Goal: Information Seeking & Learning: Compare options

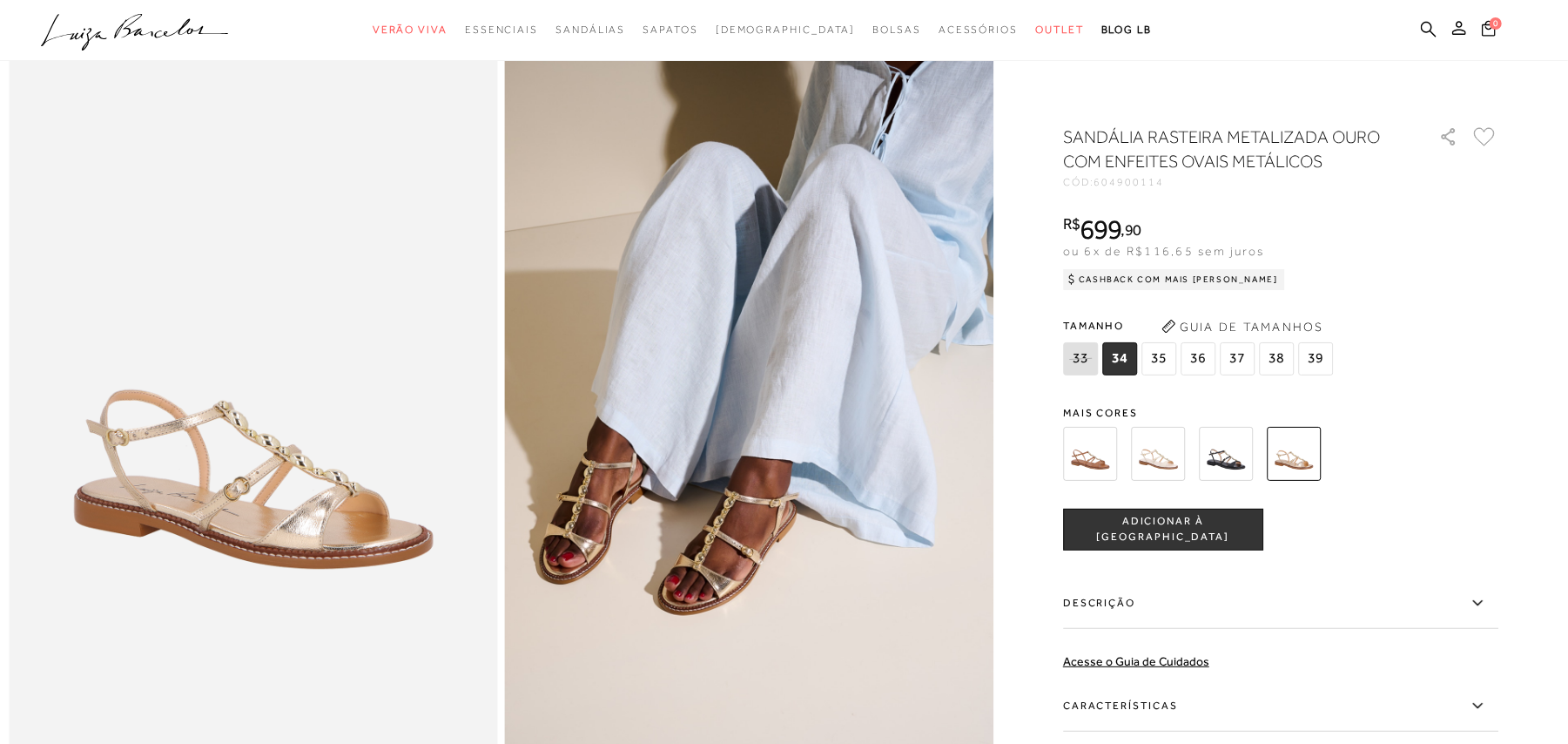
scroll to position [116, 0]
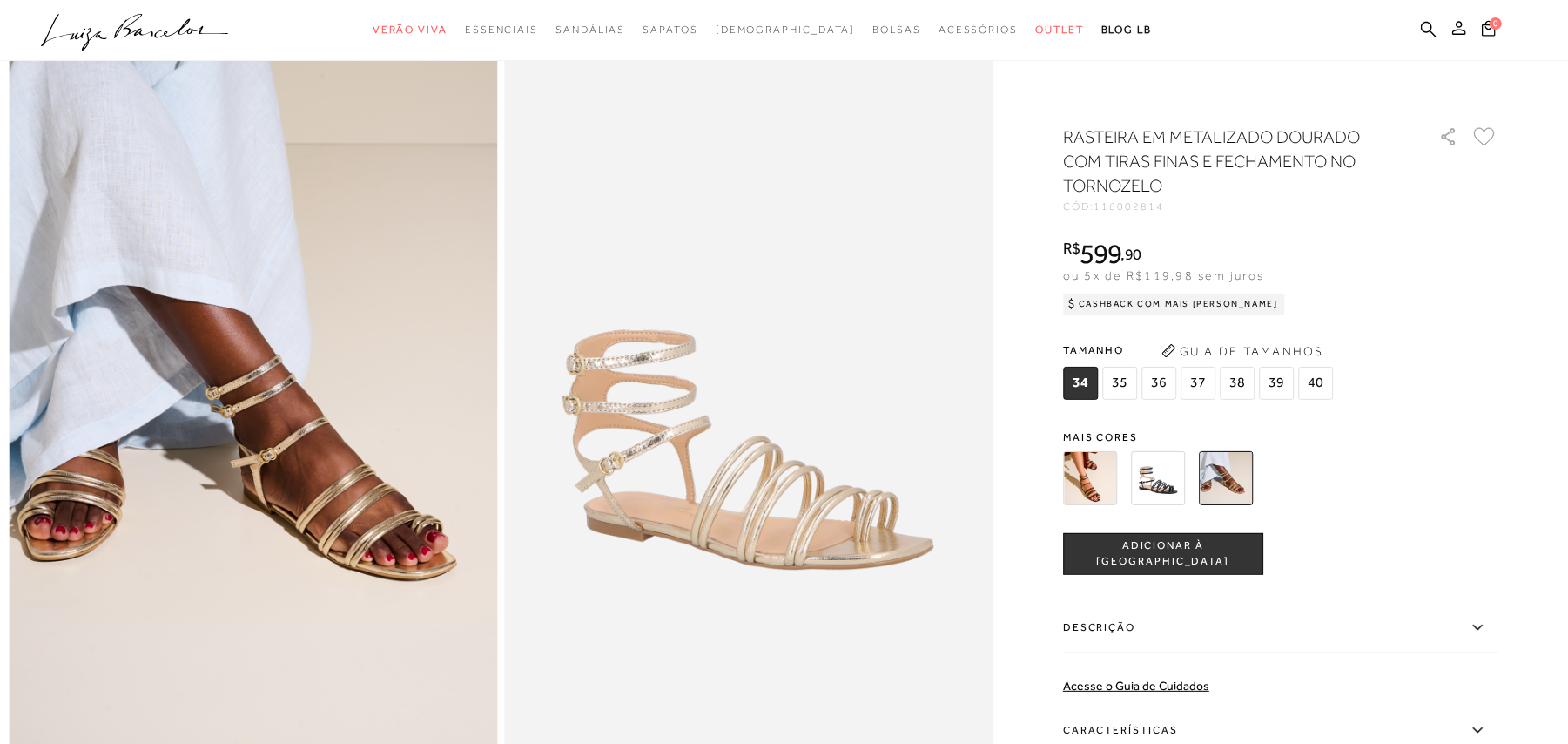
scroll to position [116, 0]
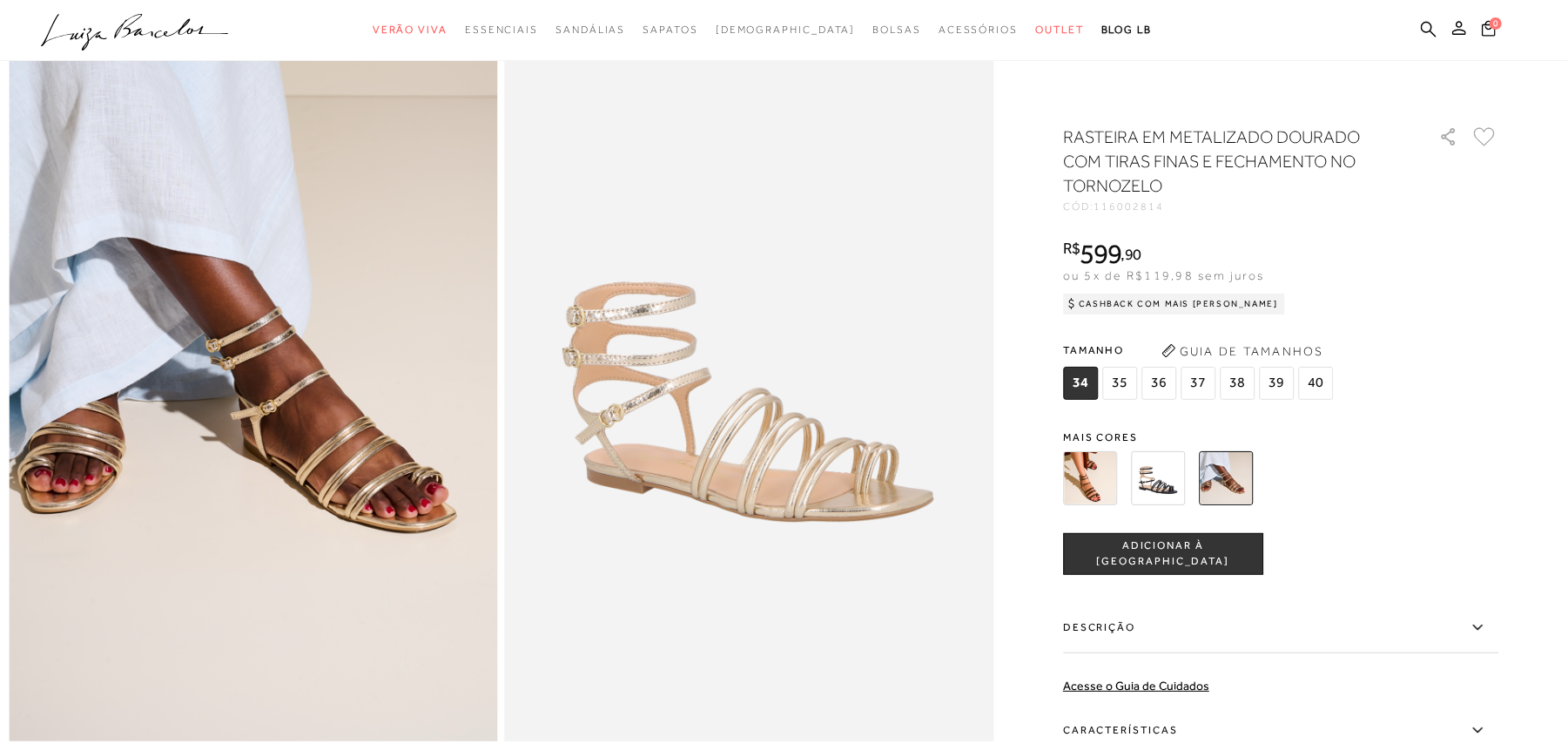
click at [1115, 487] on img at bounding box center [1090, 478] width 54 height 54
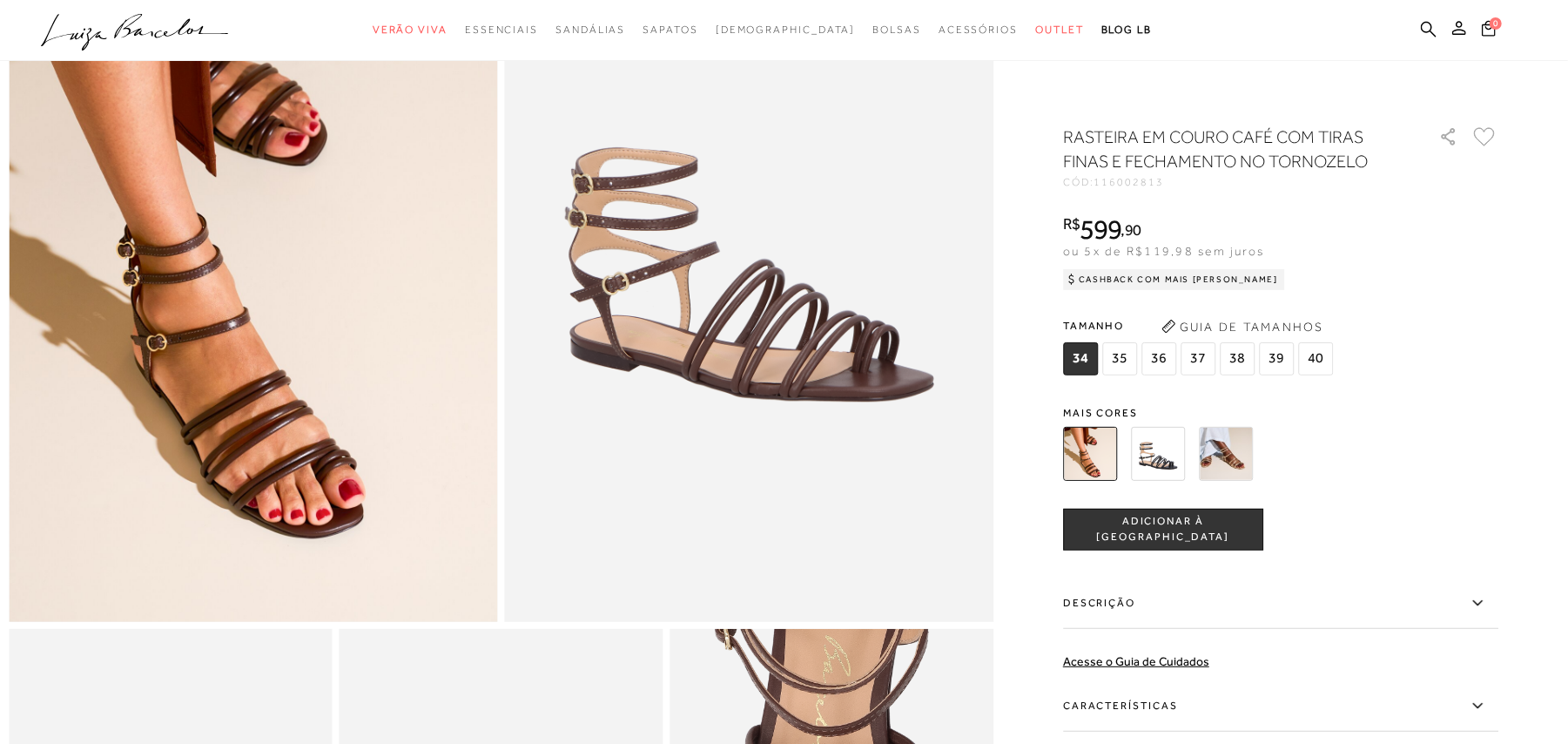
scroll to position [233, 0]
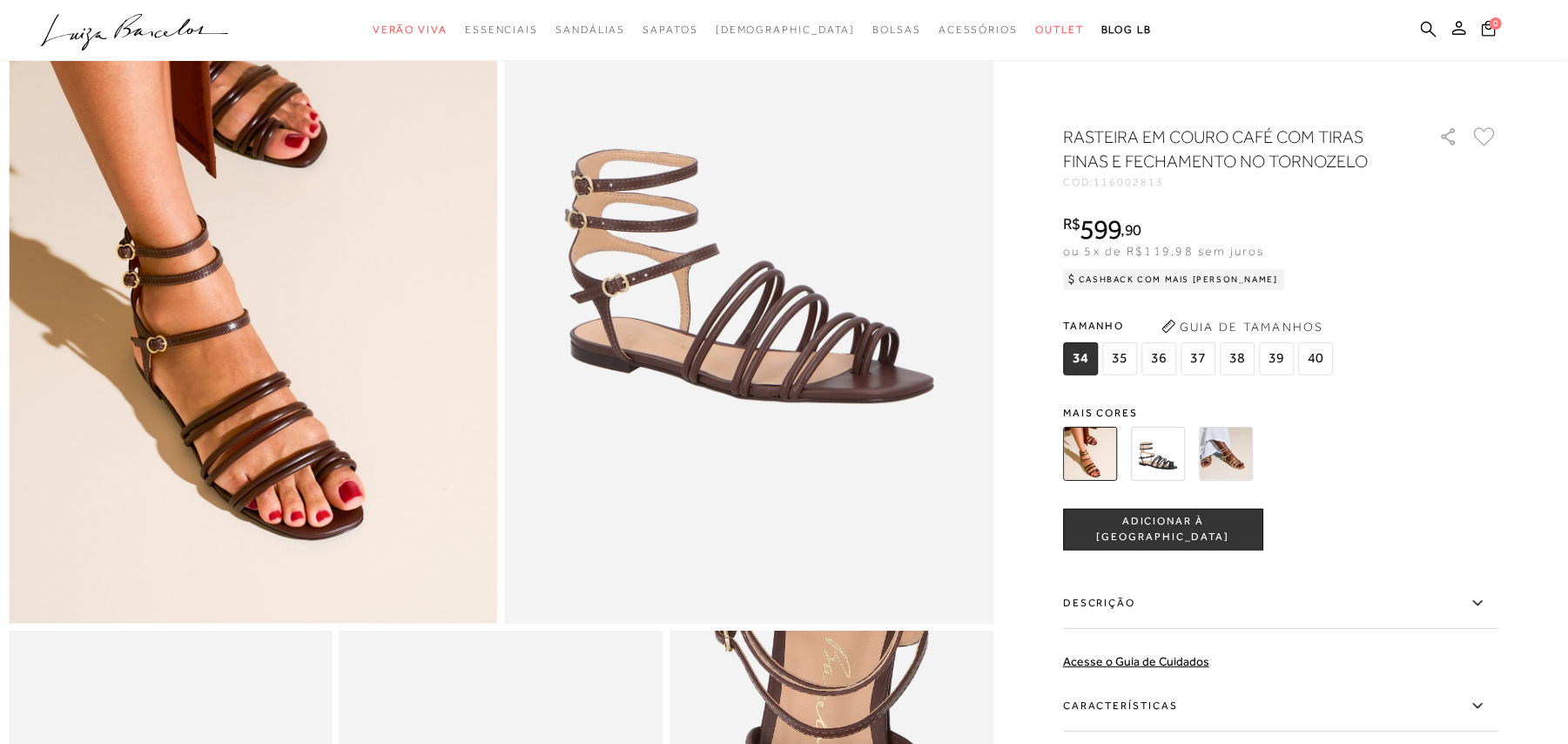
click at [1182, 464] on img at bounding box center [1158, 453] width 54 height 54
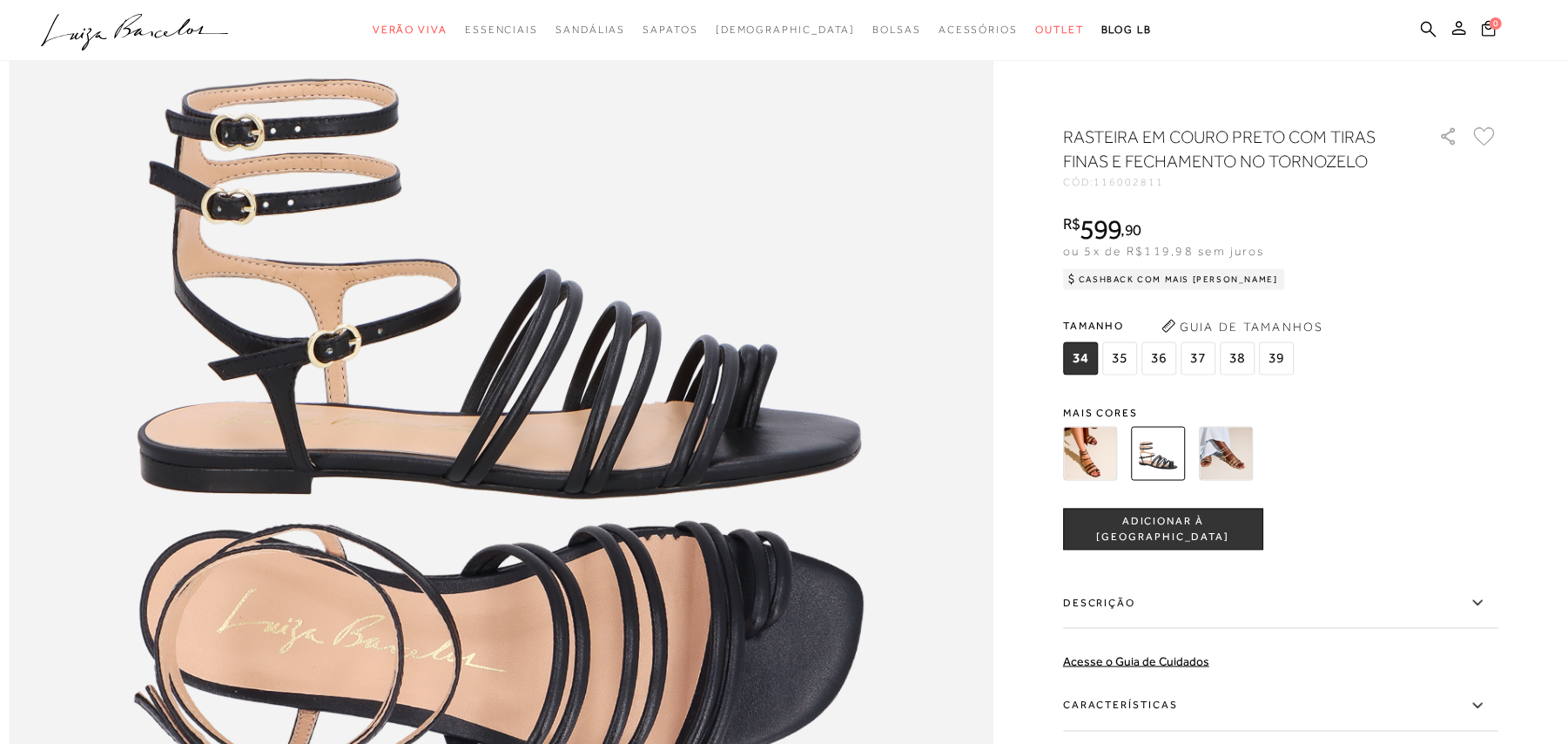
scroll to position [1857, 0]
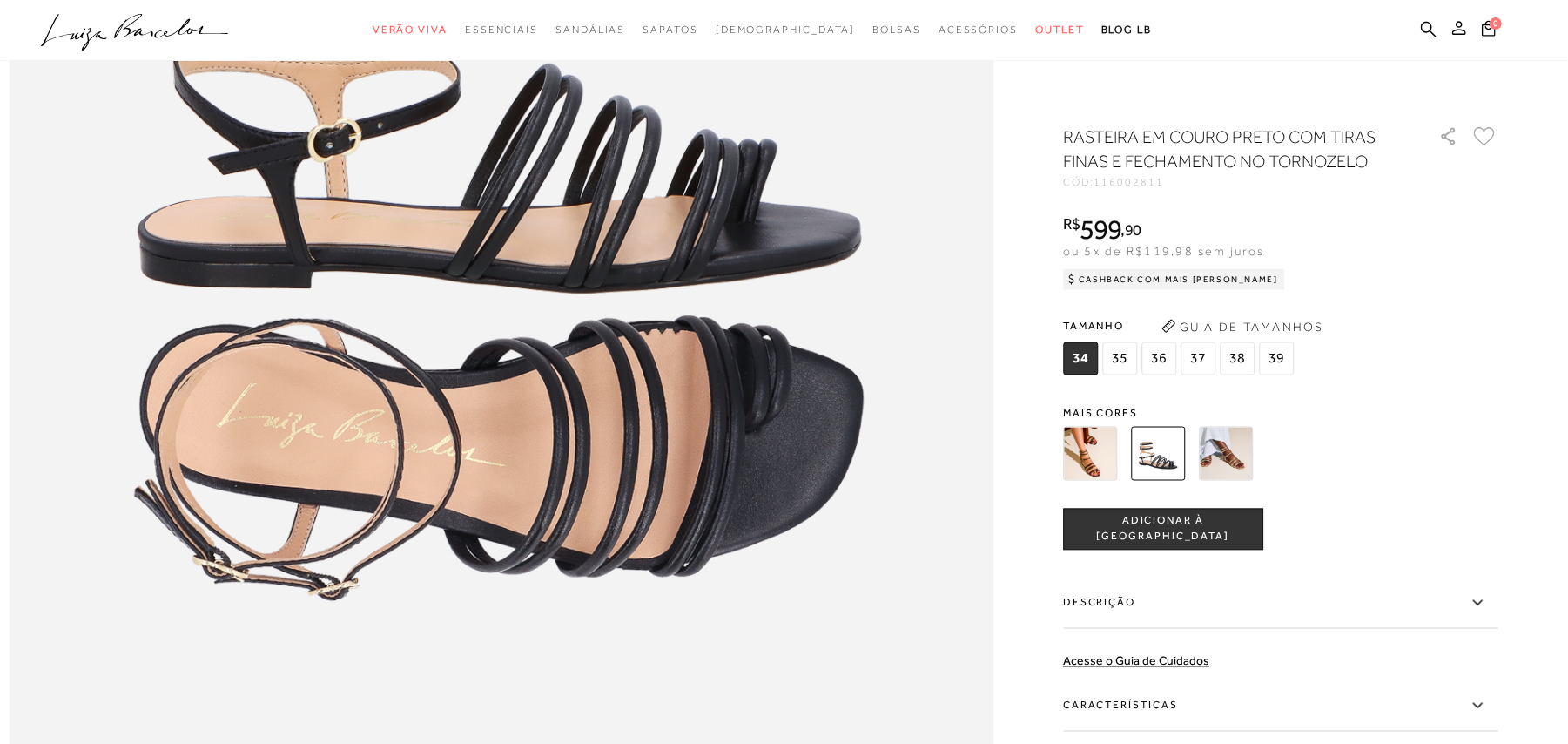
click at [1242, 460] on img at bounding box center [1226, 453] width 54 height 54
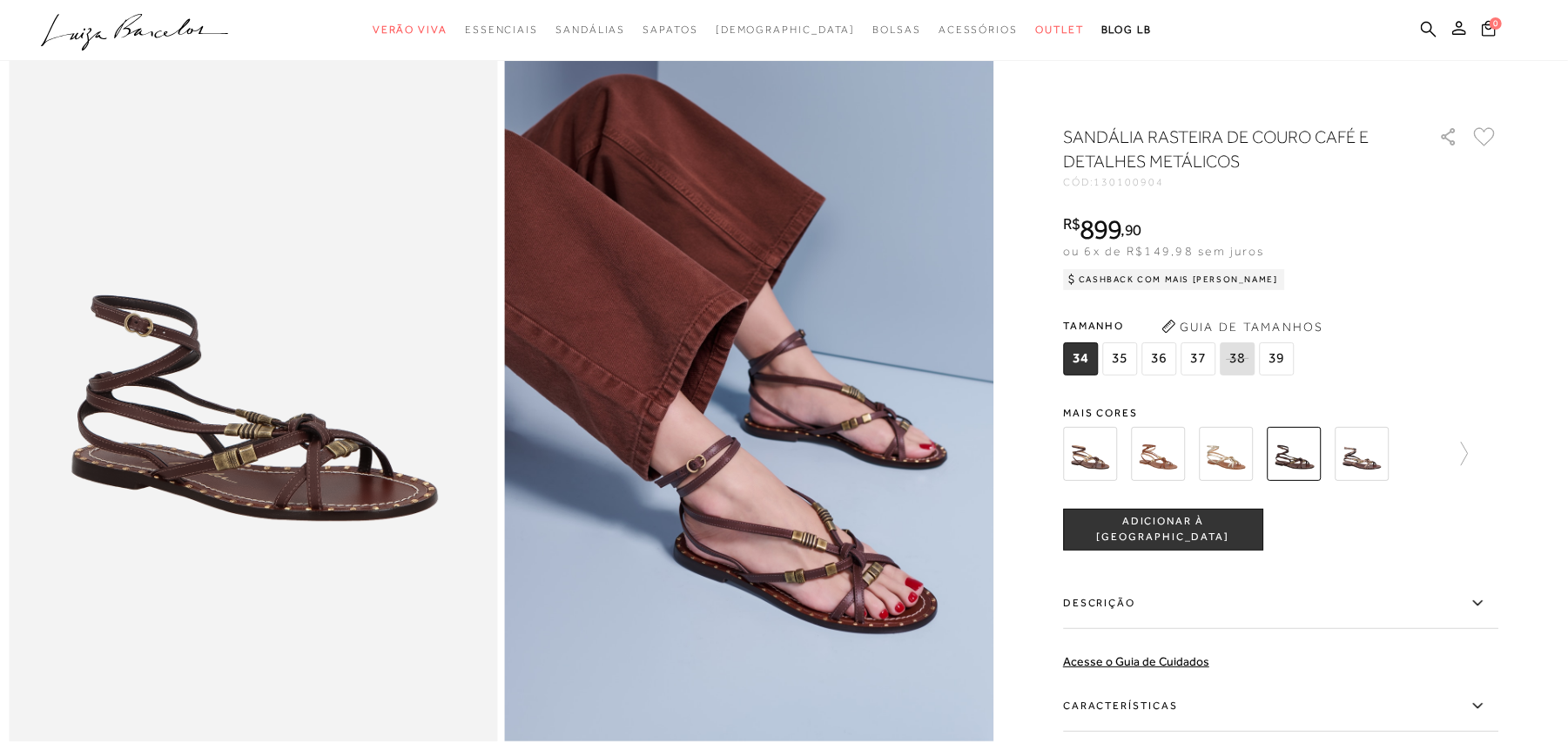
scroll to position [697, 0]
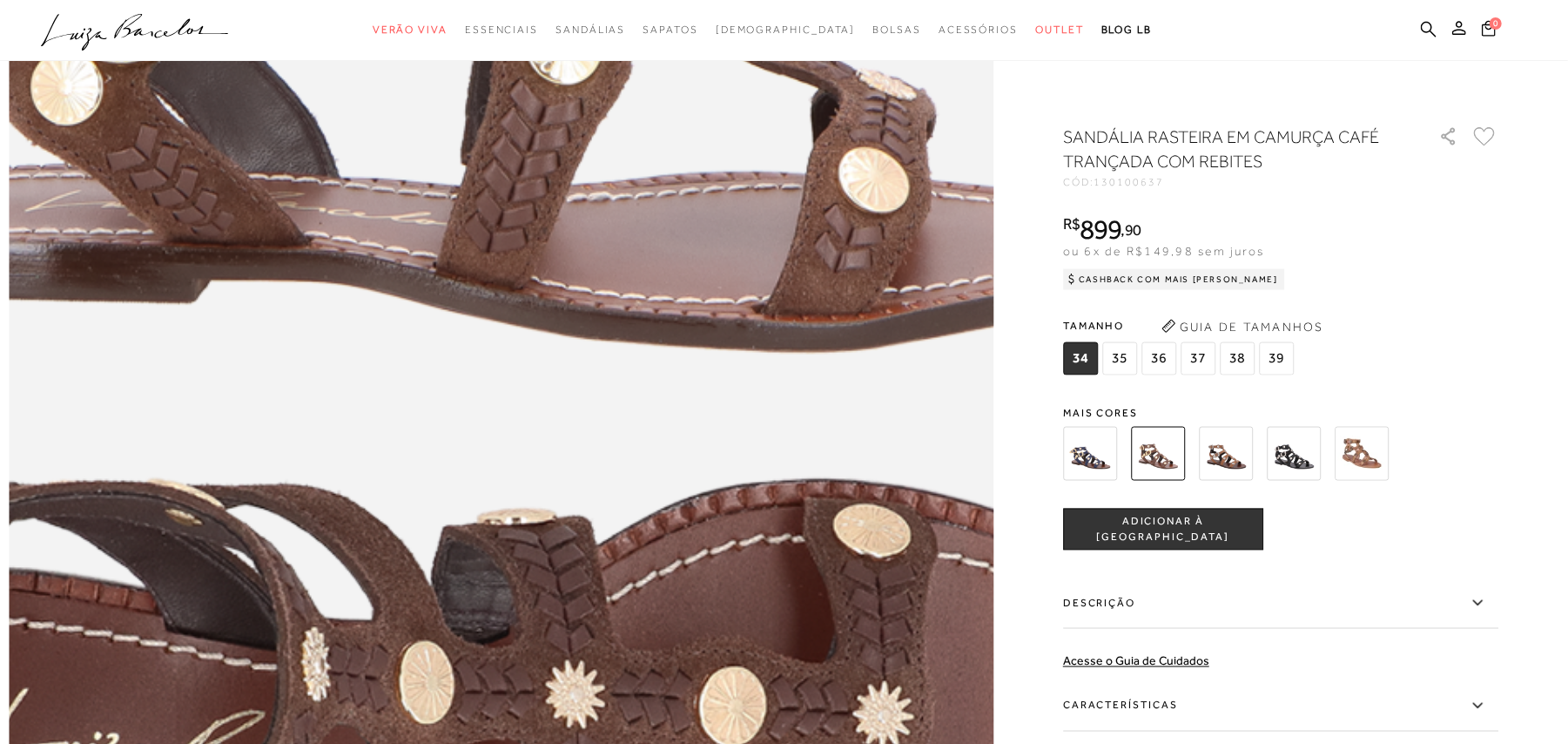
scroll to position [2090, 0]
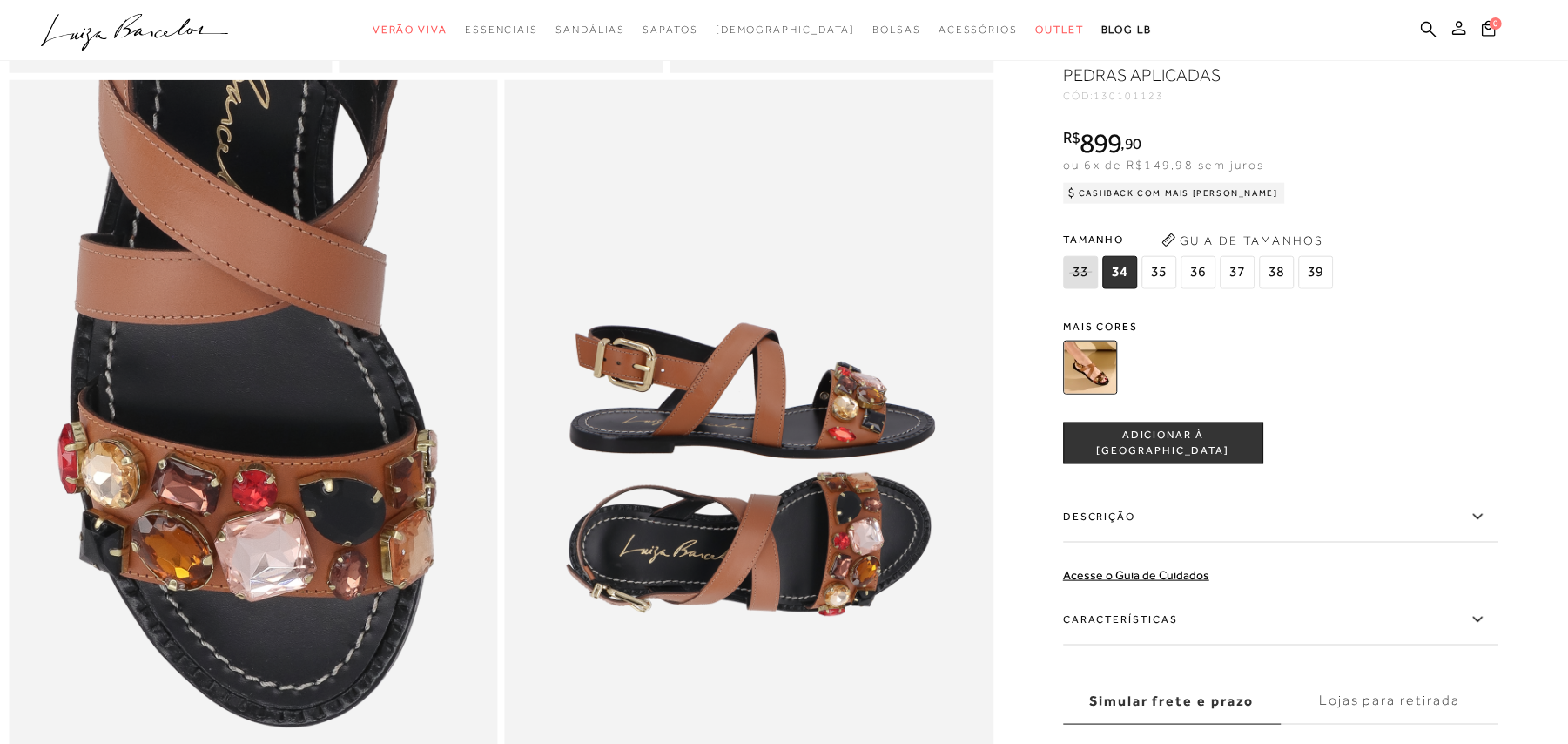
scroll to position [1161, 0]
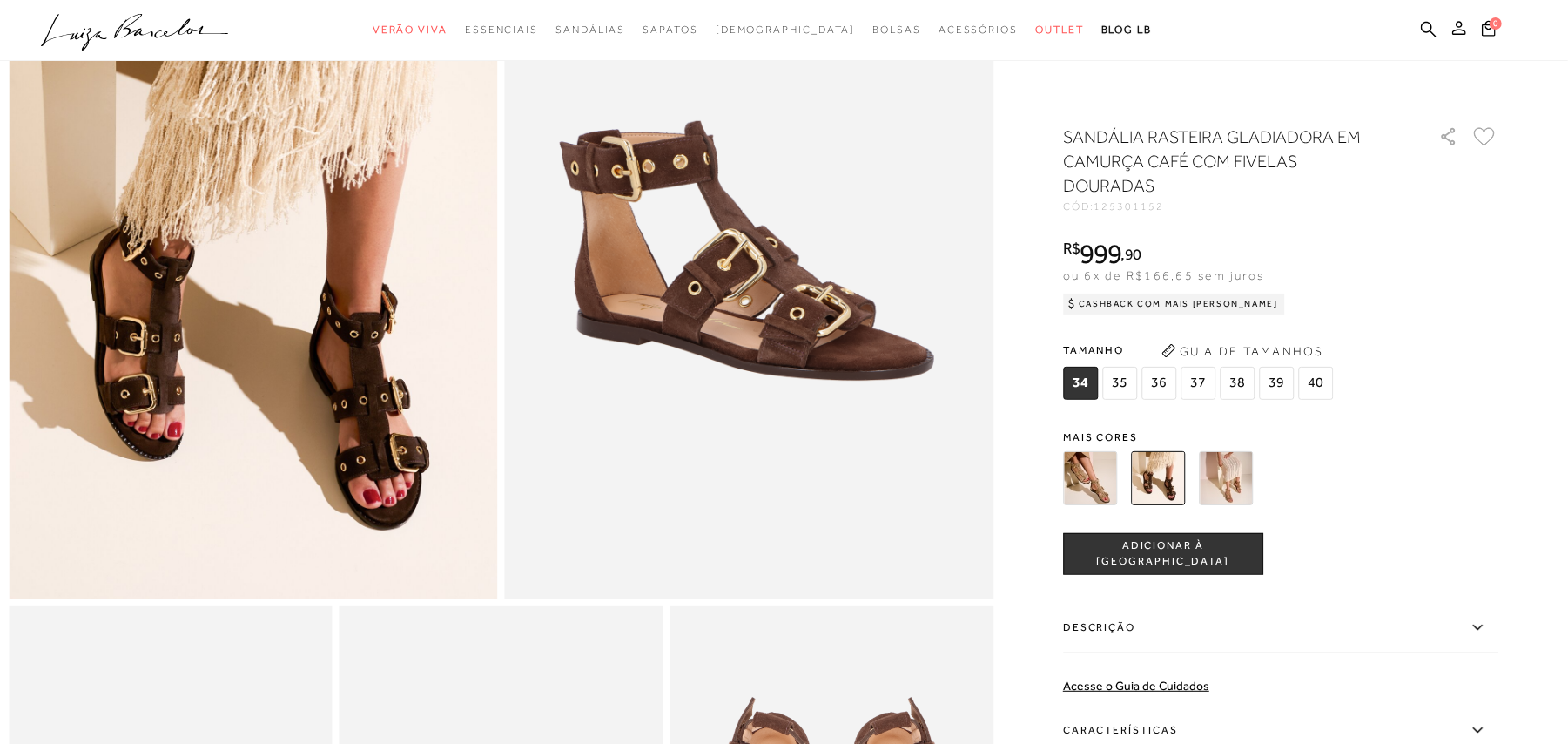
scroll to position [464, 0]
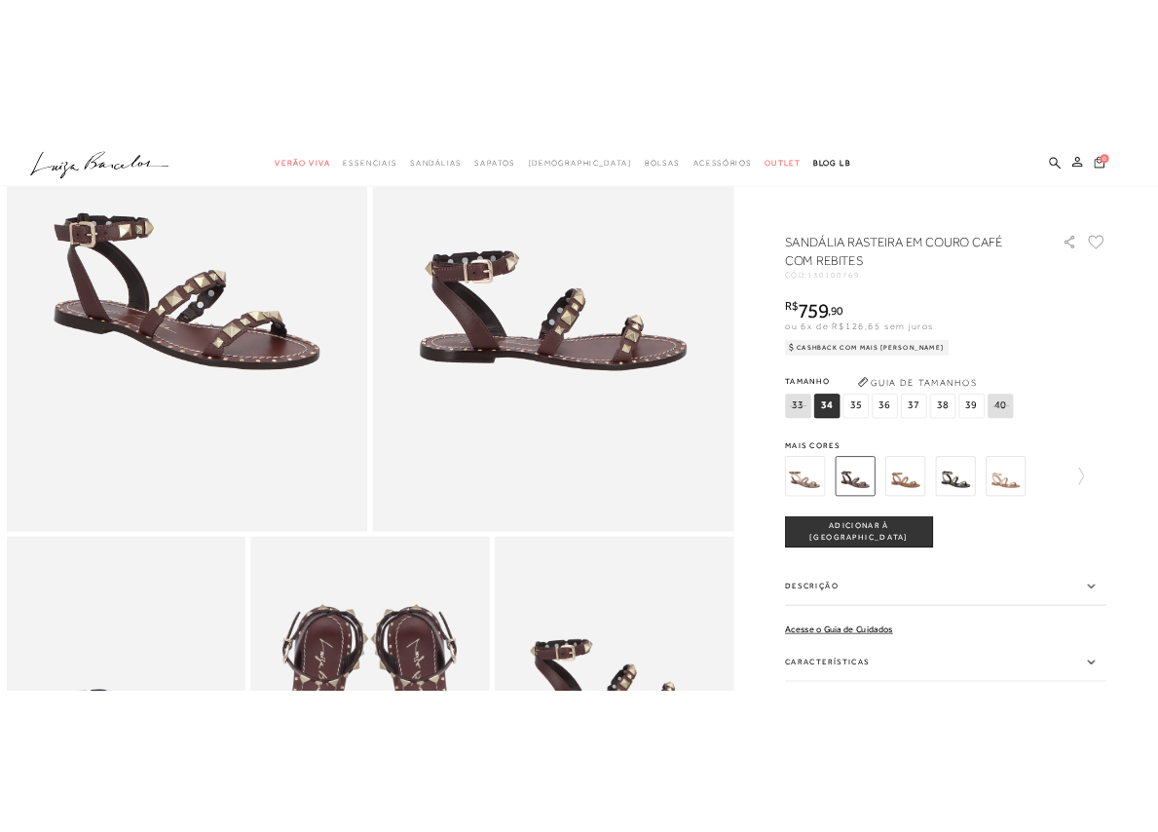
scroll to position [390, 0]
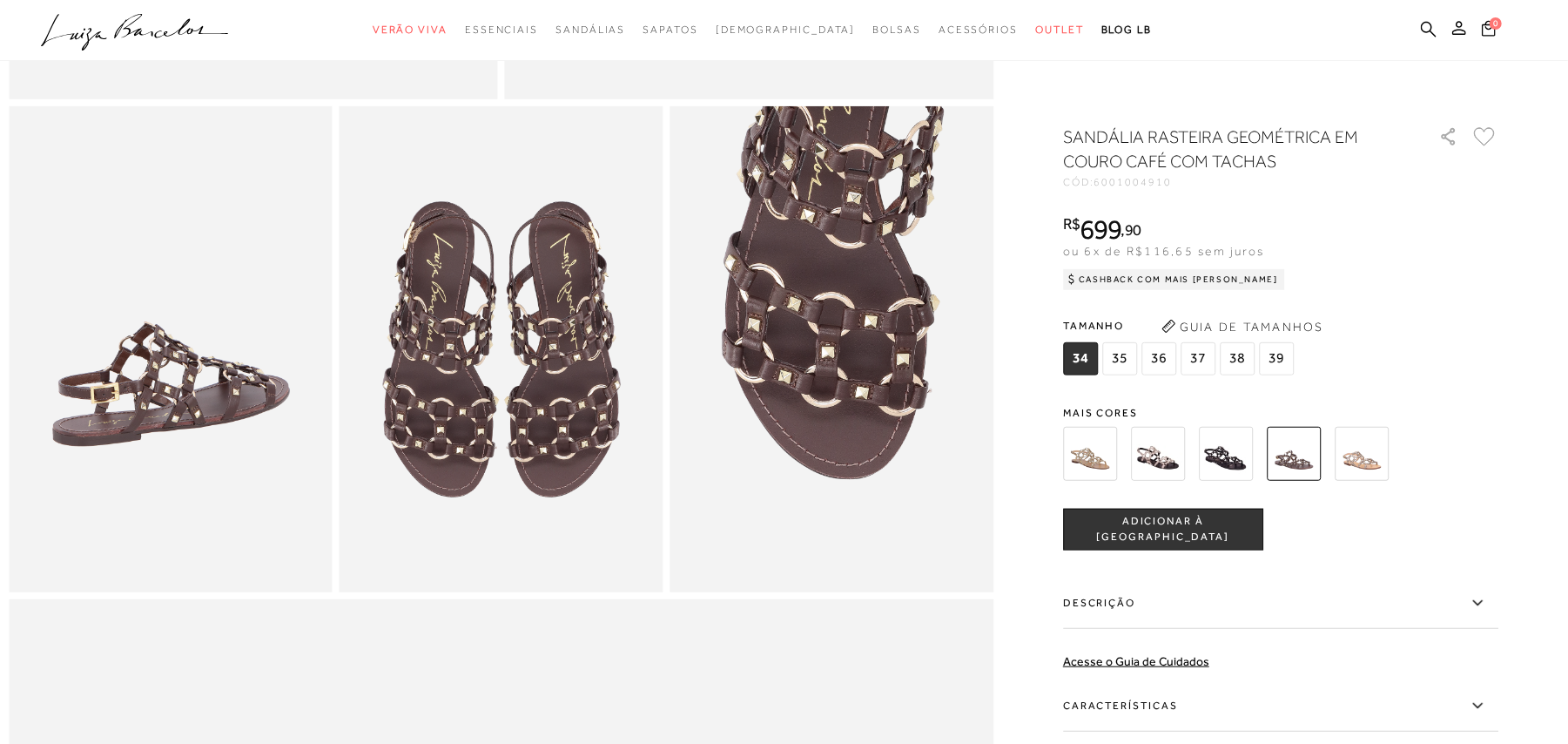
scroll to position [697, 0]
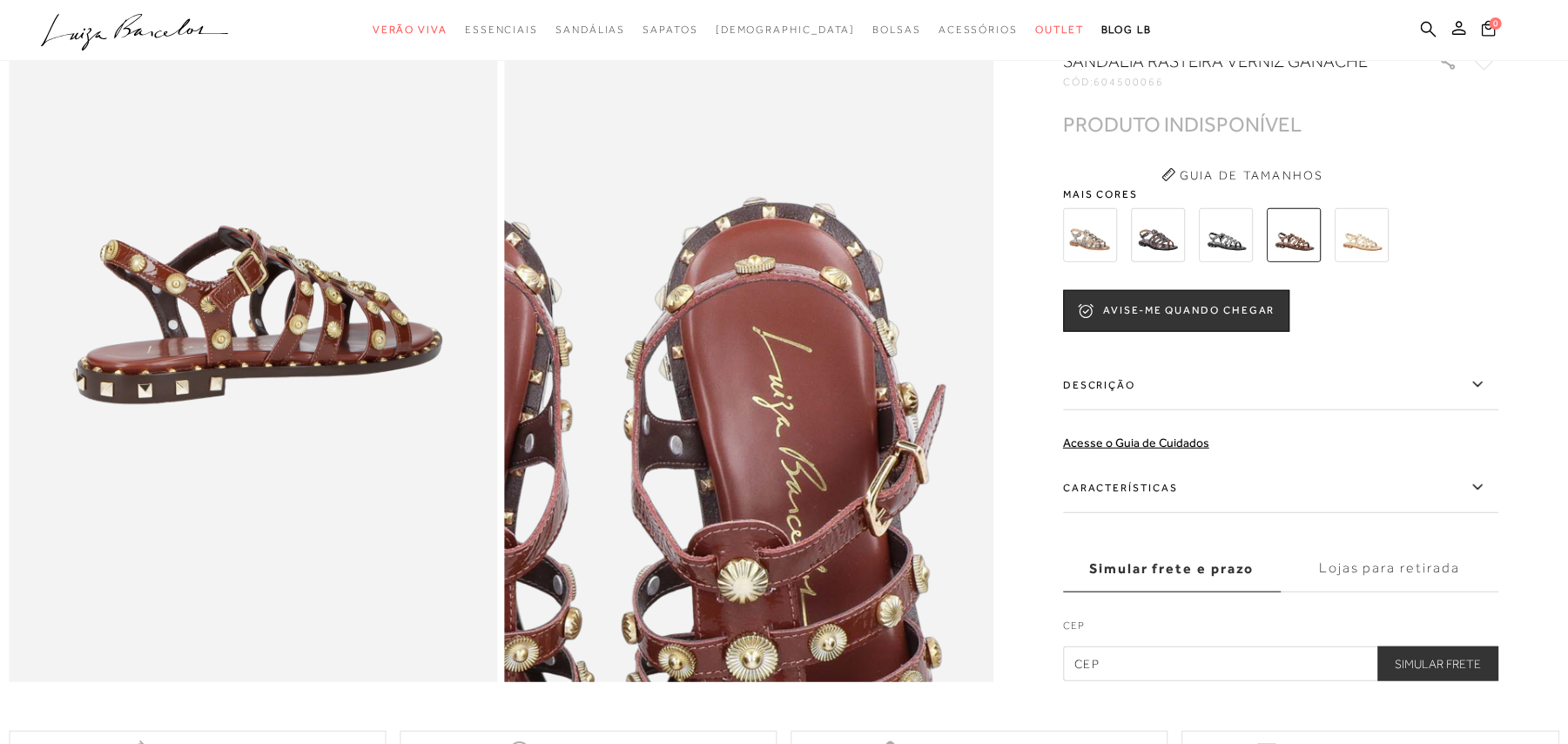
scroll to position [928, 0]
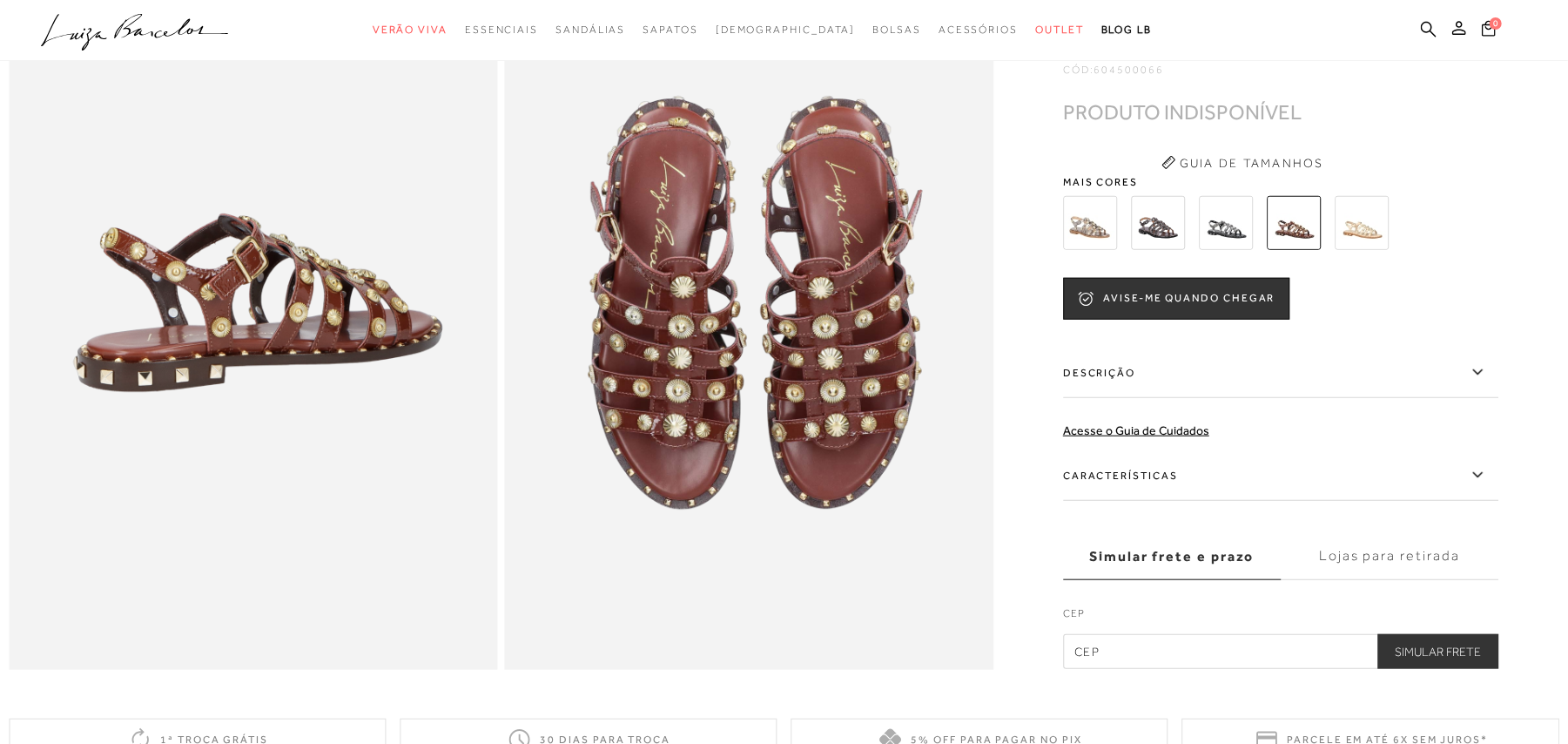
click at [1034, 245] on img at bounding box center [1090, 223] width 54 height 54
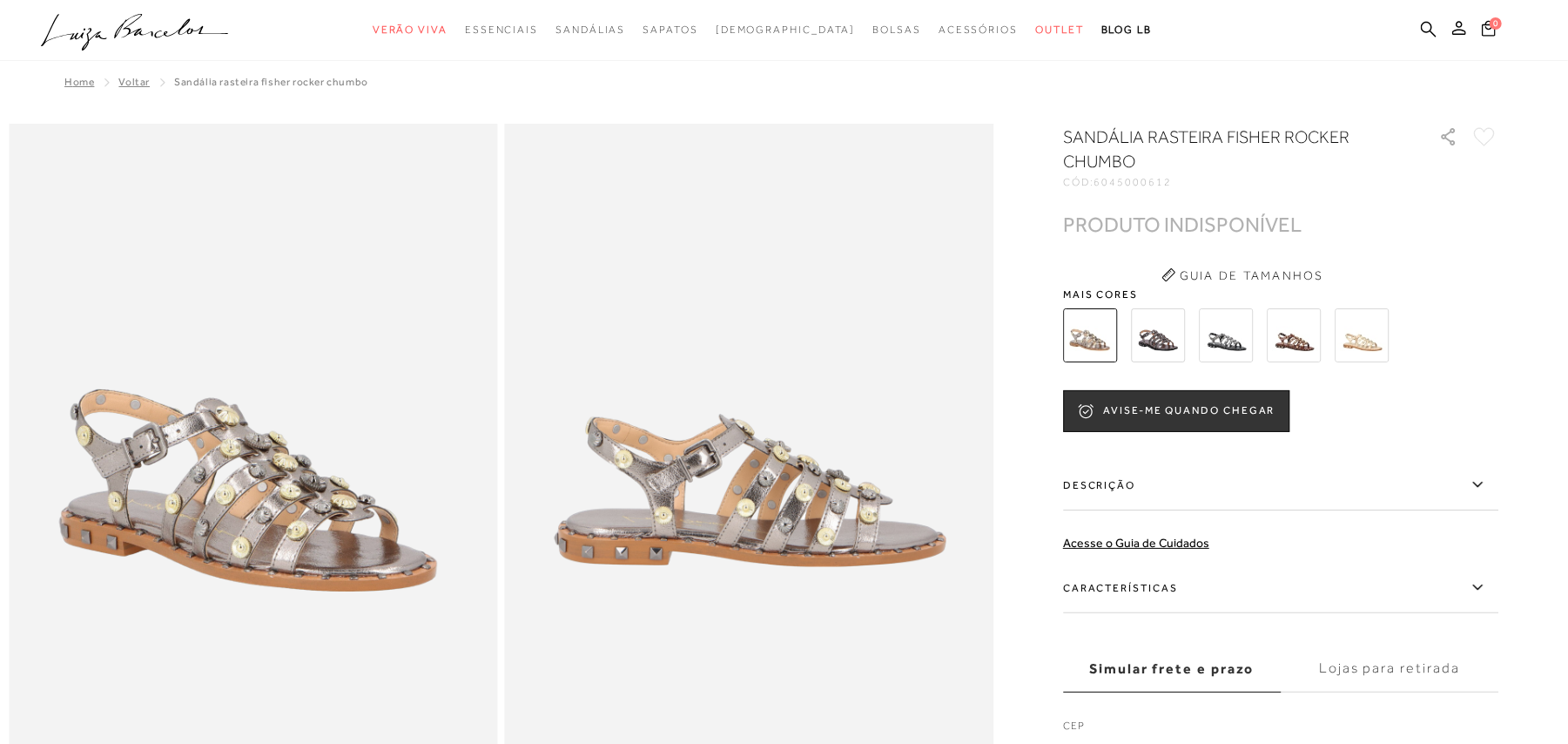
click at [1034, 342] on img at bounding box center [1158, 335] width 54 height 54
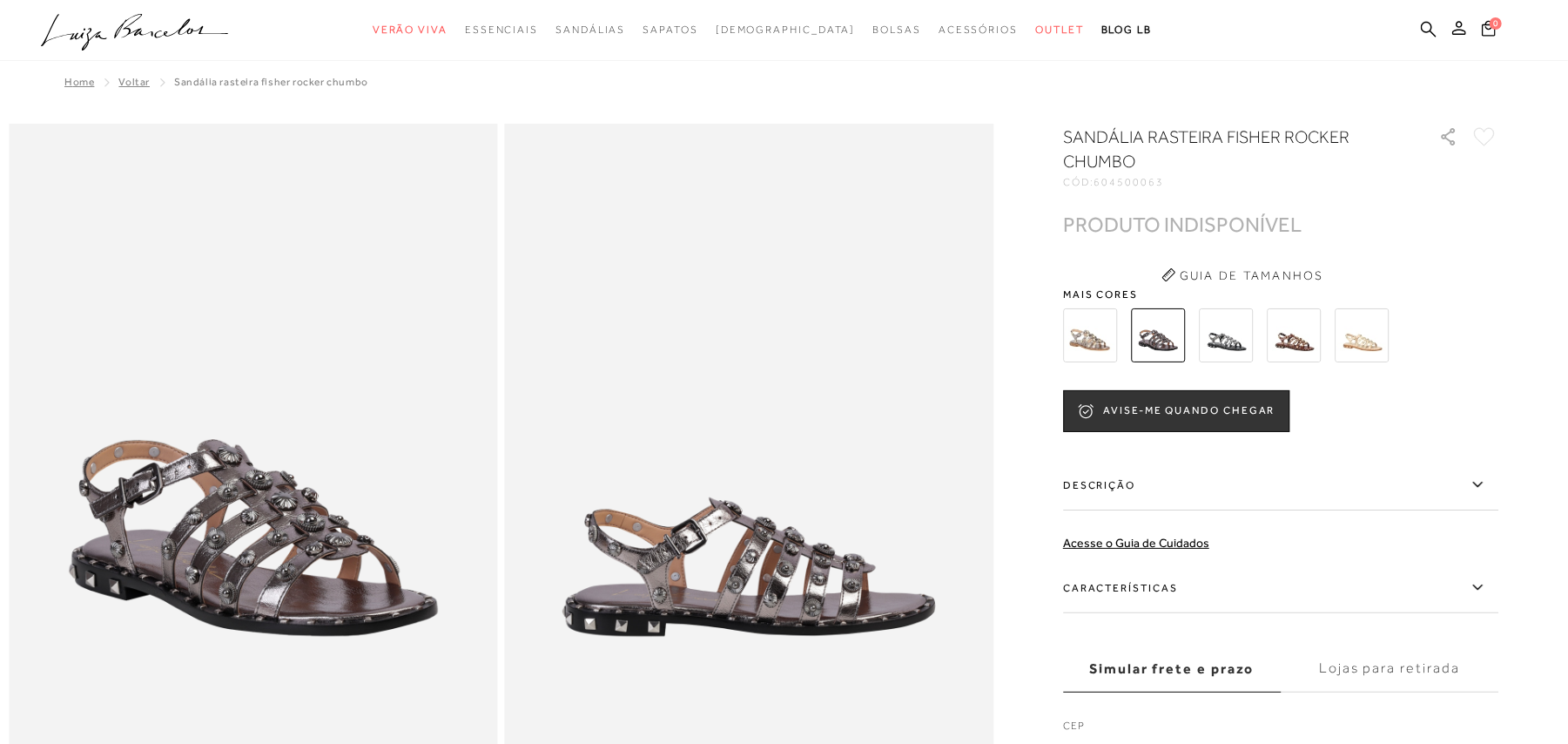
click at [1034, 343] on img at bounding box center [1226, 335] width 54 height 54
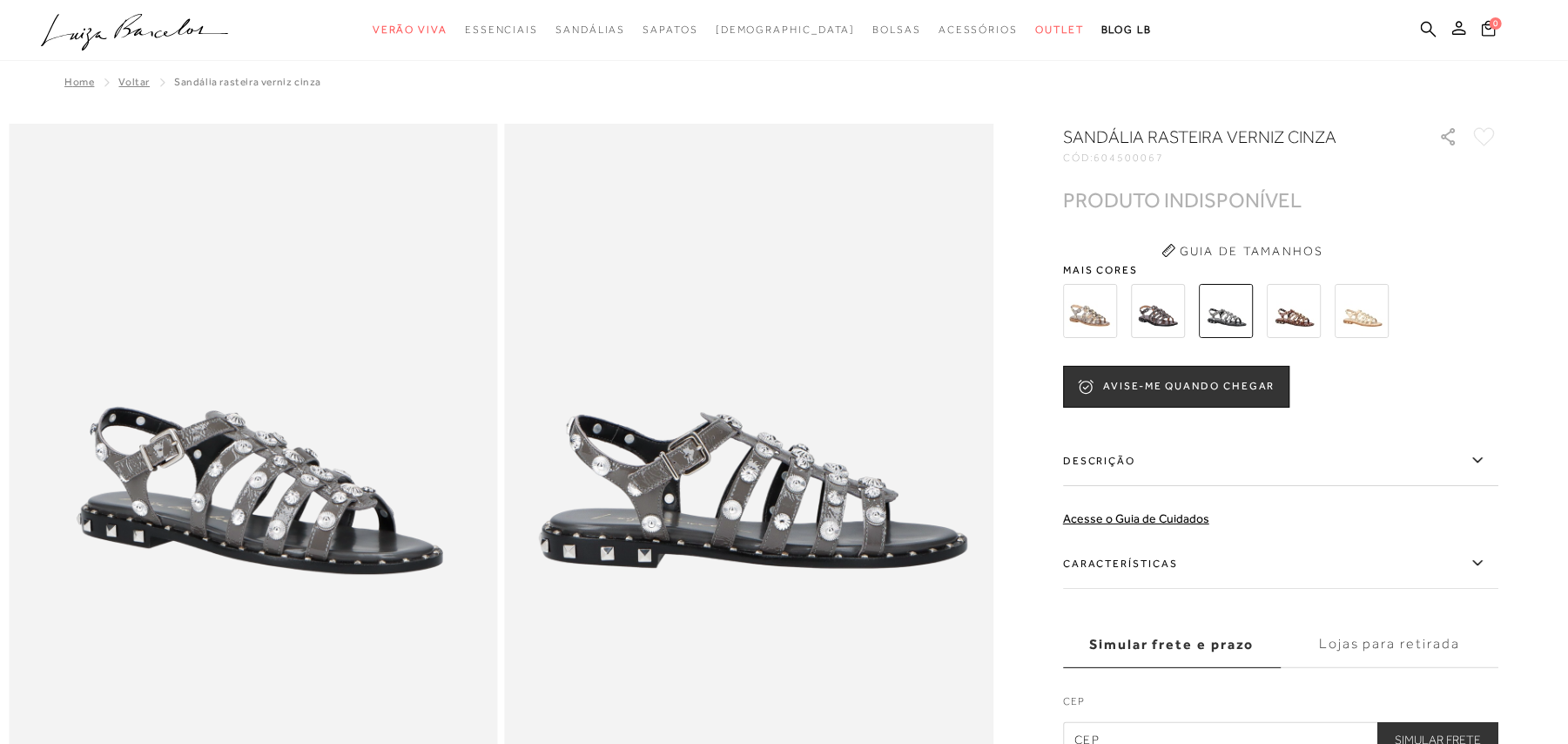
click at [1034, 329] on img at bounding box center [1294, 310] width 54 height 54
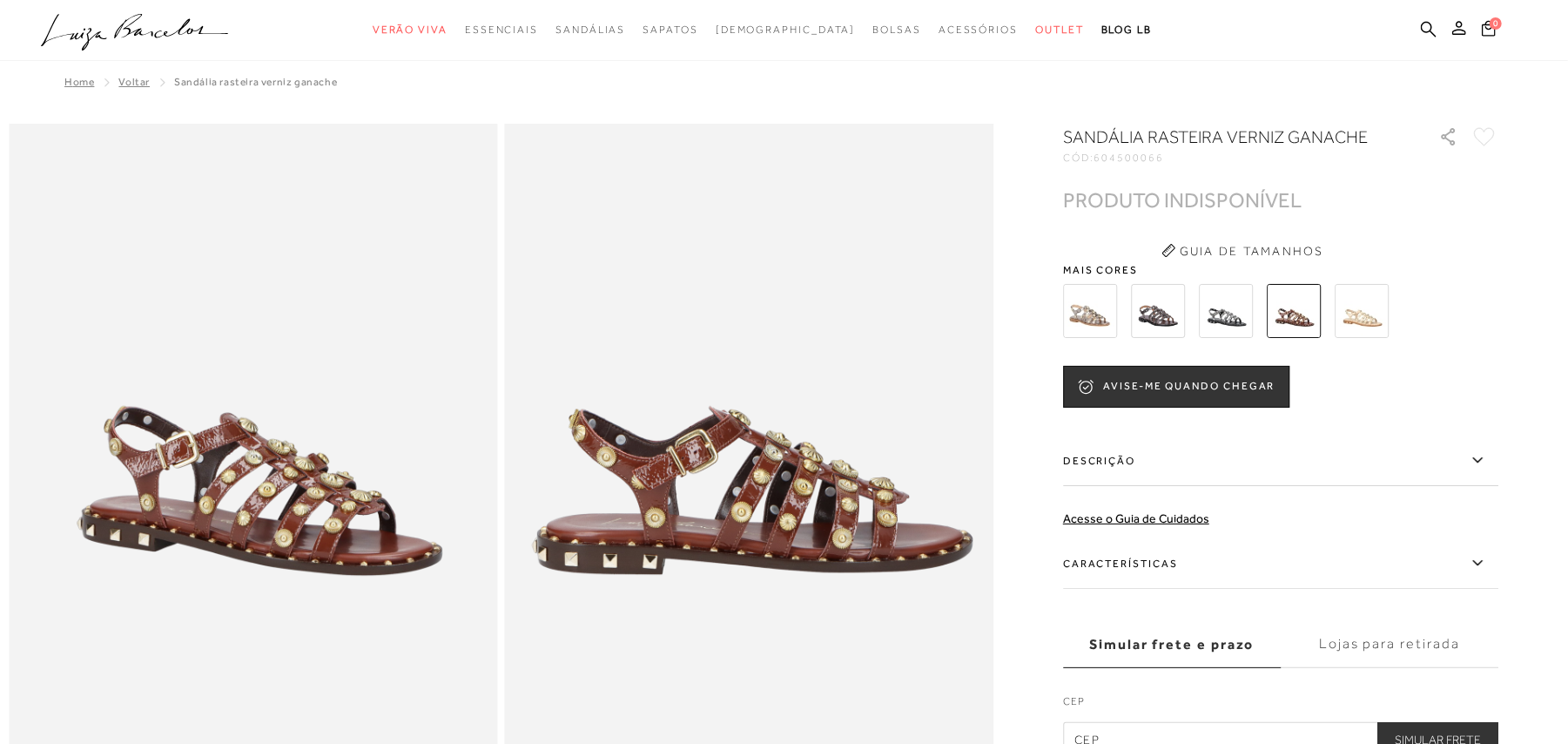
click at [1034, 307] on img at bounding box center [1361, 310] width 54 height 54
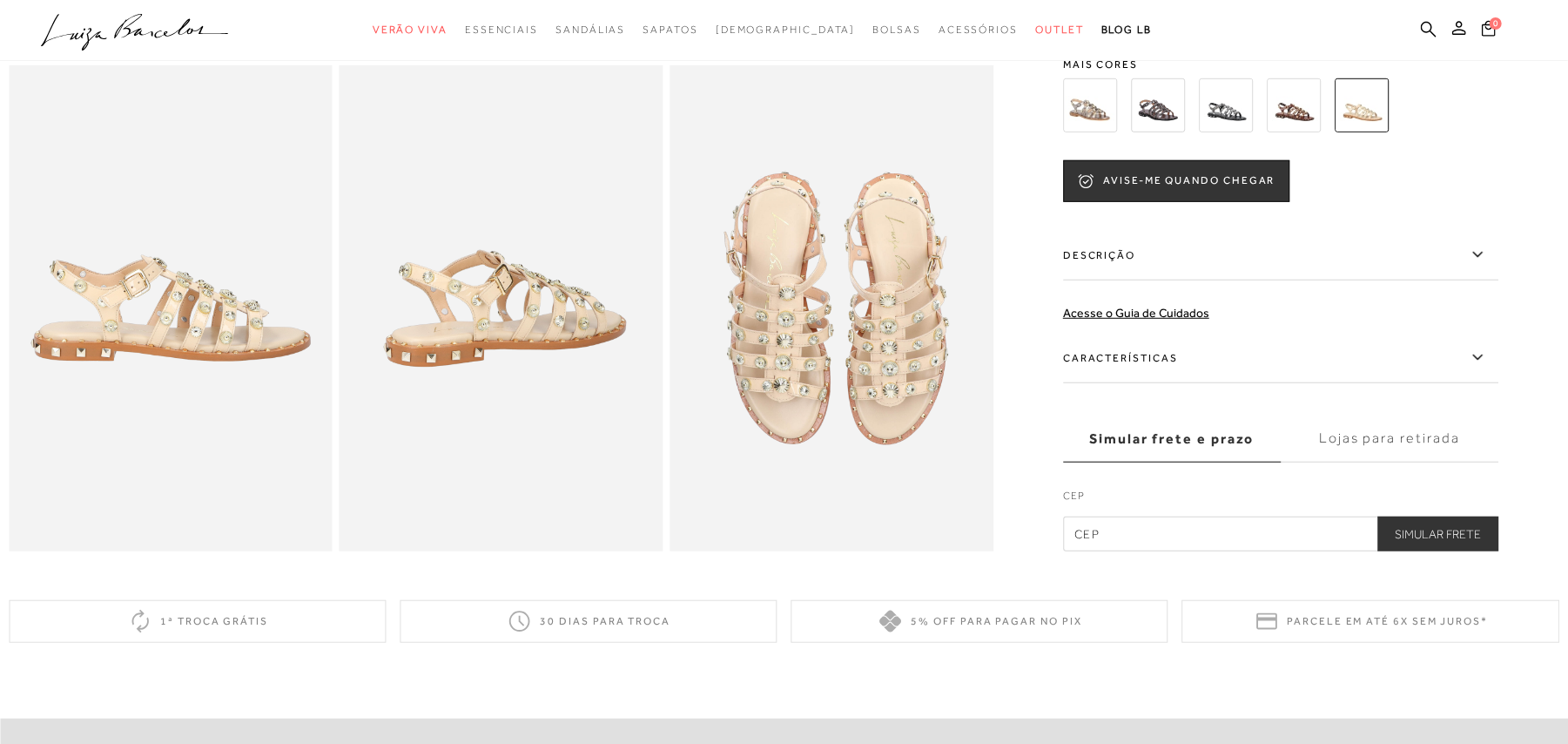
scroll to position [813, 0]
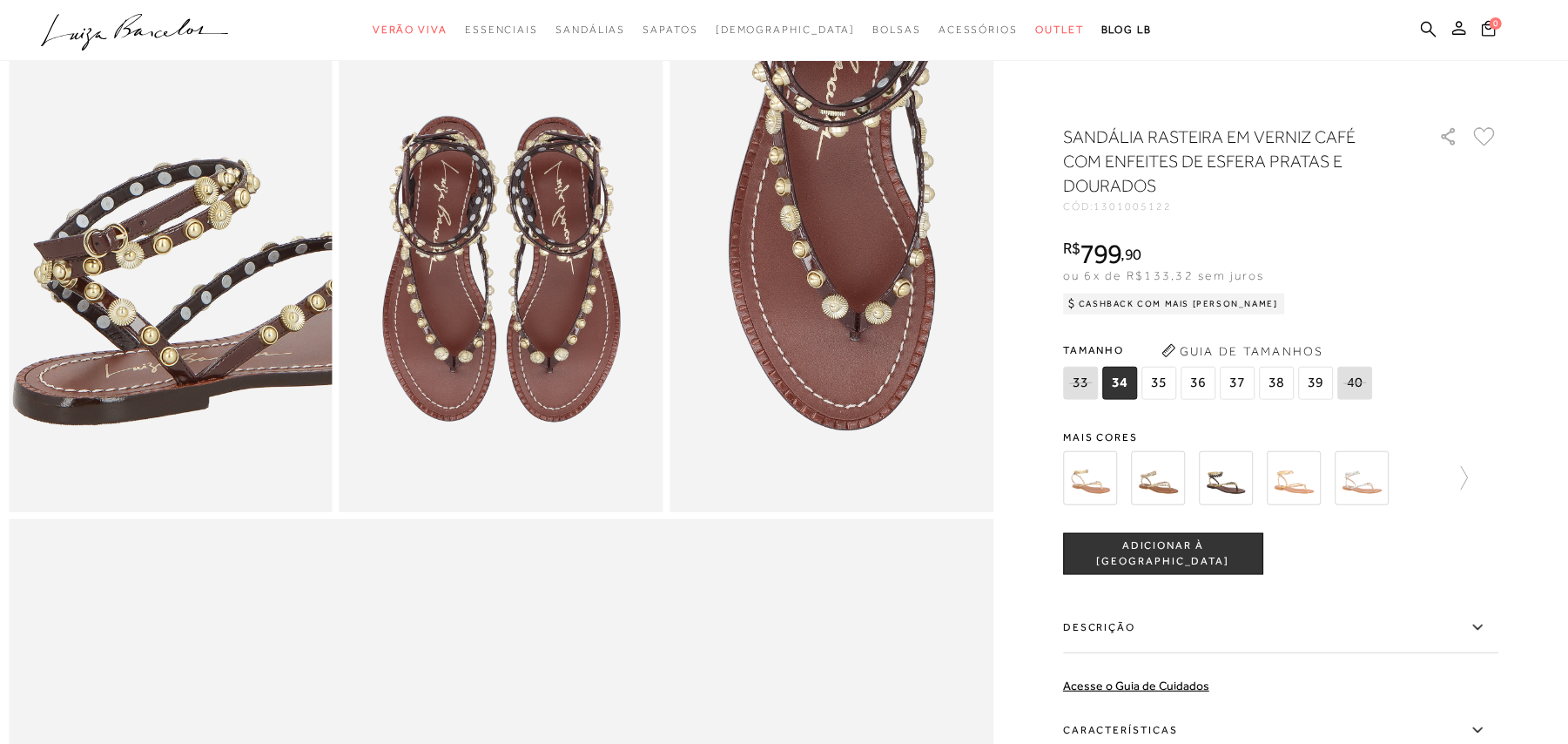
scroll to position [813, 0]
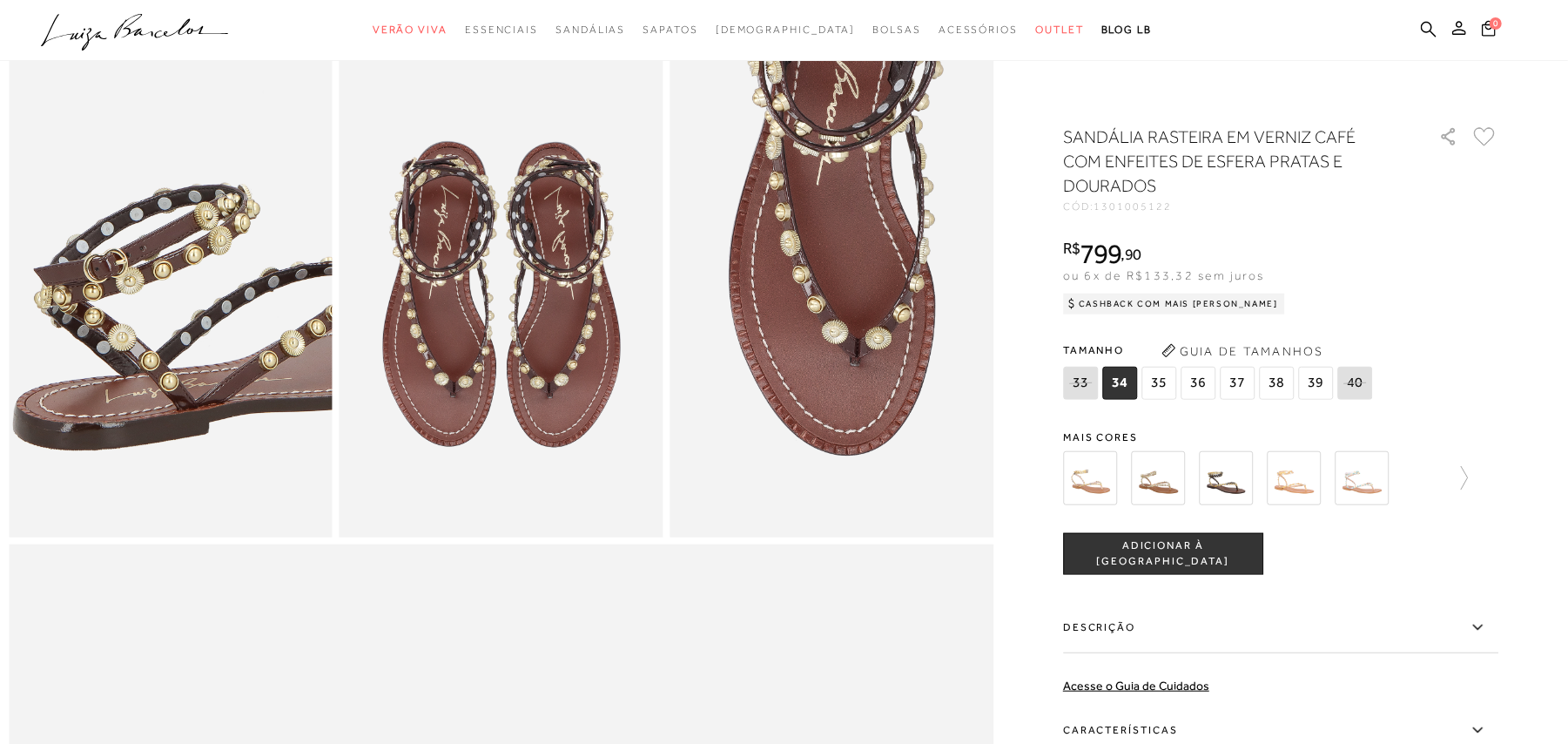
click at [84, 250] on img at bounding box center [249, 255] width 647 height 971
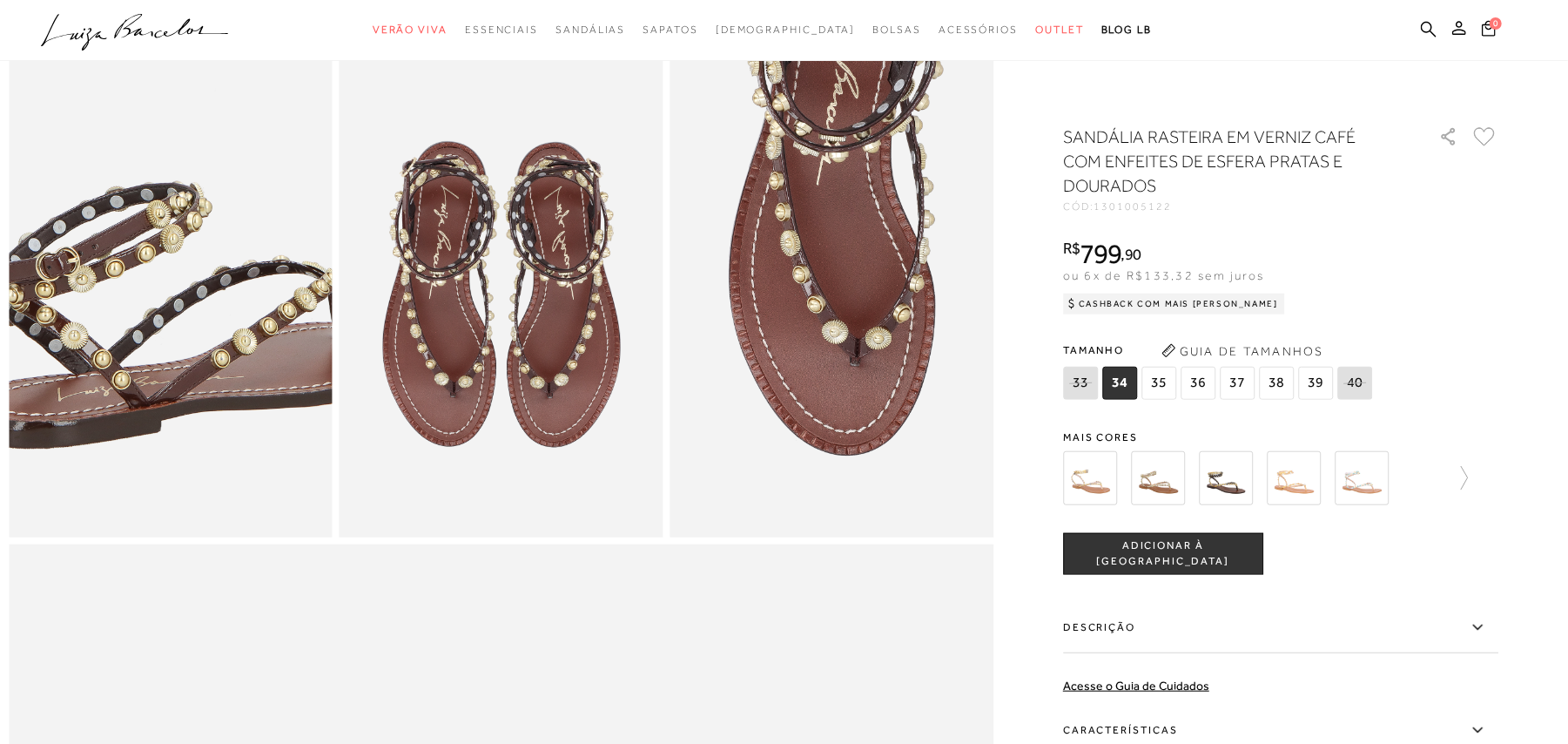
click at [133, 353] on img at bounding box center [202, 253] width 647 height 971
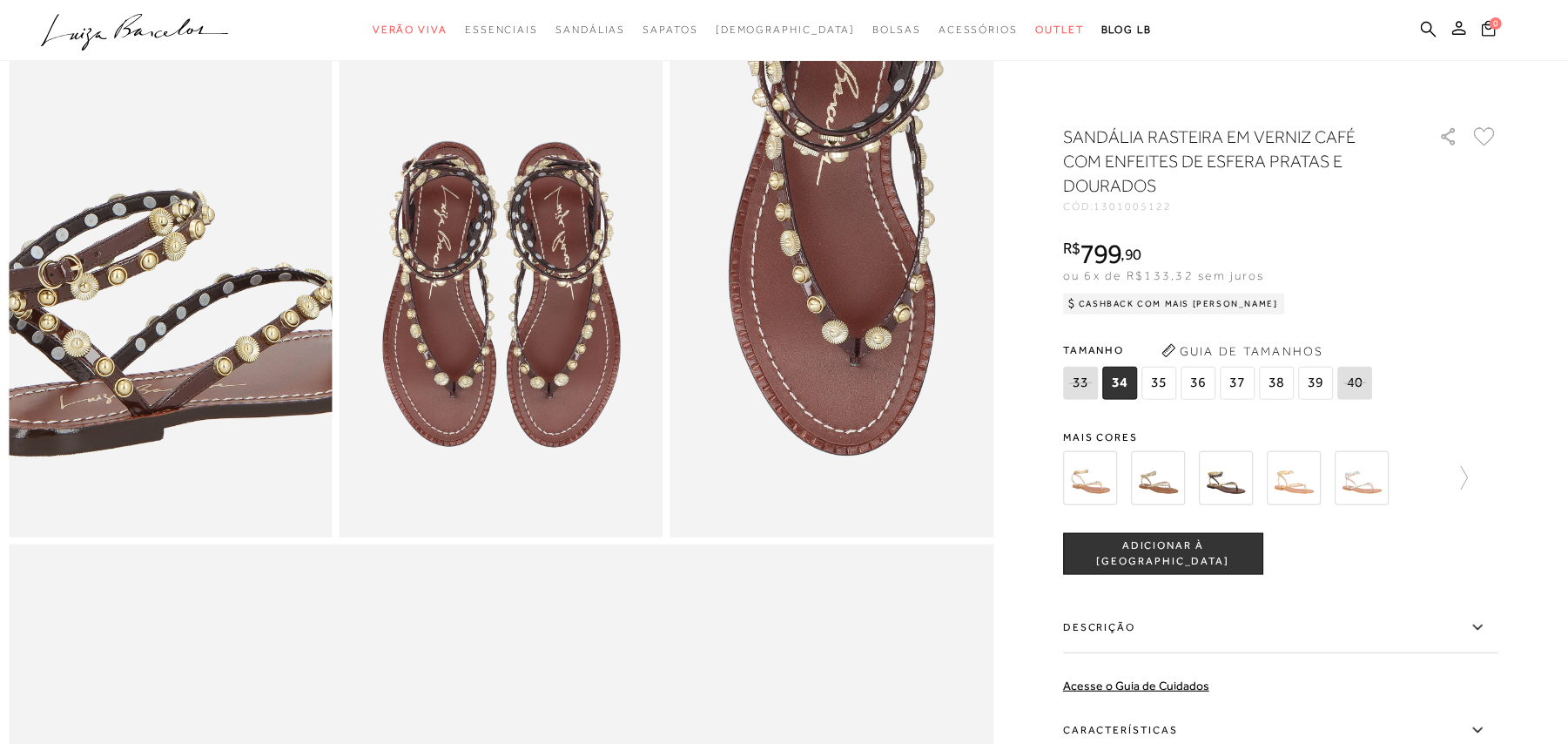
click at [131, 346] on img at bounding box center [205, 261] width 647 height 971
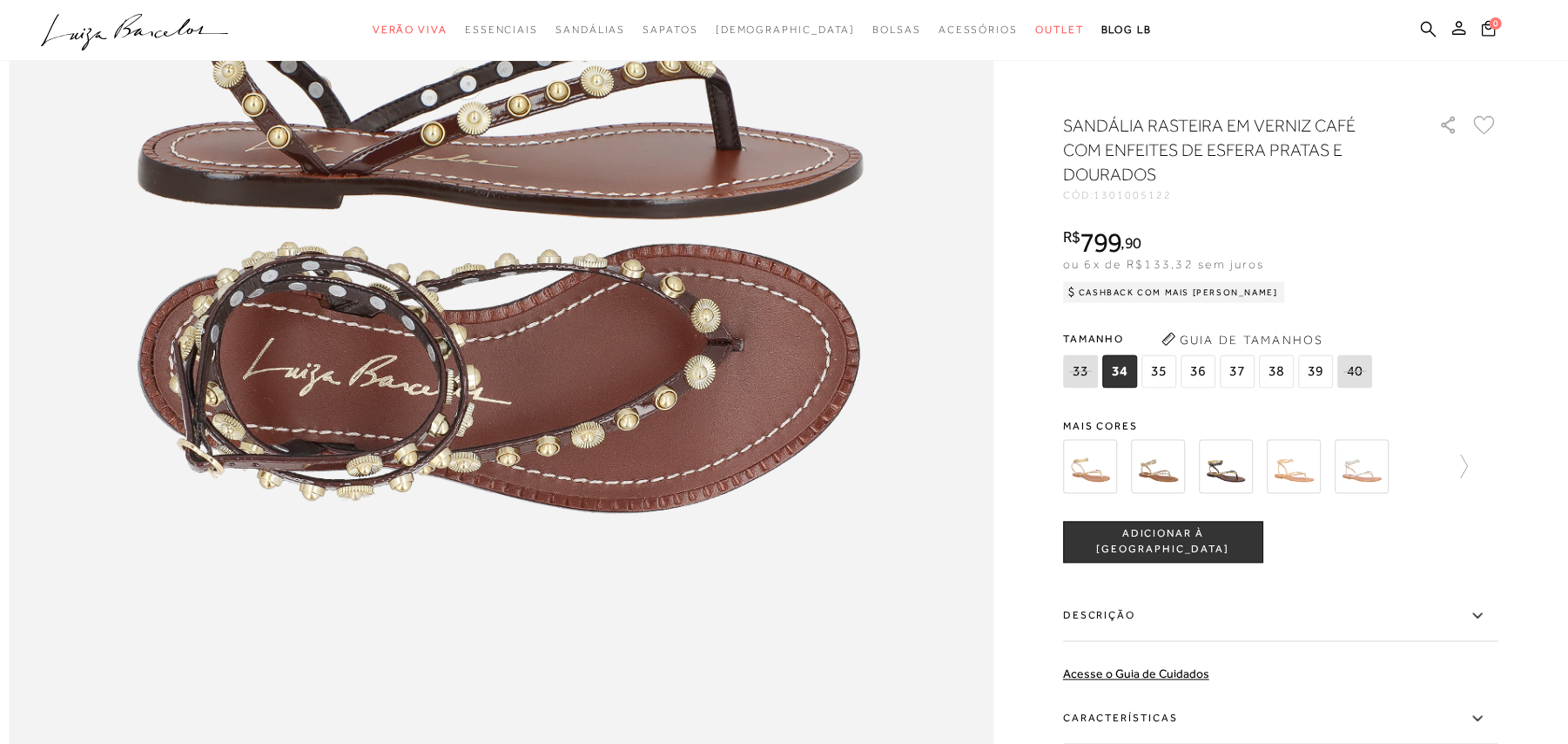
scroll to position [1974, 0]
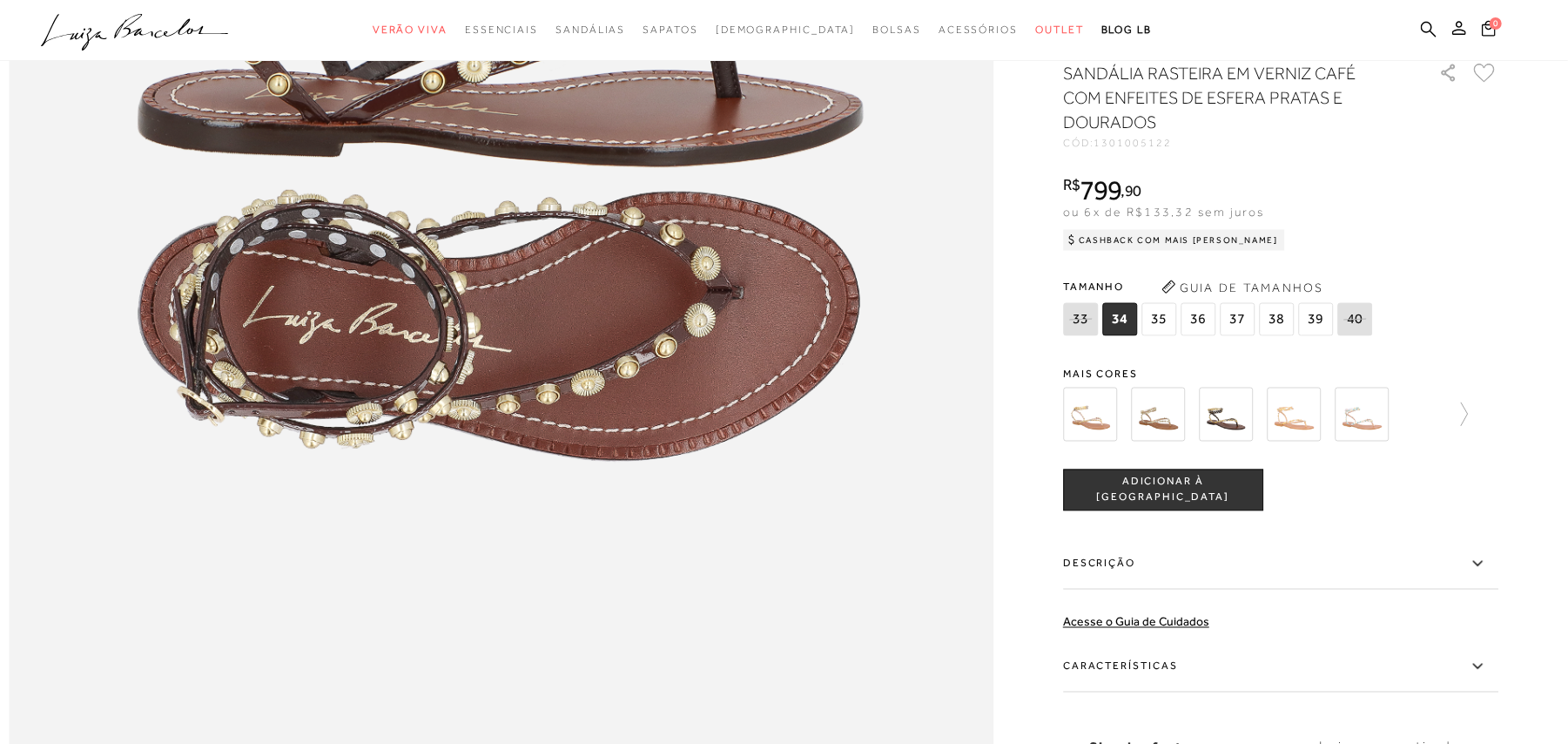
click at [1106, 442] on img at bounding box center [1090, 414] width 54 height 54
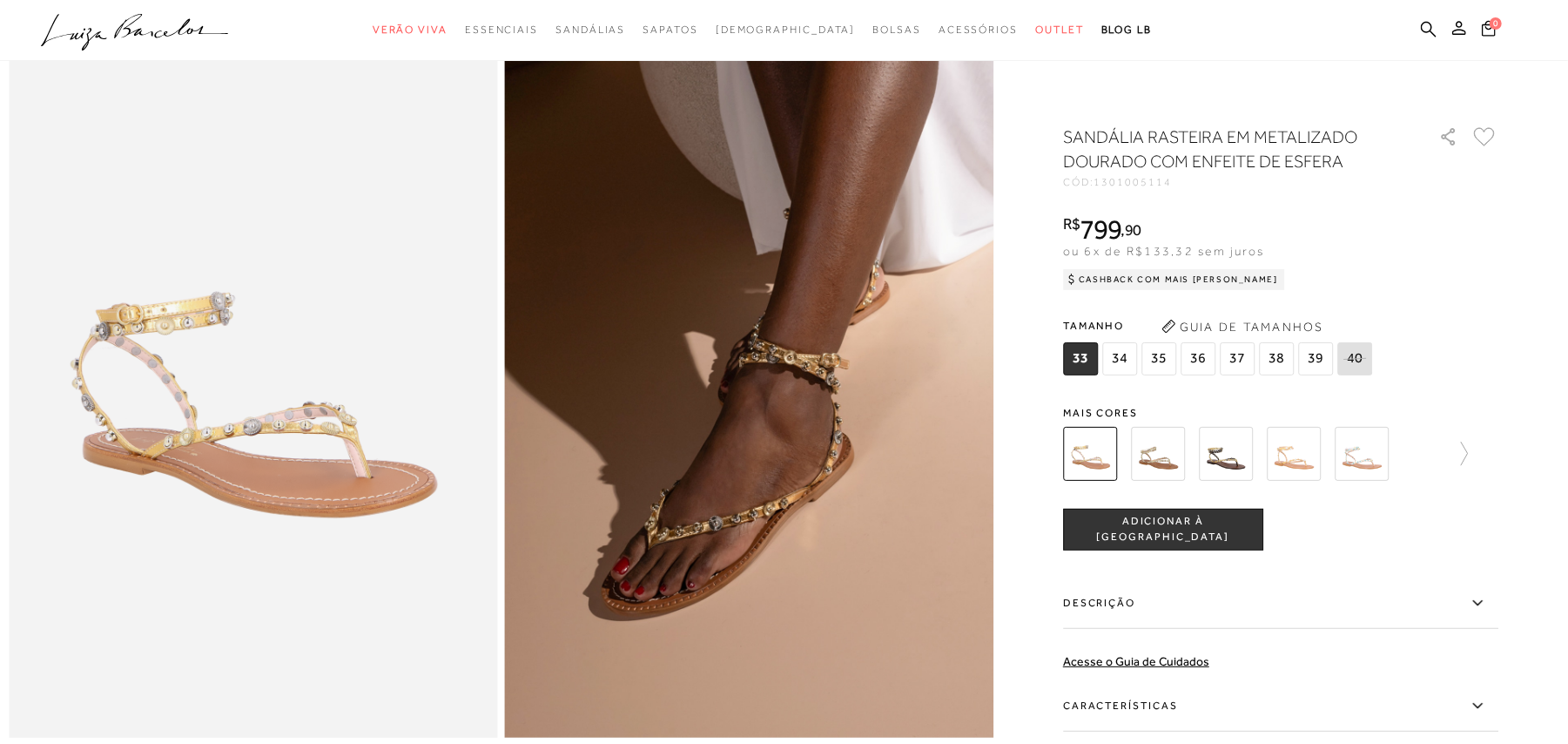
scroll to position [116, 0]
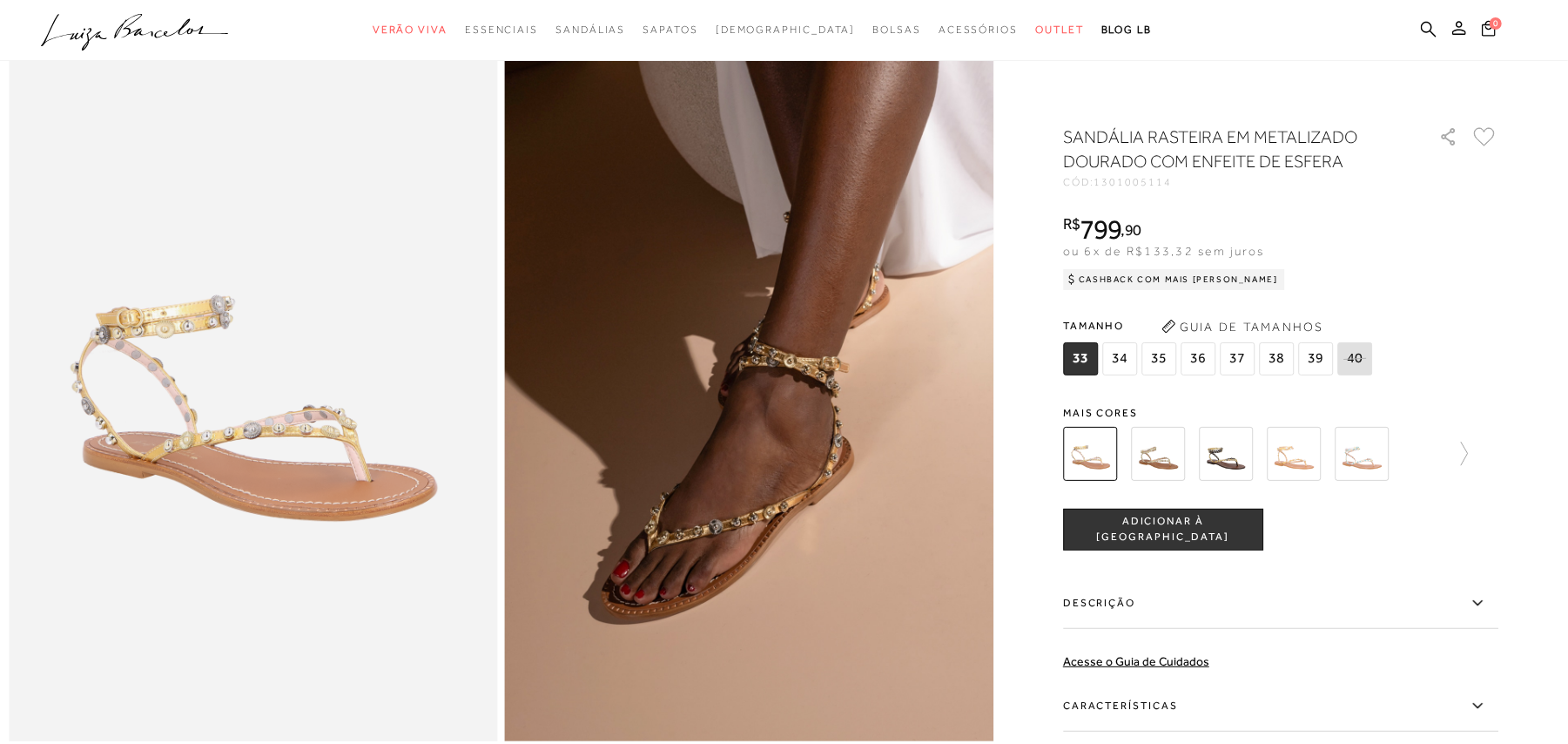
drag, startPoint x: 1168, startPoint y: 461, endPoint x: 1188, endPoint y: 441, distance: 28.3
click at [1168, 461] on img at bounding box center [1158, 453] width 54 height 54
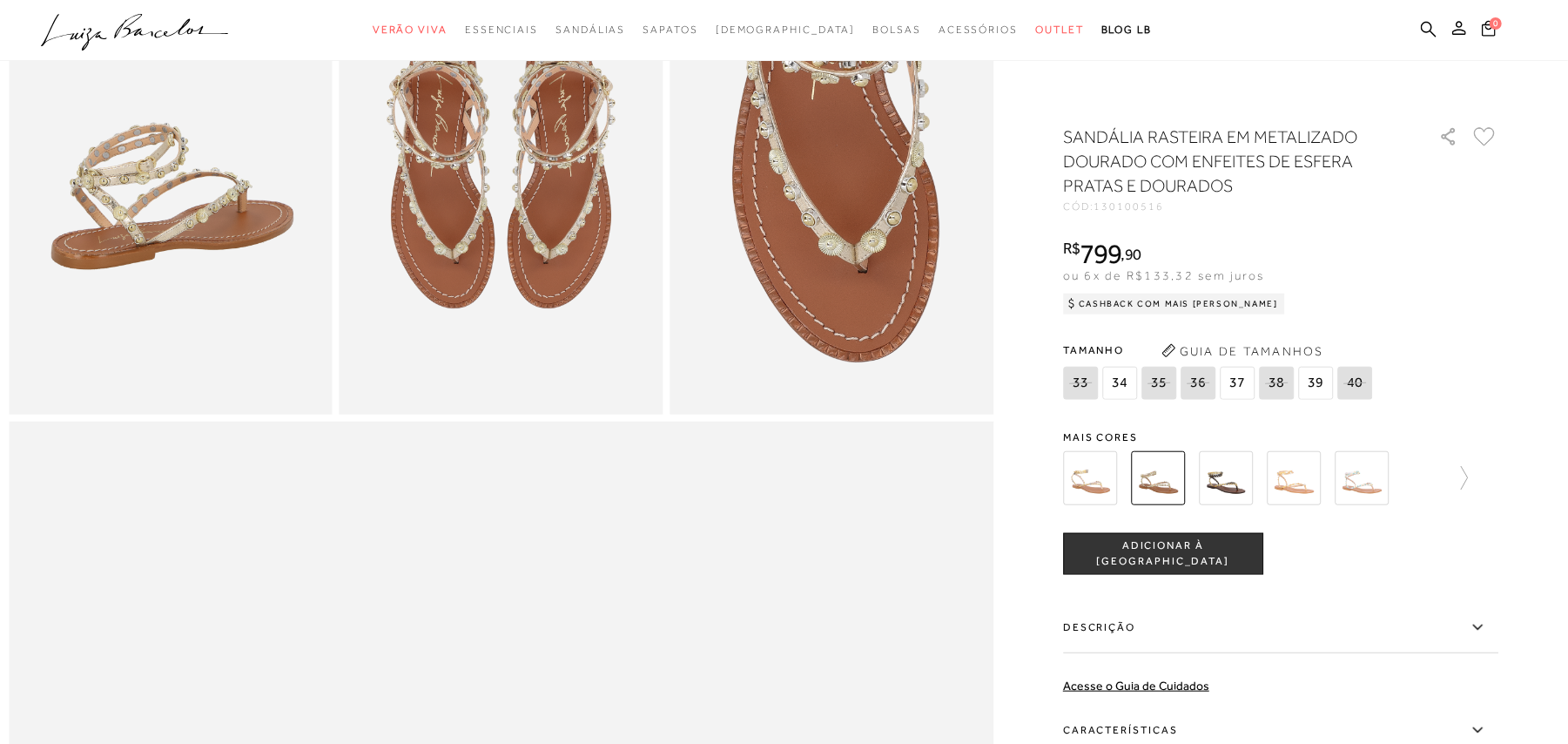
scroll to position [1742, 0]
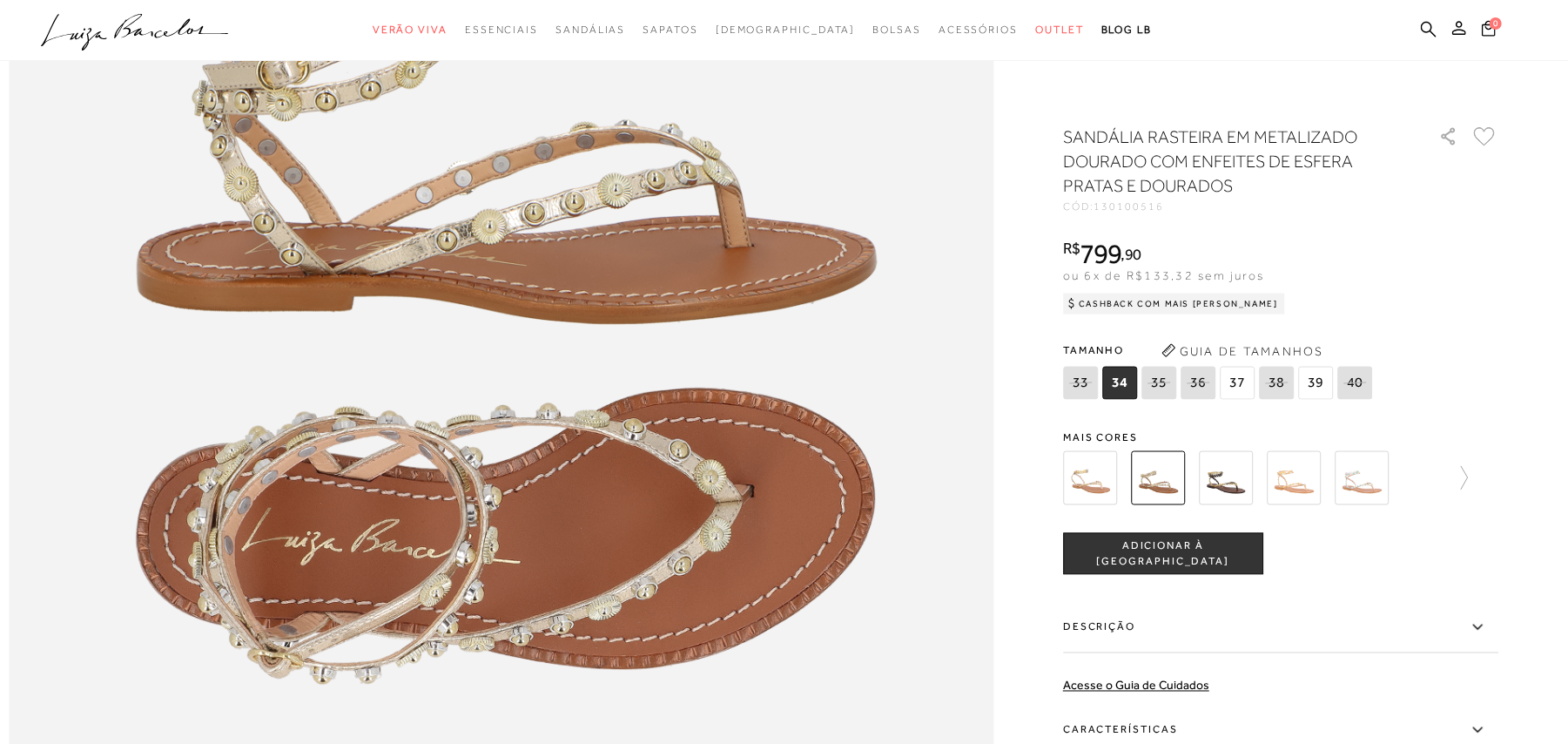
click at [1248, 475] on img at bounding box center [1226, 478] width 54 height 54
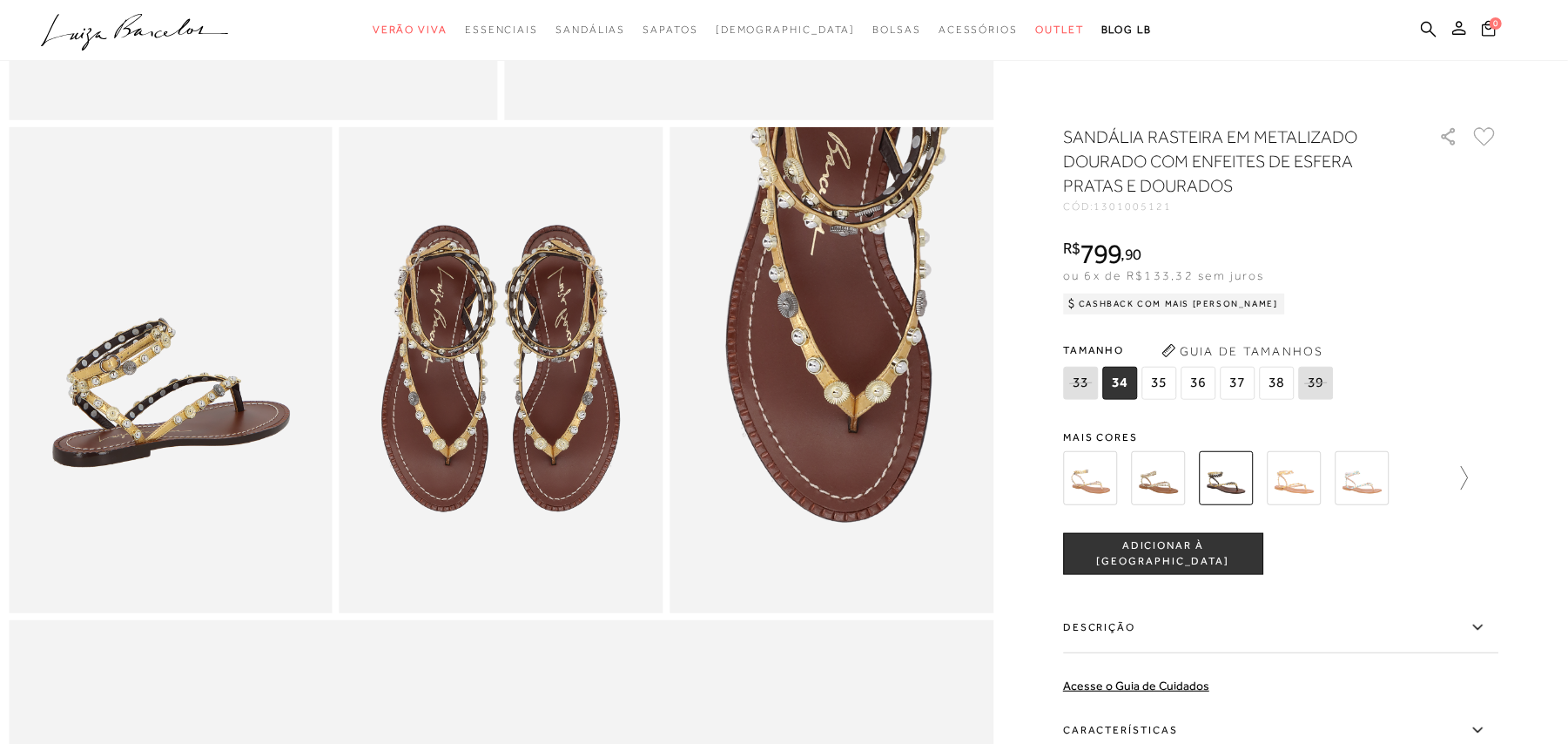
scroll to position [697, 0]
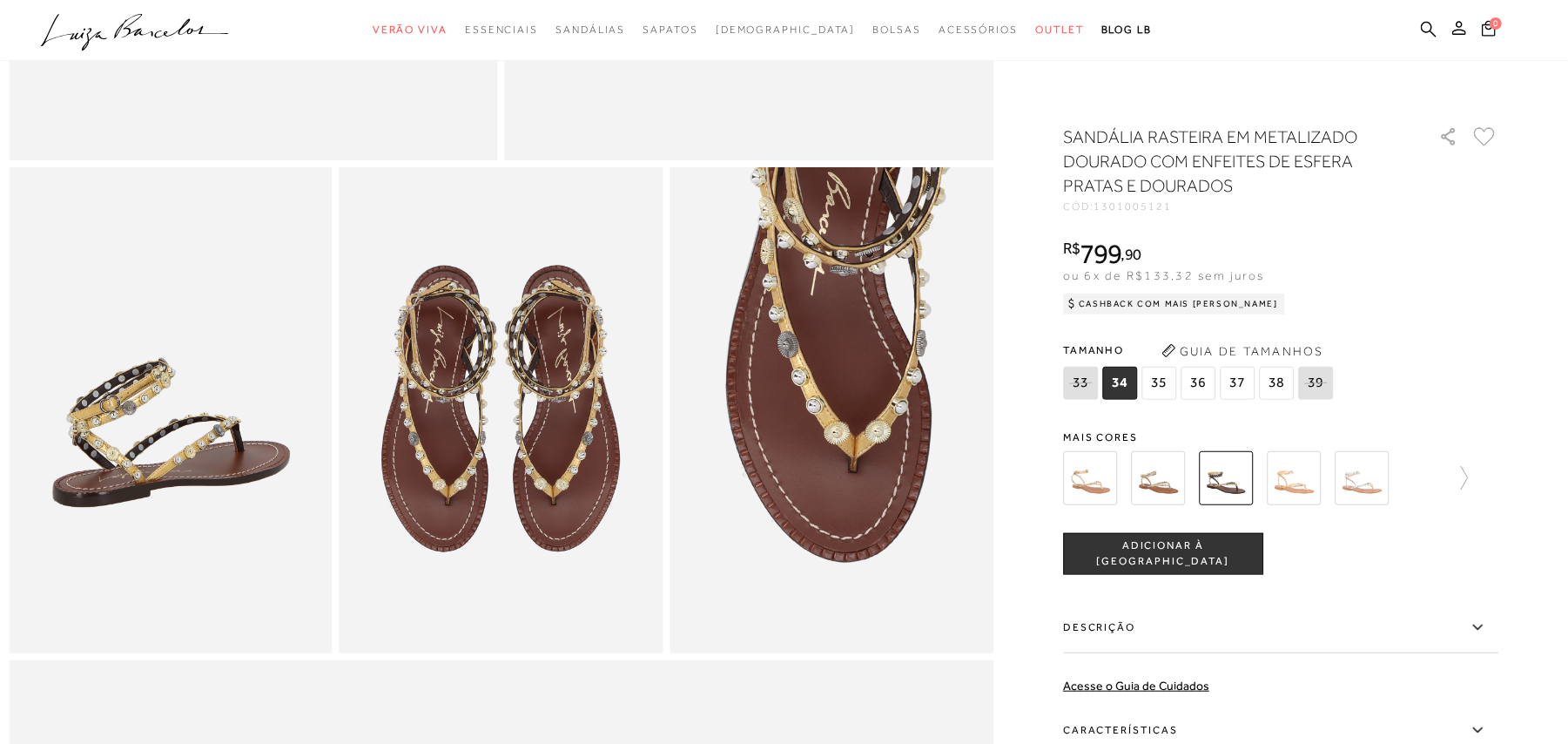
click at [1300, 484] on img at bounding box center [1294, 478] width 54 height 54
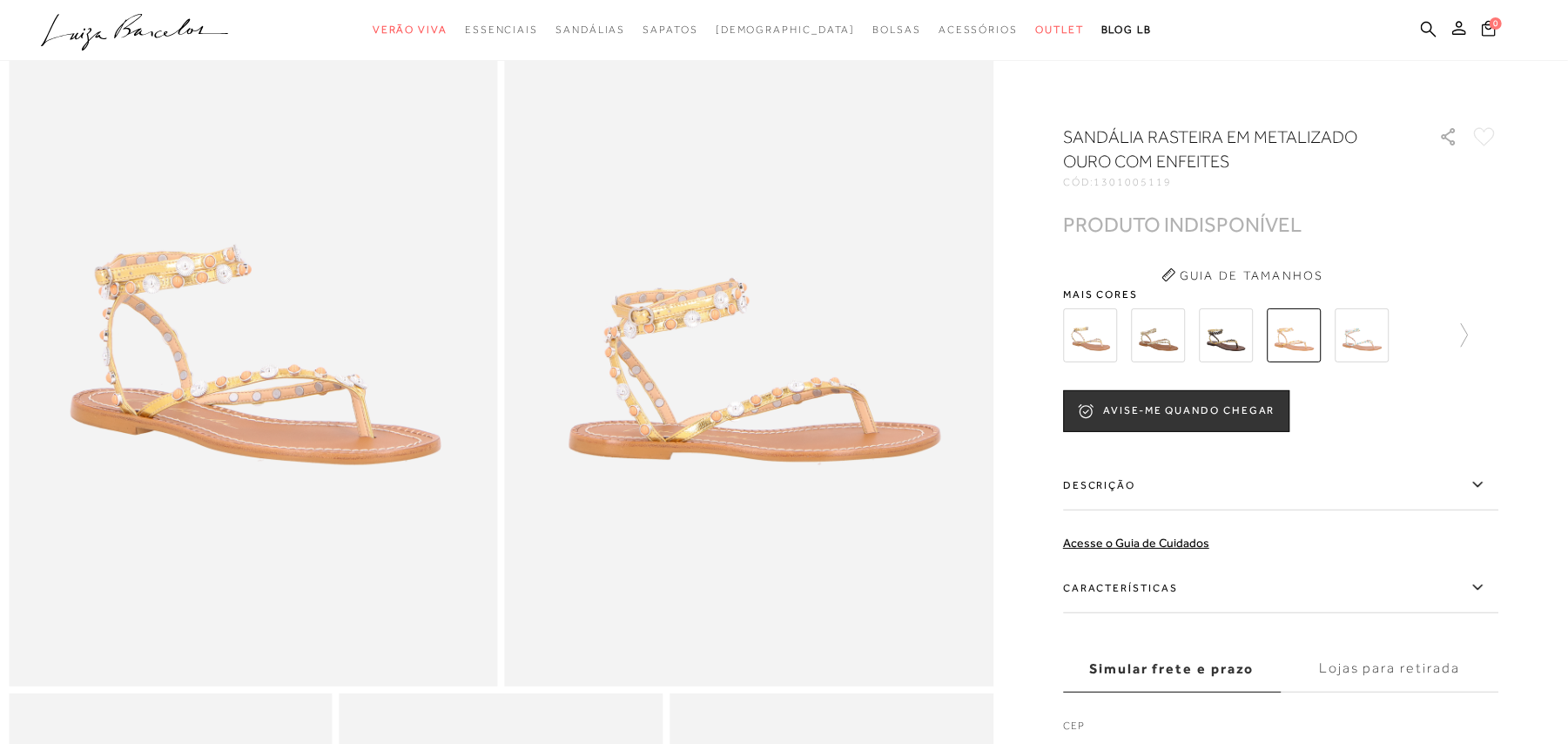
scroll to position [116, 0]
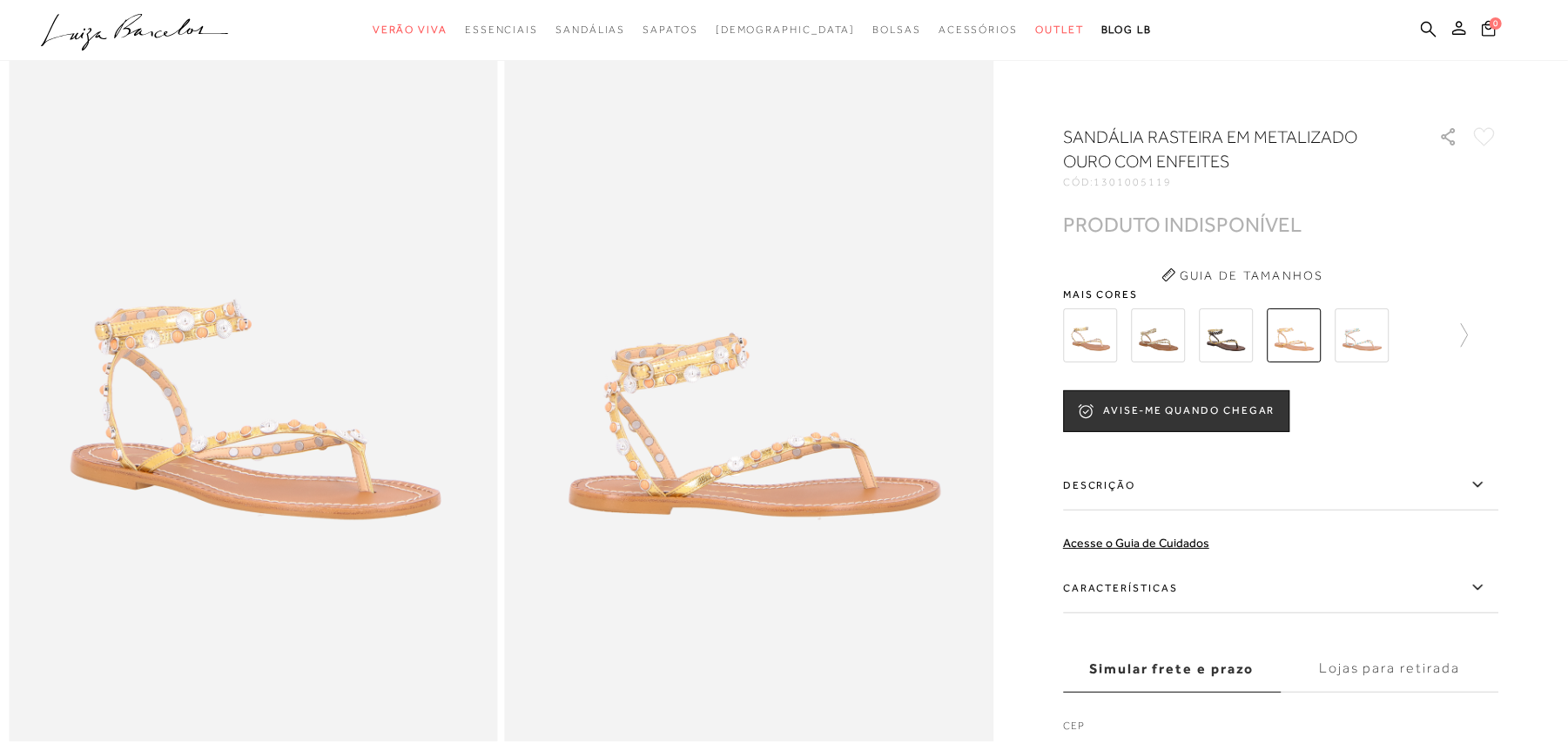
click at [1356, 342] on img at bounding box center [1361, 335] width 54 height 54
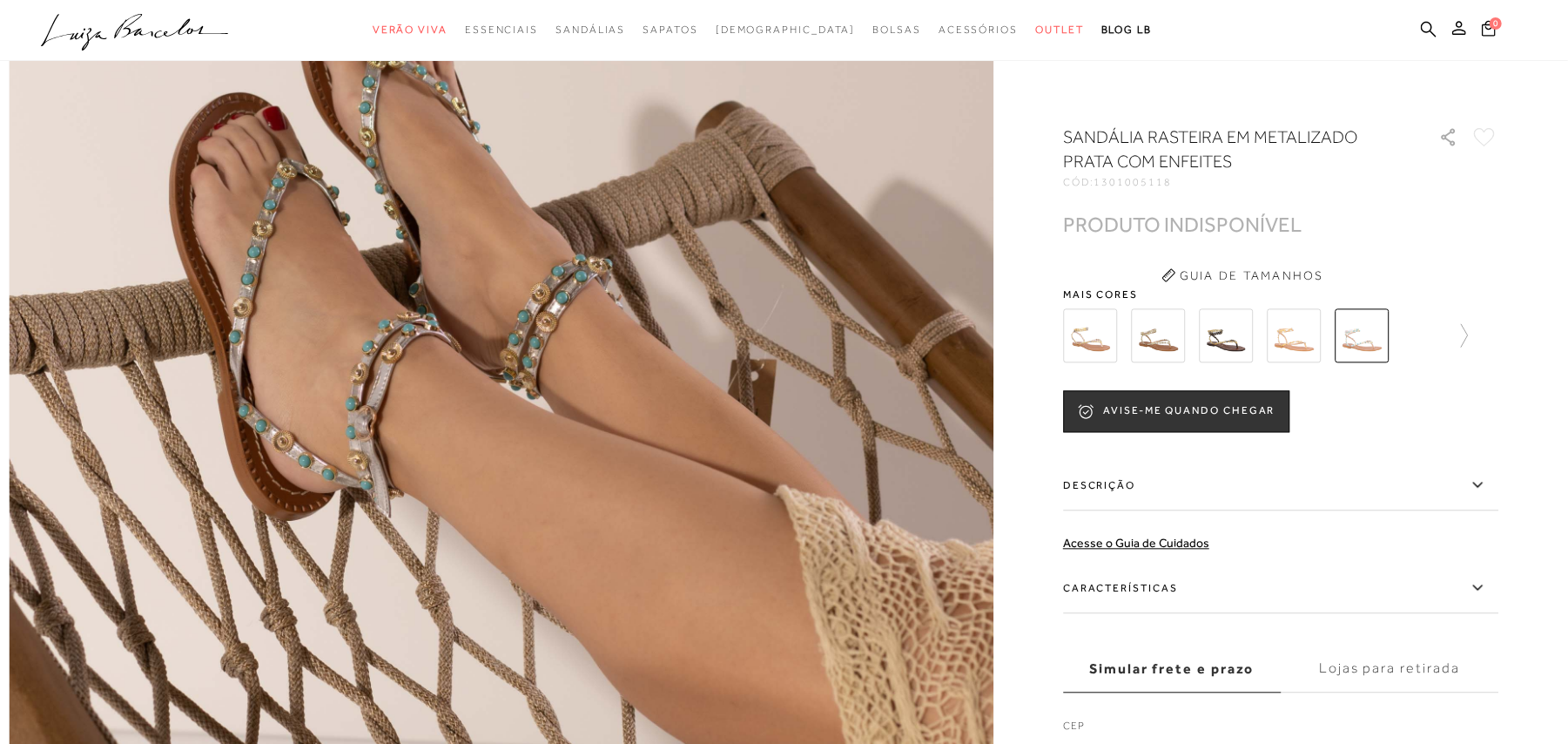
scroll to position [2439, 0]
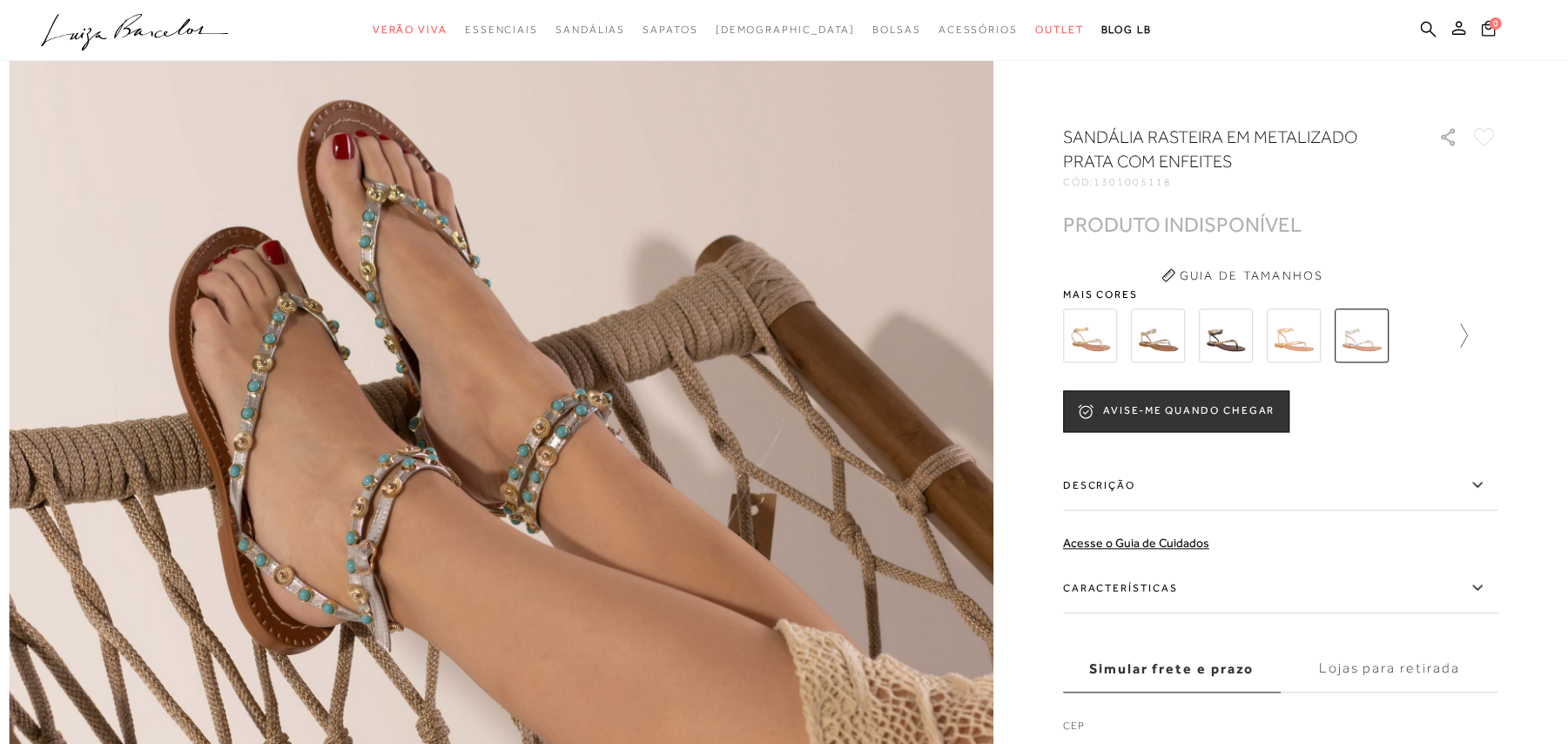
click at [1468, 335] on icon at bounding box center [1455, 334] width 24 height 24
click at [1125, 331] on img at bounding box center [1120, 335] width 54 height 54
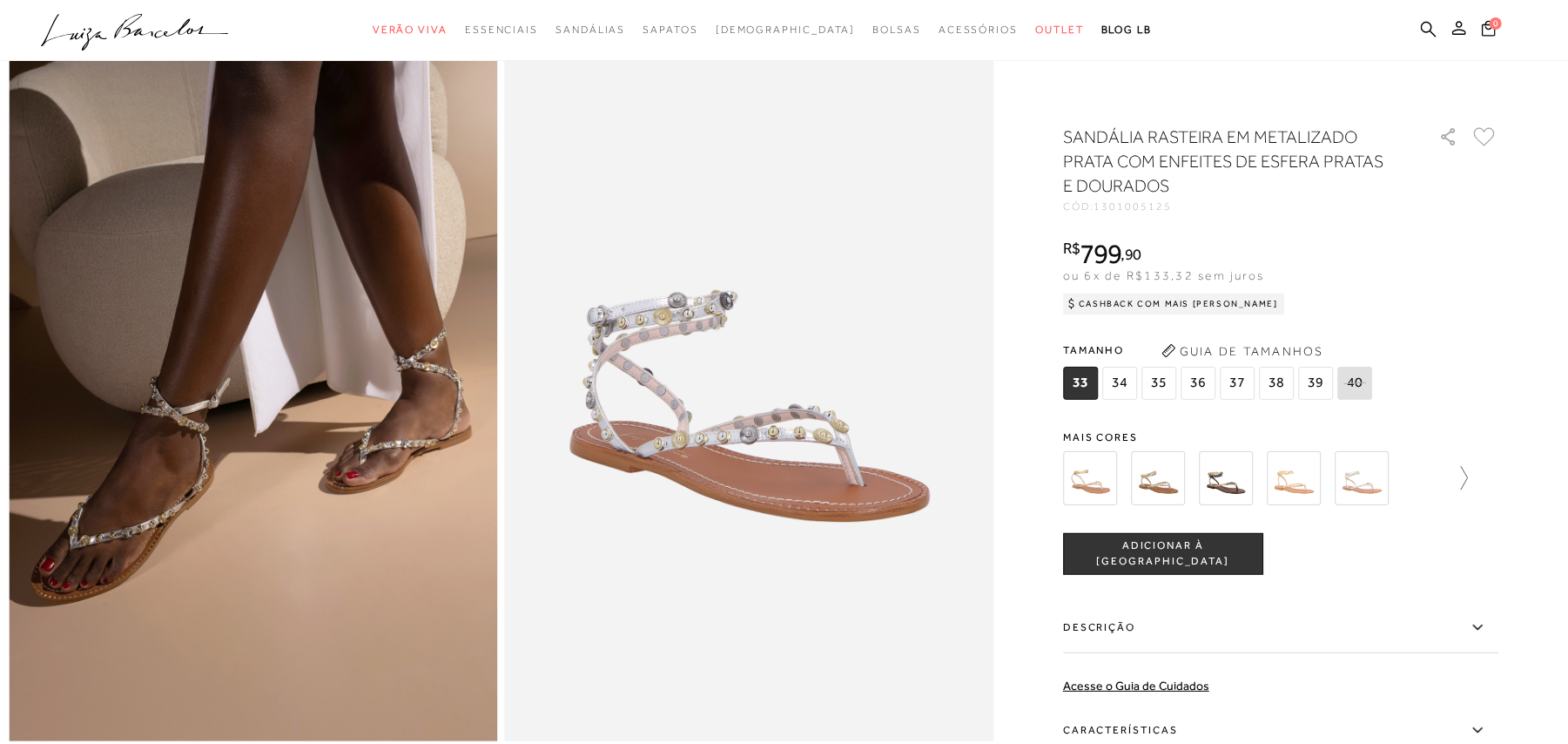
click at [1468, 474] on icon at bounding box center [1464, 478] width 7 height 23
click at [1207, 483] on img at bounding box center [1188, 478] width 54 height 54
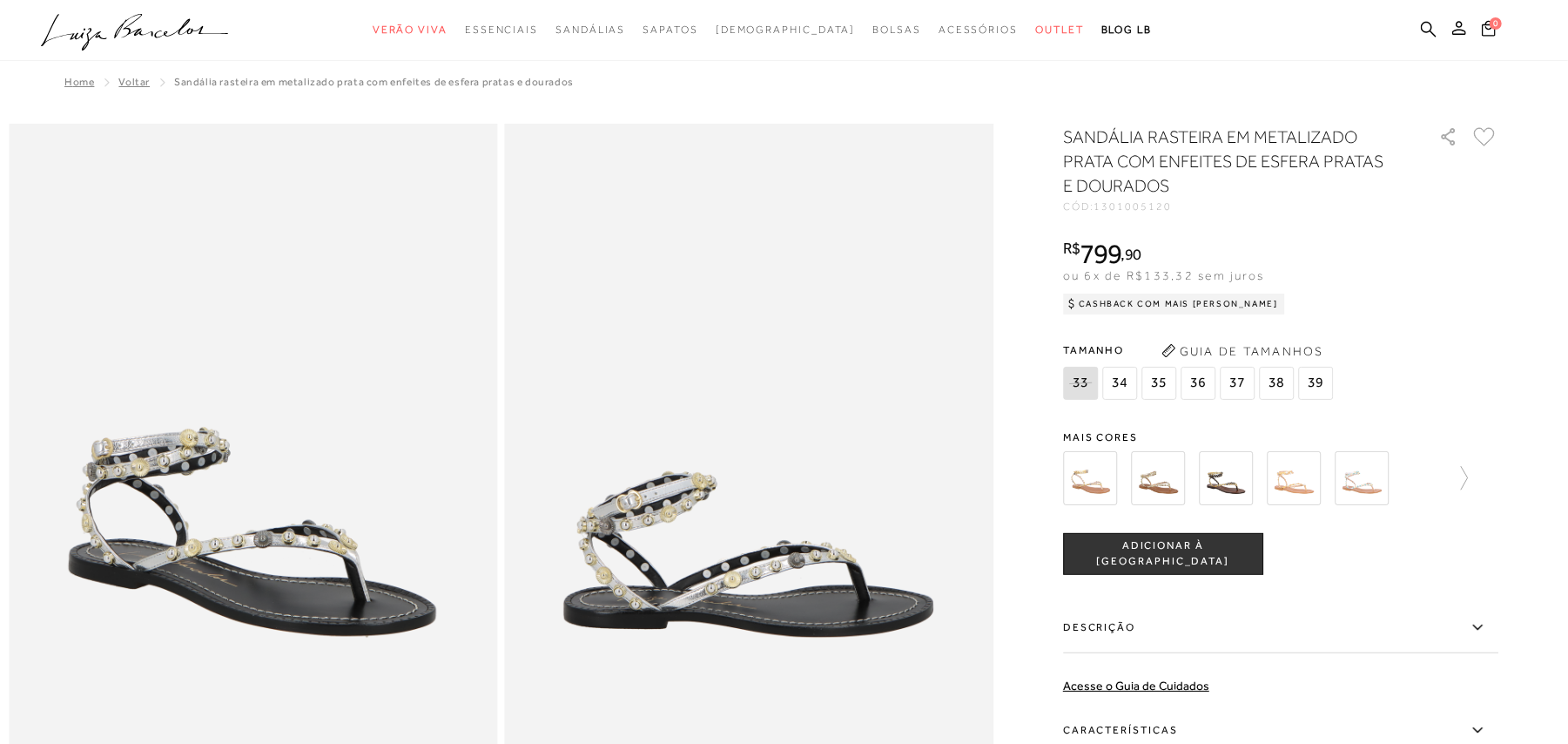
scroll to position [464, 0]
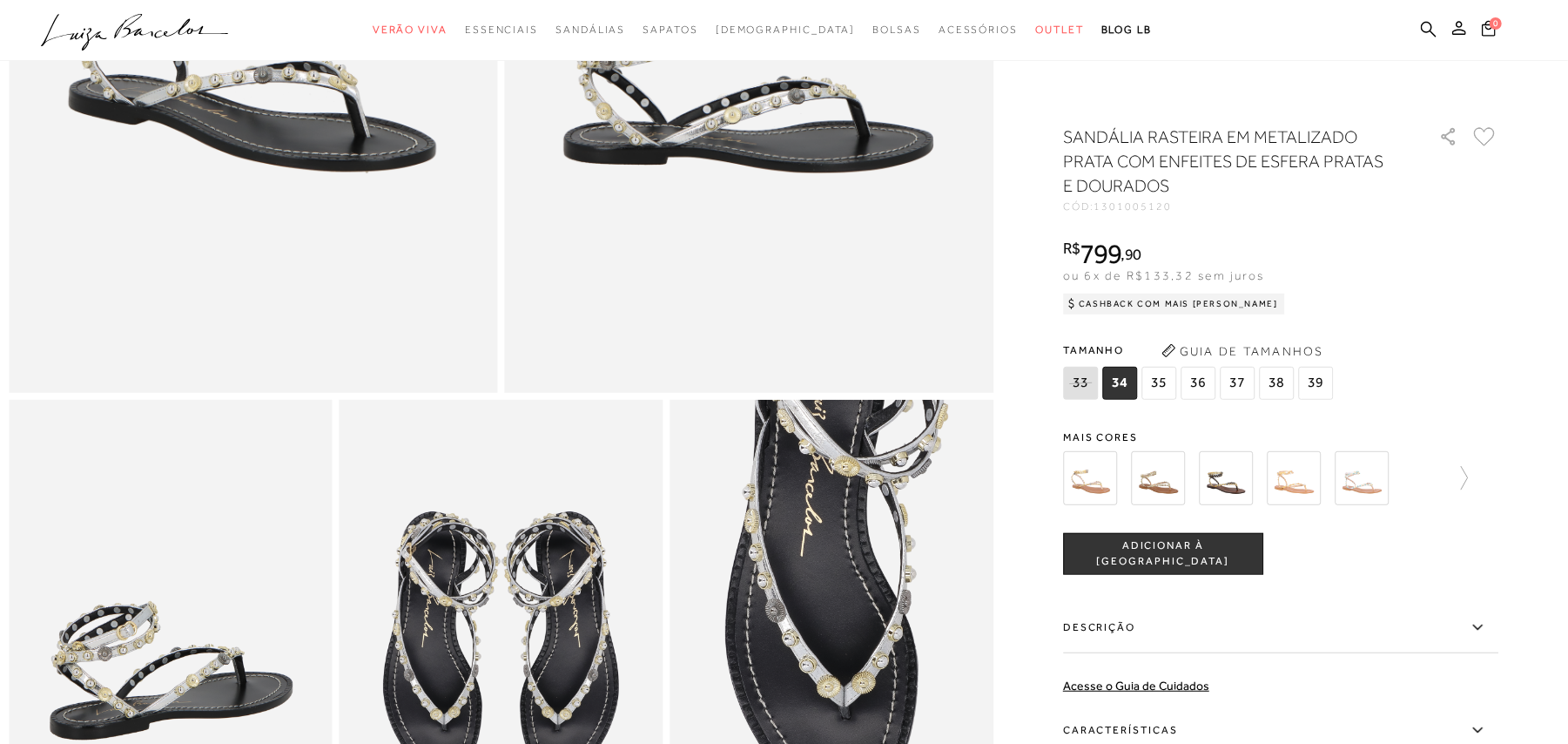
click at [1479, 476] on div at bounding box center [1280, 478] width 435 height 64
click at [1468, 476] on icon at bounding box center [1455, 478] width 24 height 24
click at [1257, 486] on img at bounding box center [1256, 478] width 54 height 54
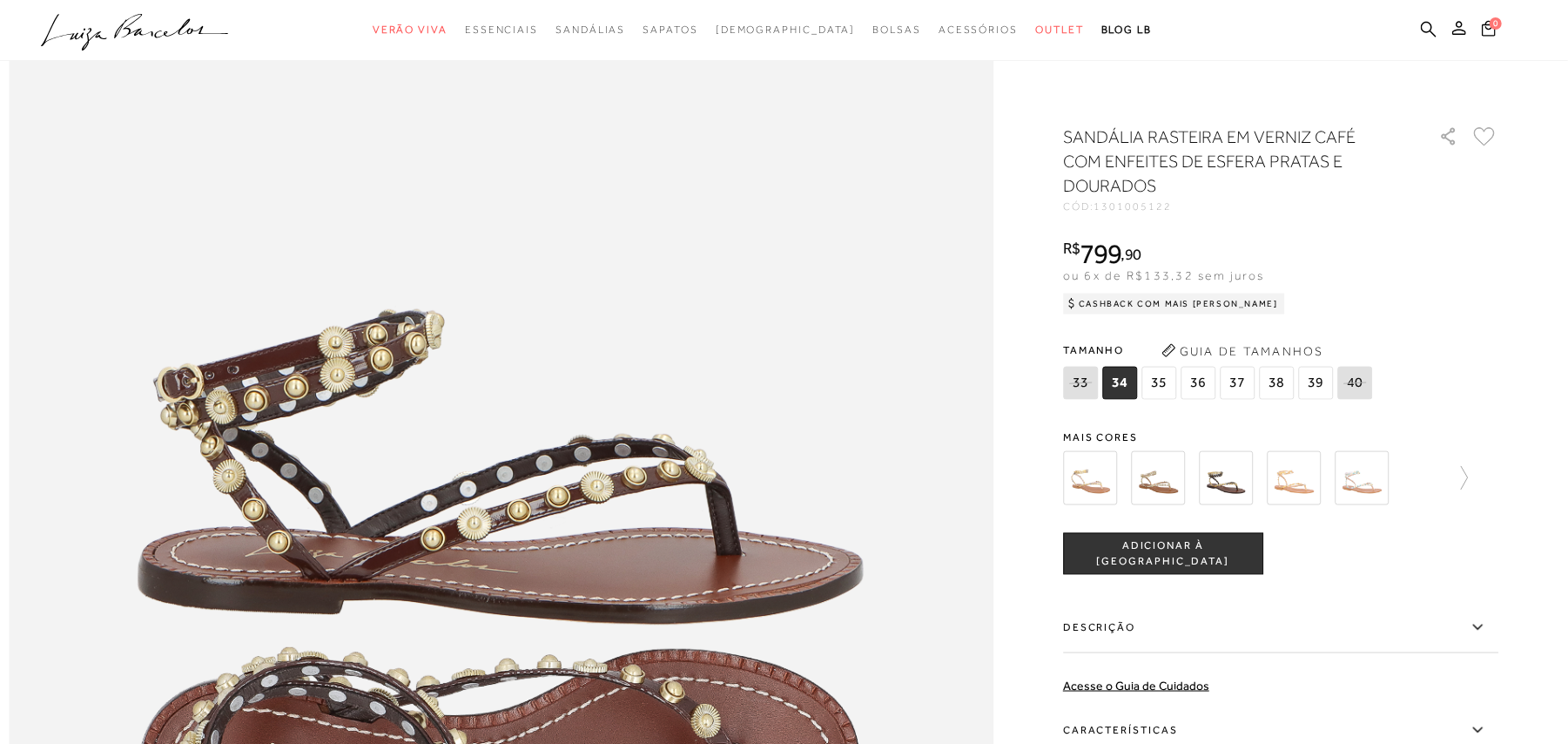
scroll to position [1857, 0]
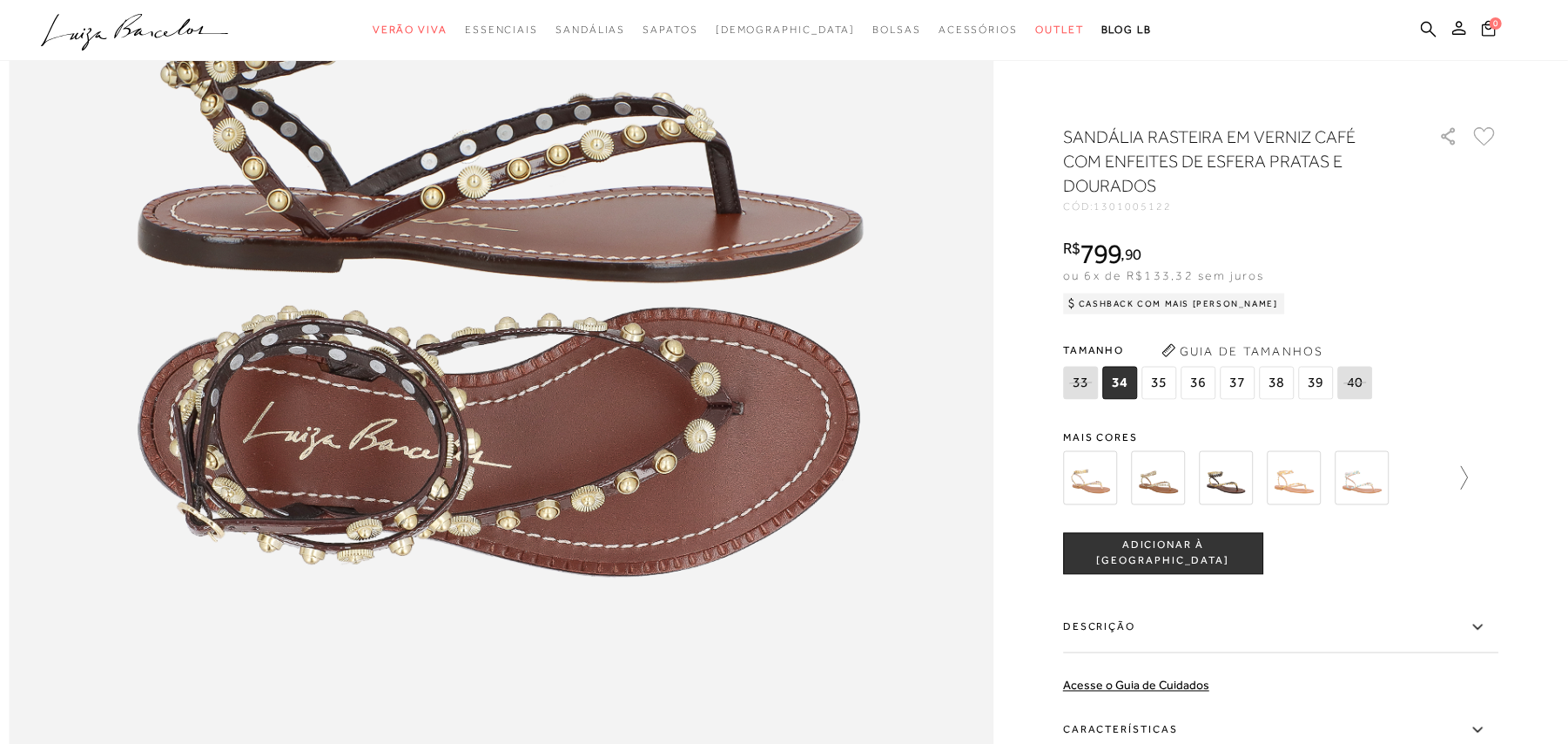
click at [1464, 461] on link at bounding box center [1455, 478] width 24 height 64
click at [1200, 478] on img at bounding box center [1188, 478] width 54 height 54
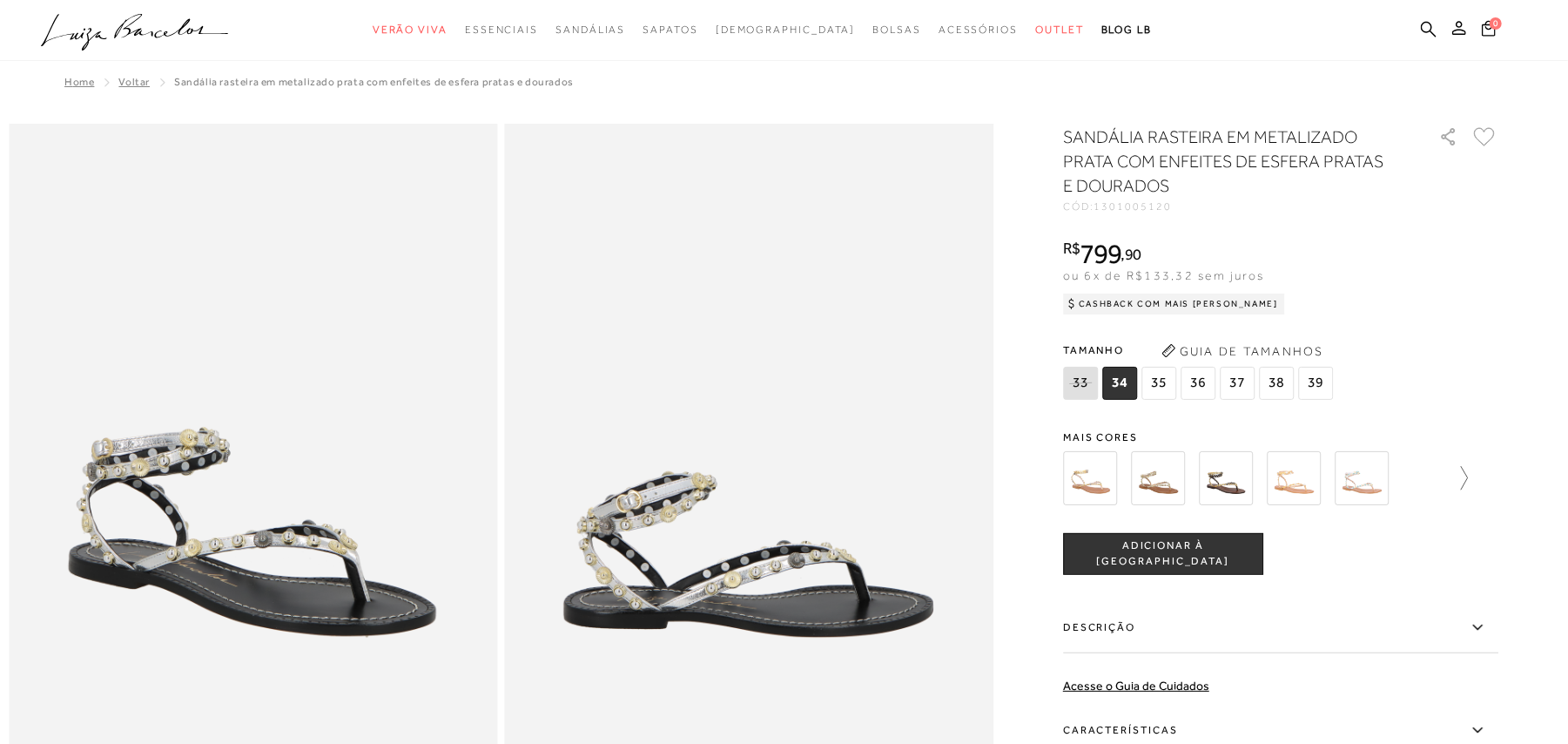
click at [1468, 474] on icon at bounding box center [1455, 478] width 24 height 24
click at [1266, 488] on img at bounding box center [1256, 478] width 54 height 54
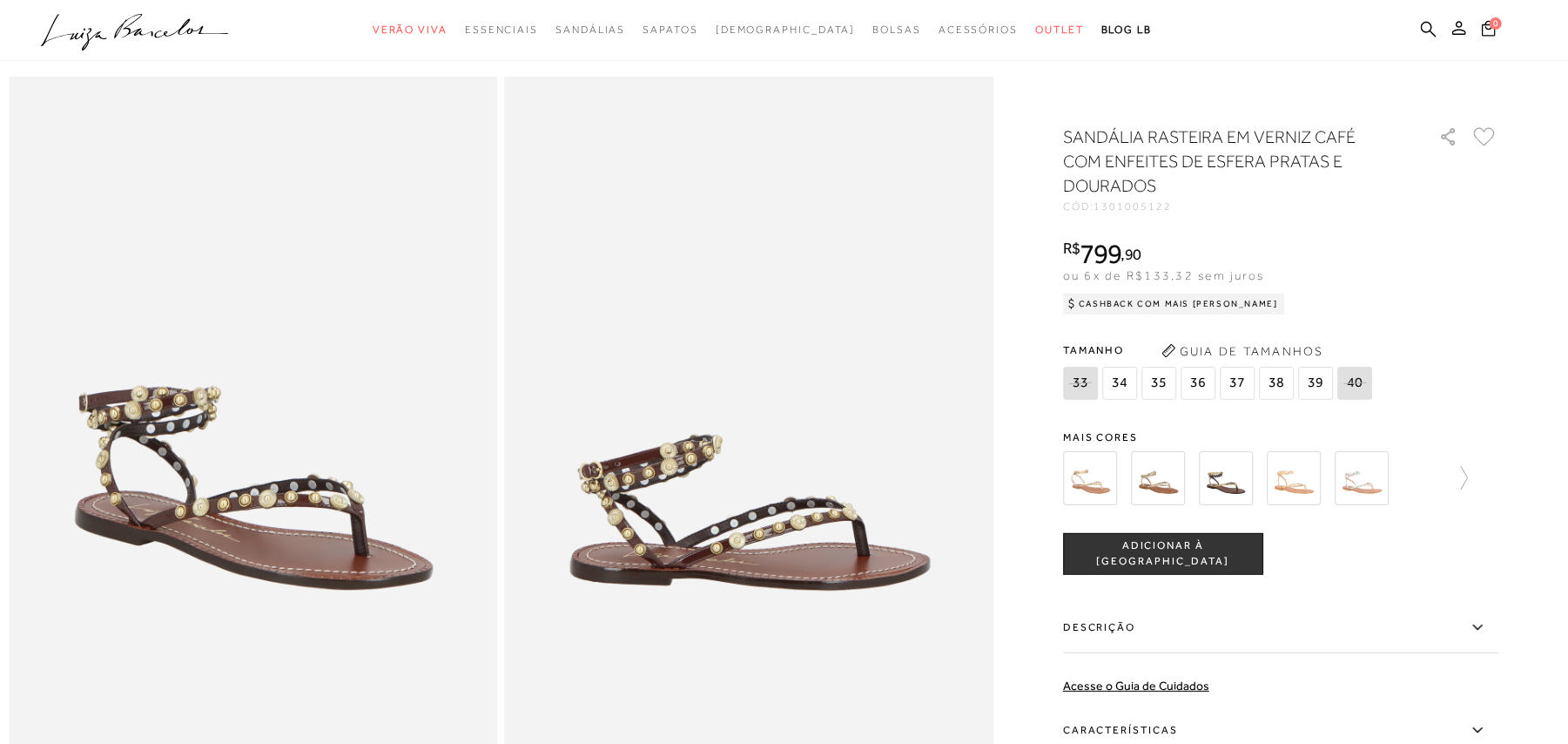
scroll to position [116, 0]
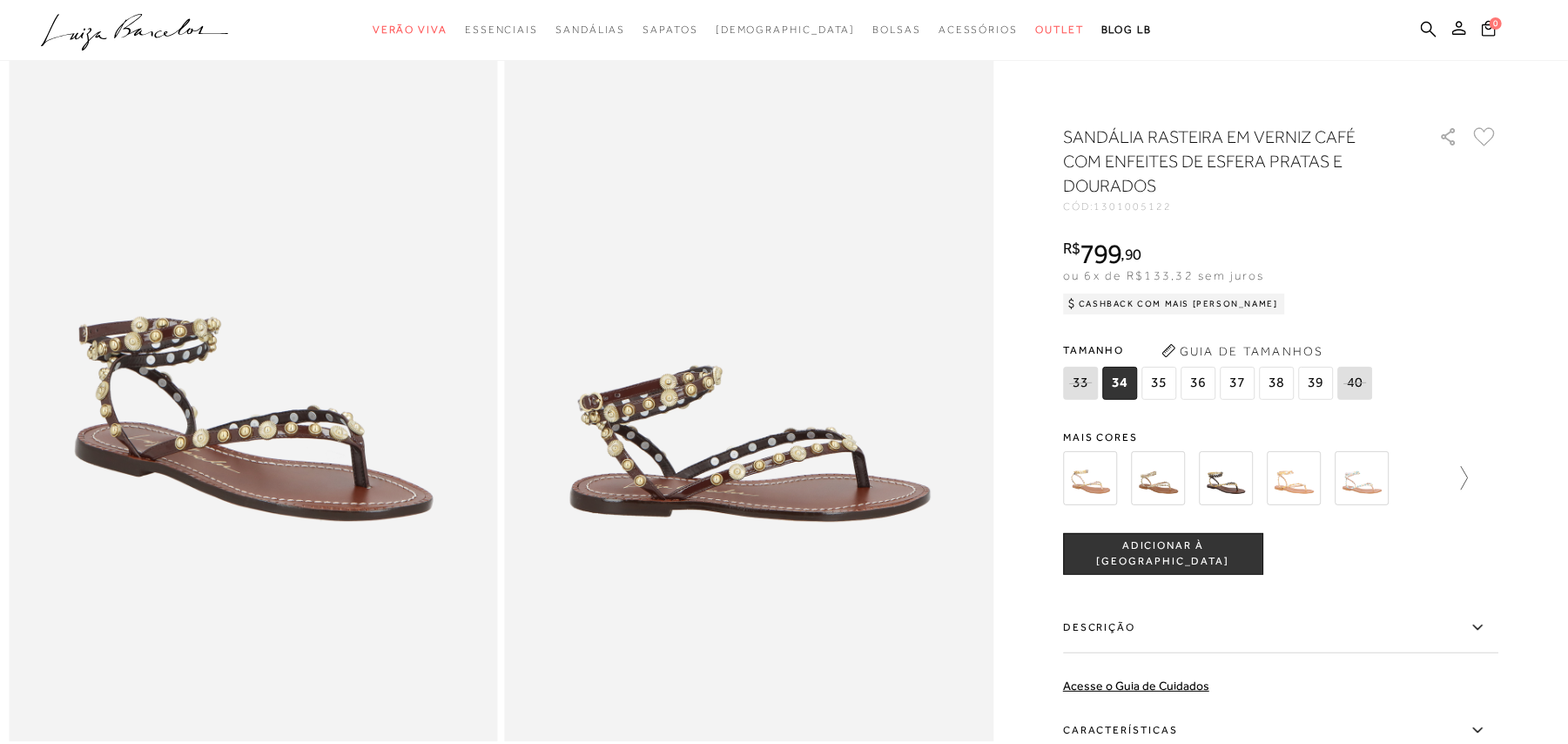
click at [1468, 479] on icon at bounding box center [1455, 478] width 24 height 24
click at [1339, 481] on img at bounding box center [1324, 478] width 54 height 54
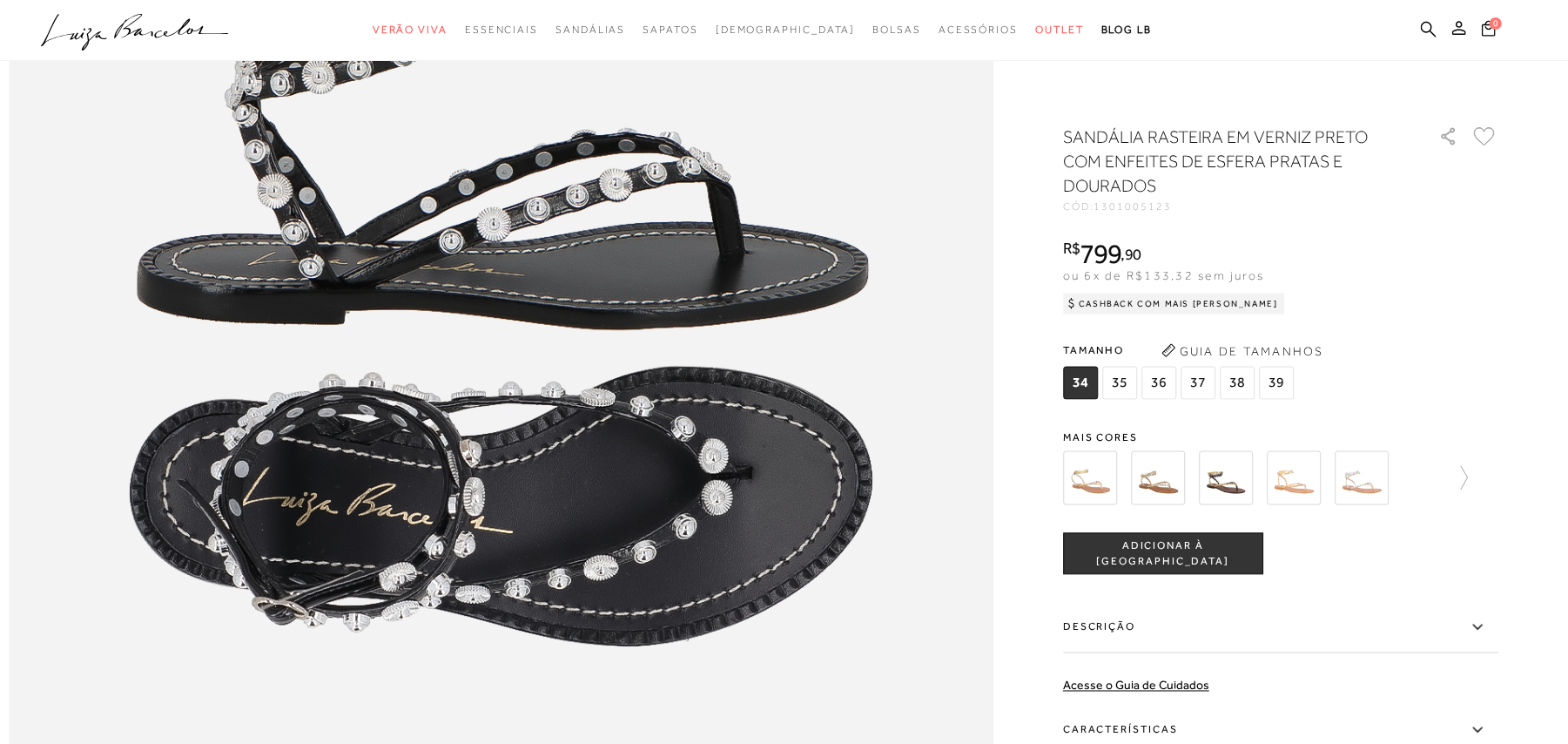
scroll to position [1742, 0]
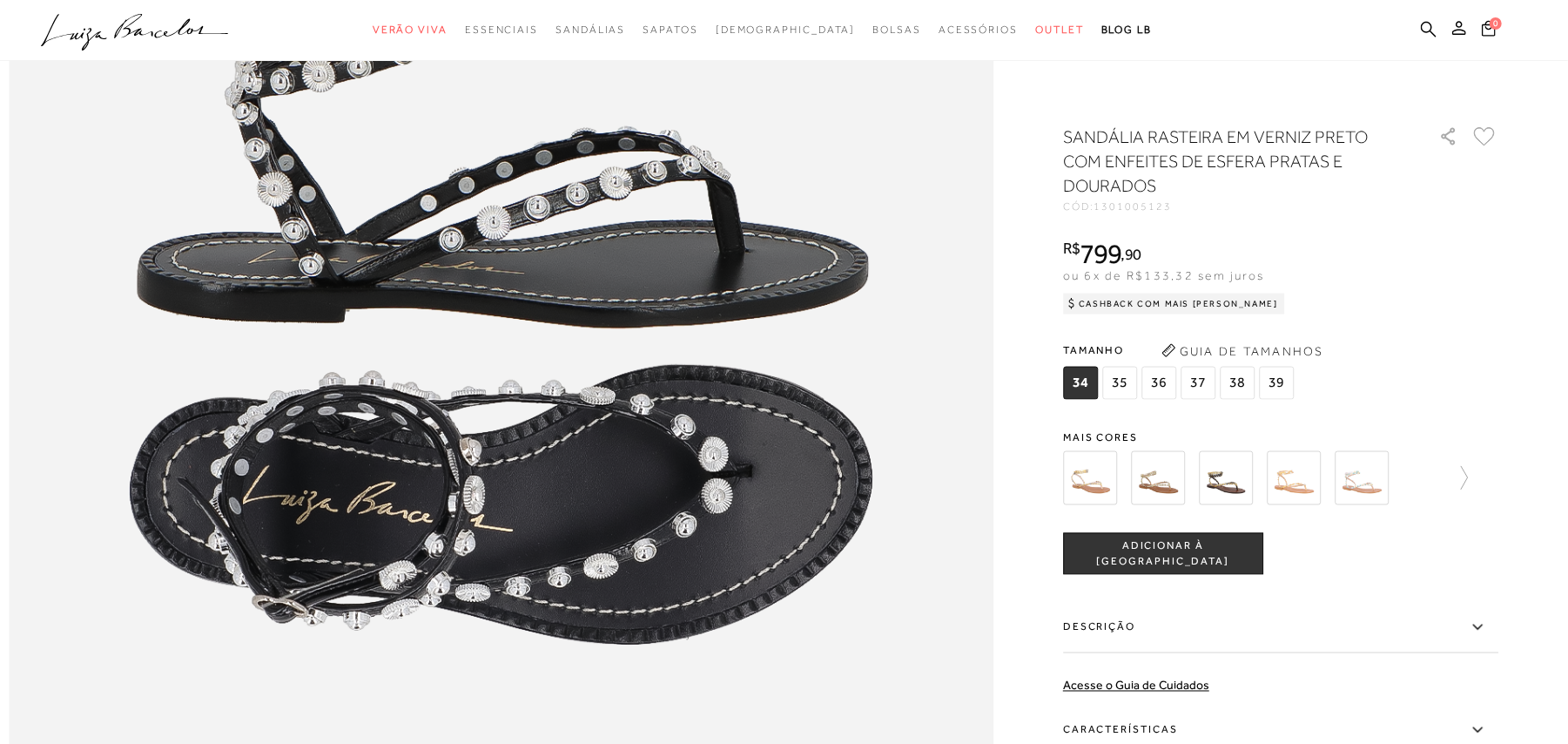
click at [1478, 483] on div at bounding box center [1280, 478] width 435 height 64
click at [1468, 479] on icon at bounding box center [1455, 478] width 24 height 24
click at [1393, 478] on img at bounding box center [1392, 478] width 54 height 54
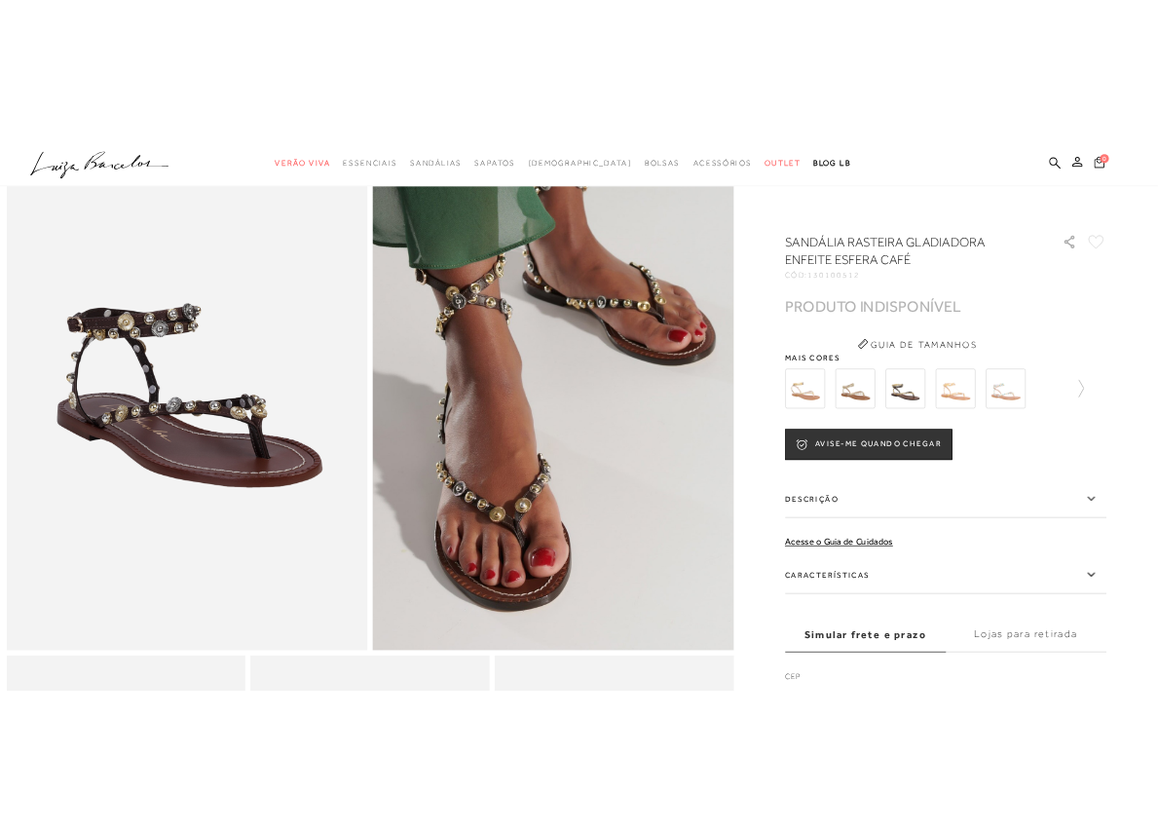
scroll to position [259, 0]
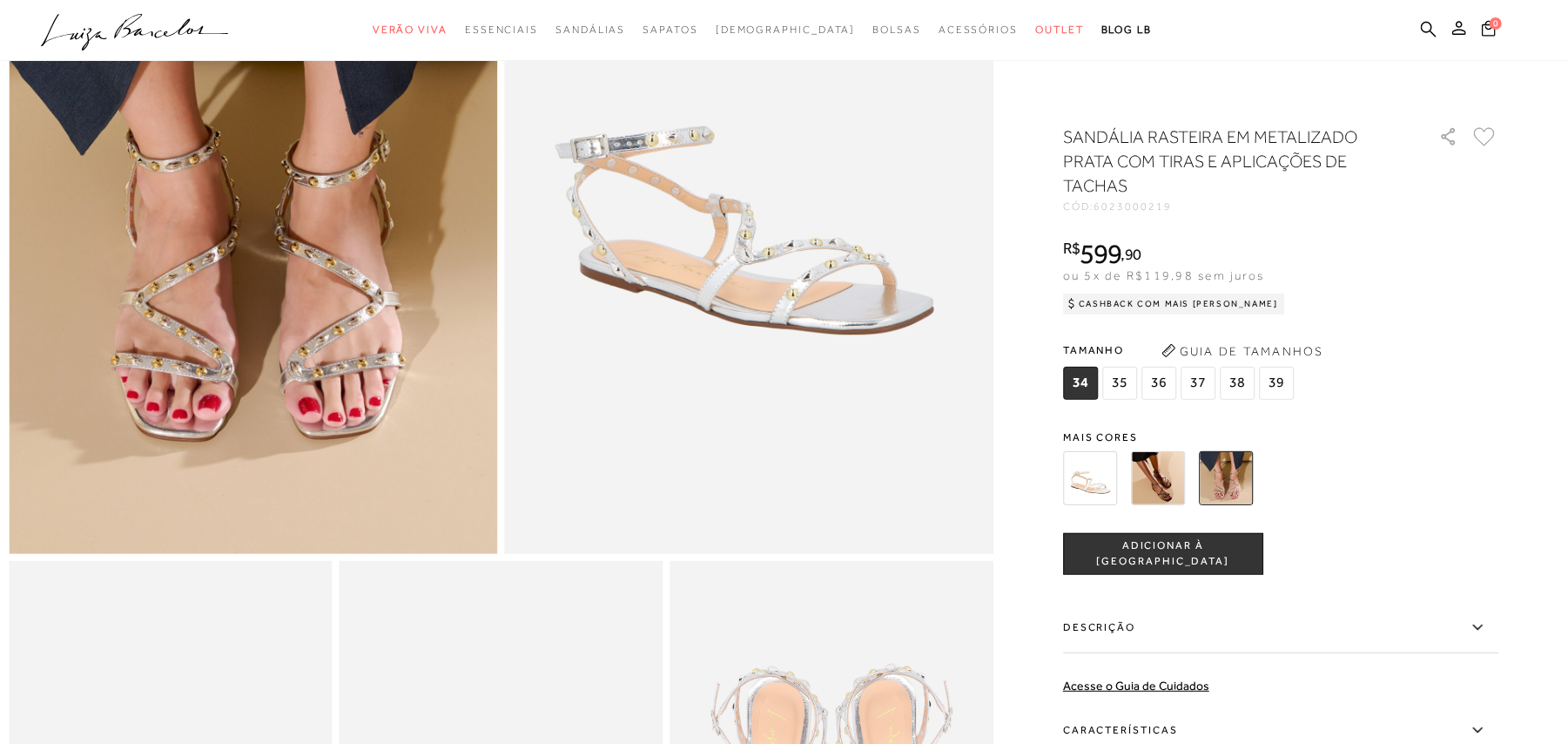
scroll to position [349, 0]
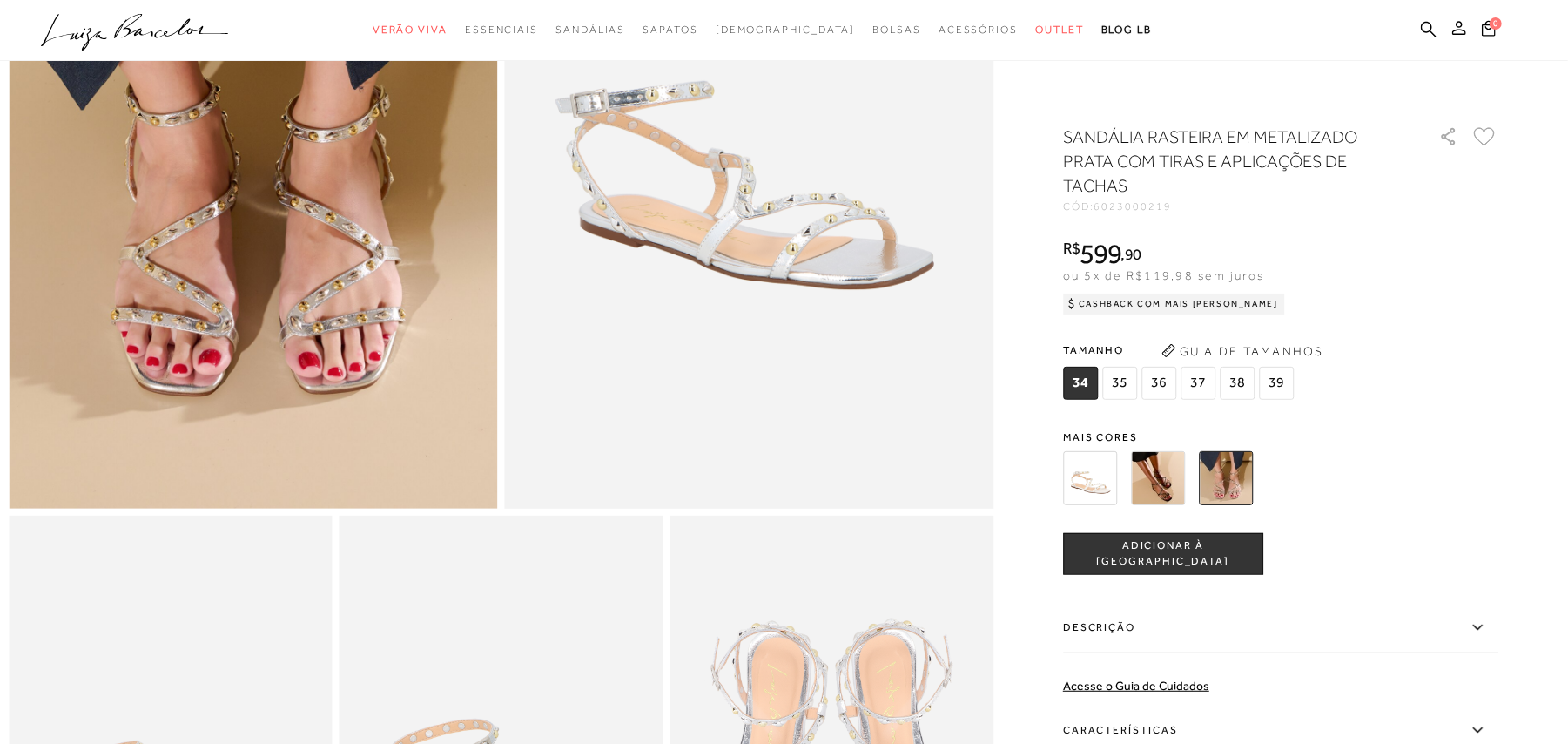
click at [1171, 468] on img at bounding box center [1158, 478] width 54 height 54
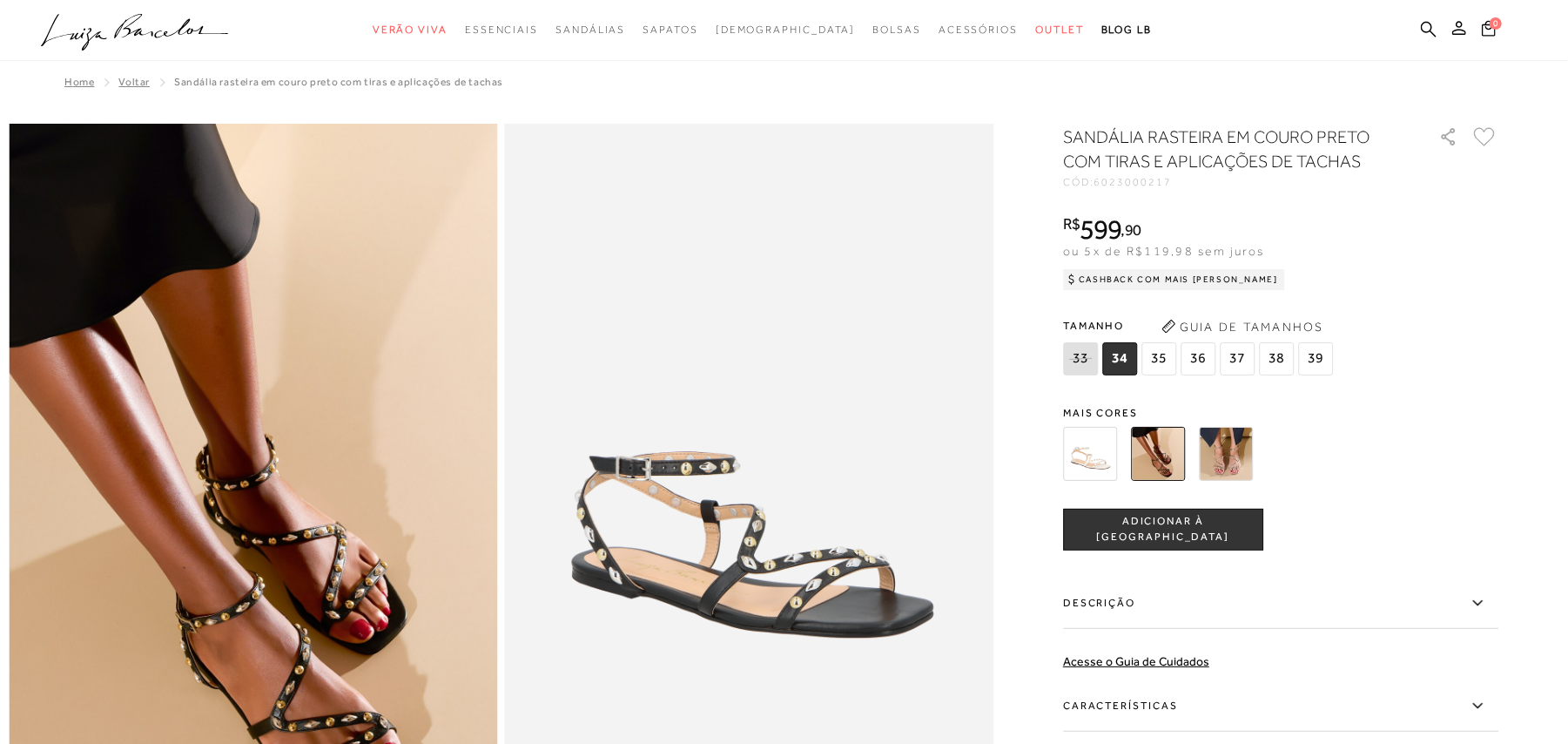
click at [1095, 444] on img at bounding box center [1090, 453] width 54 height 54
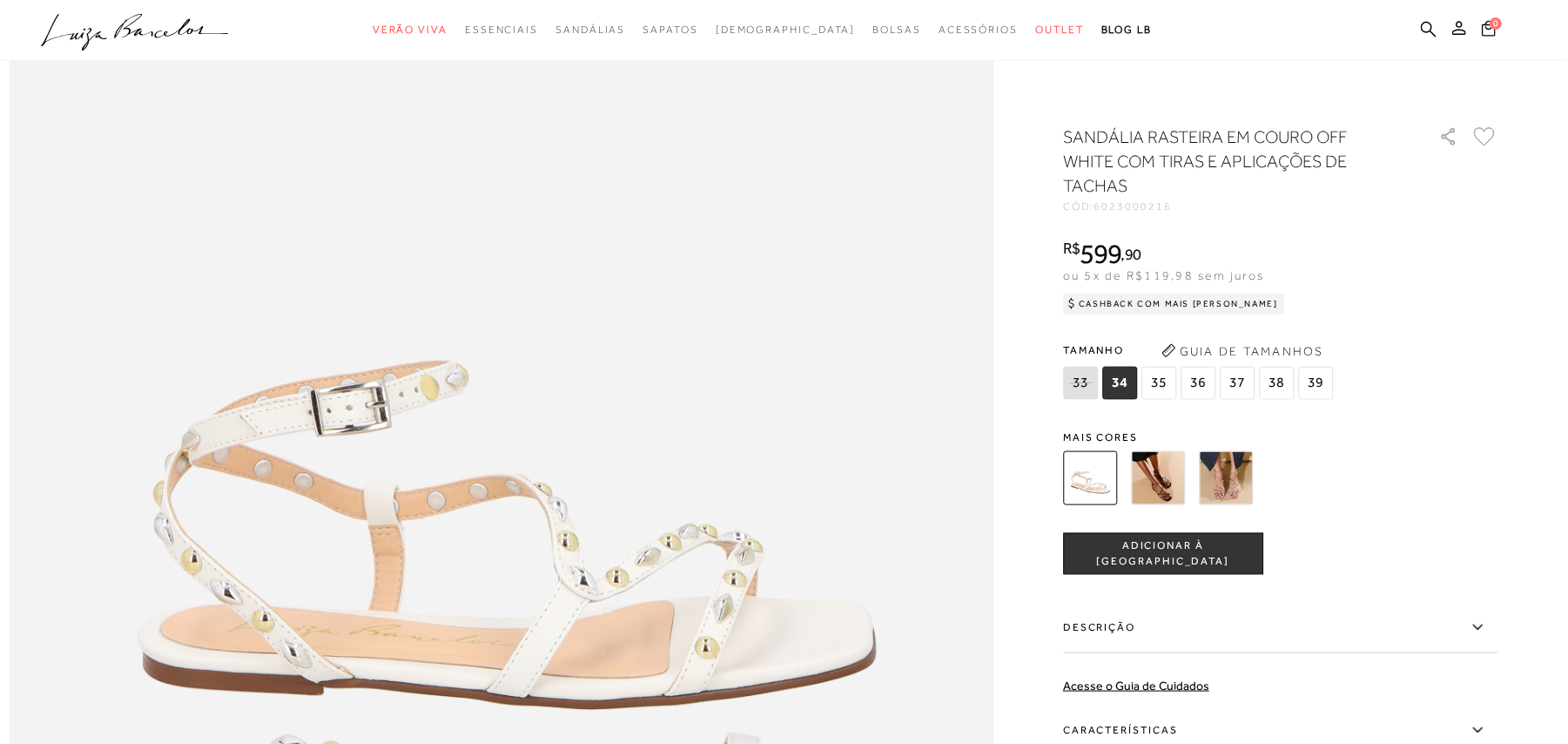
scroll to position [928, 0]
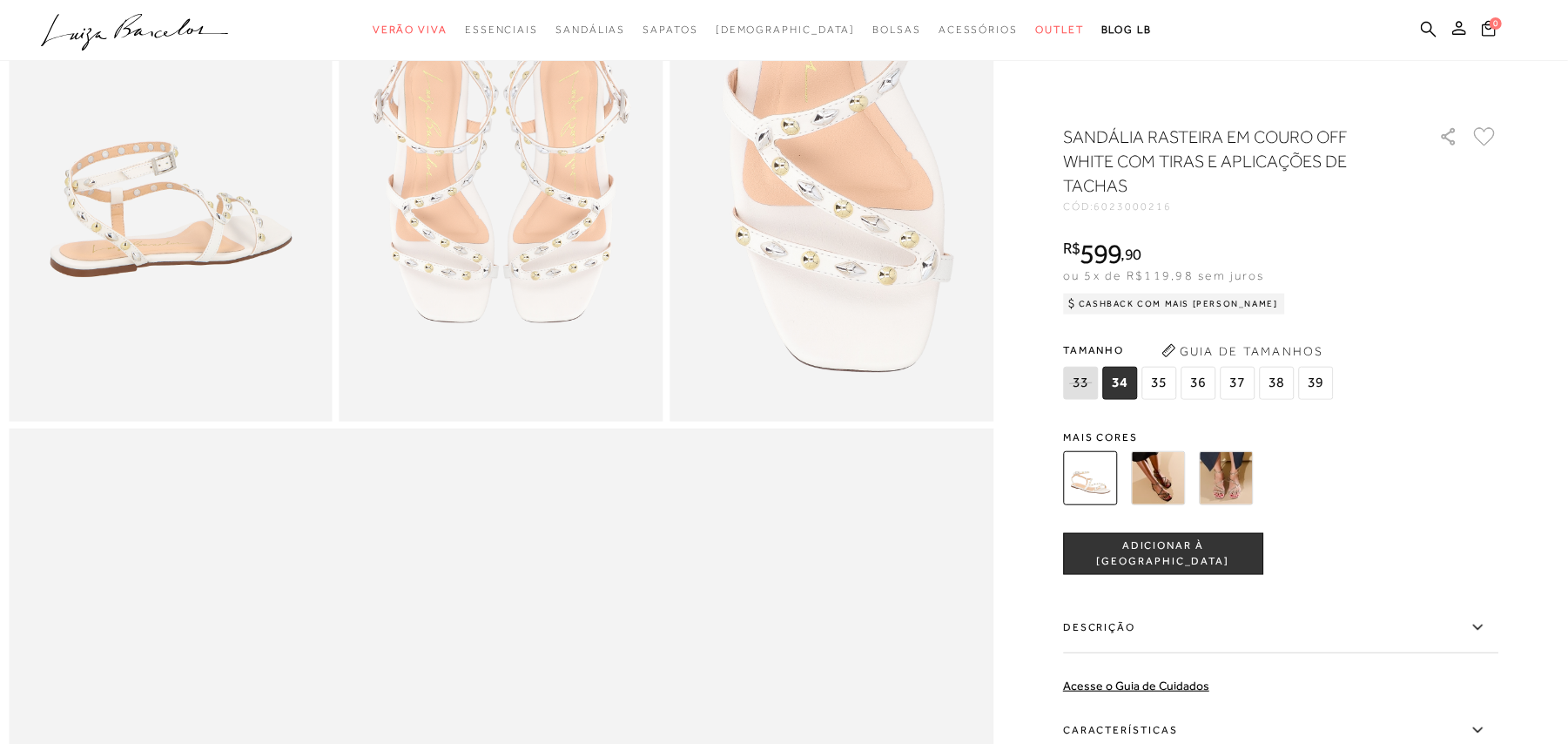
click at [1252, 479] on img at bounding box center [1226, 478] width 54 height 54
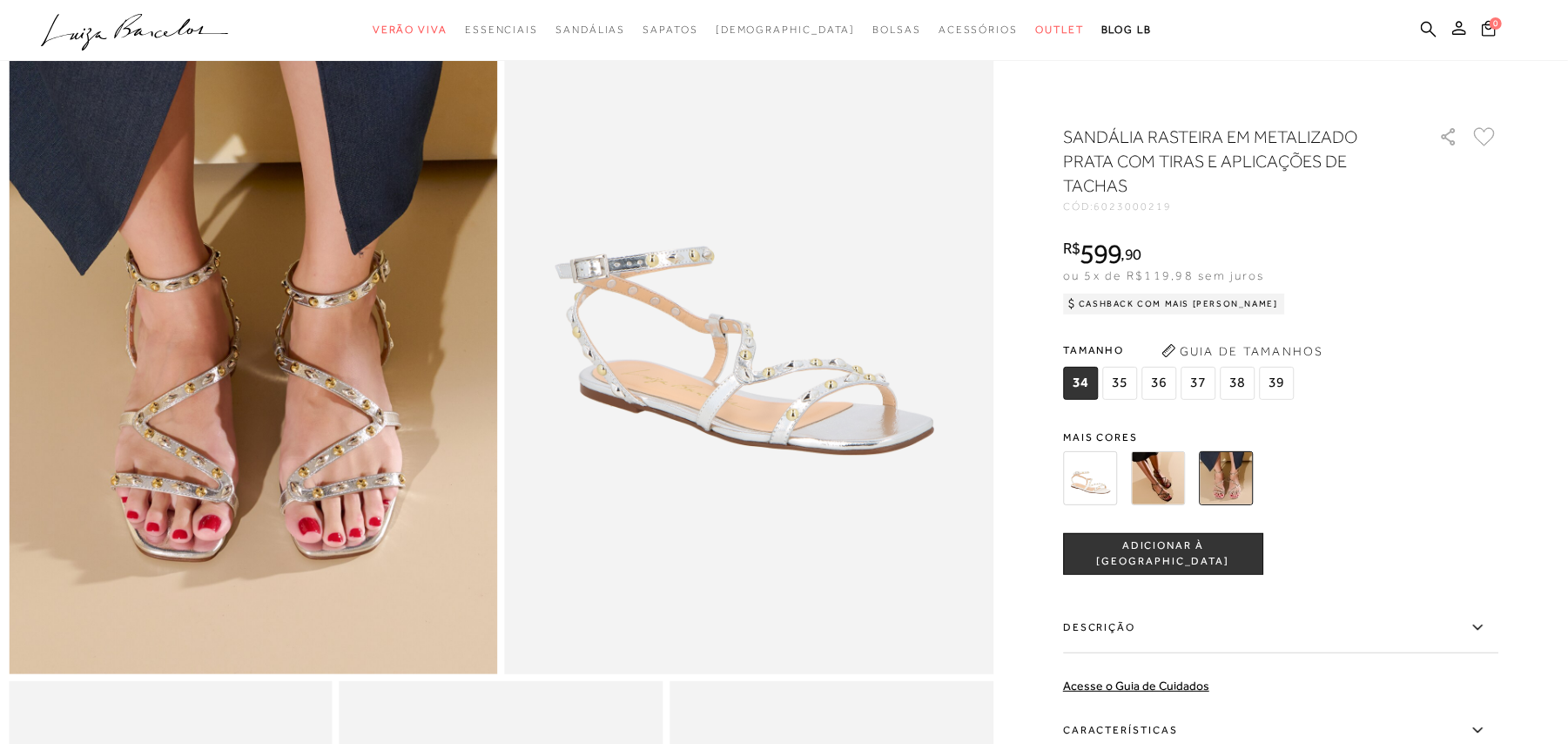
scroll to position [232, 0]
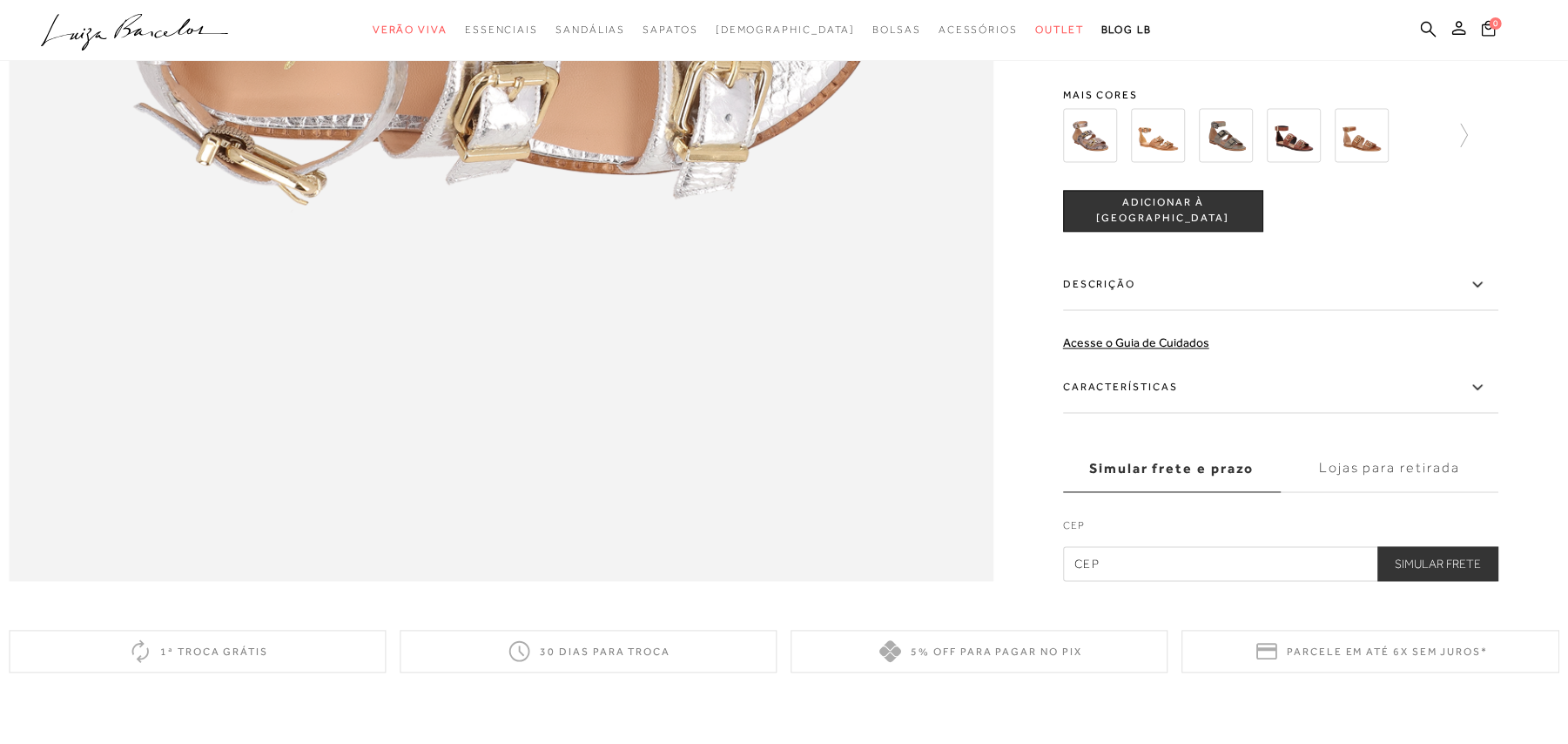
scroll to position [2439, 0]
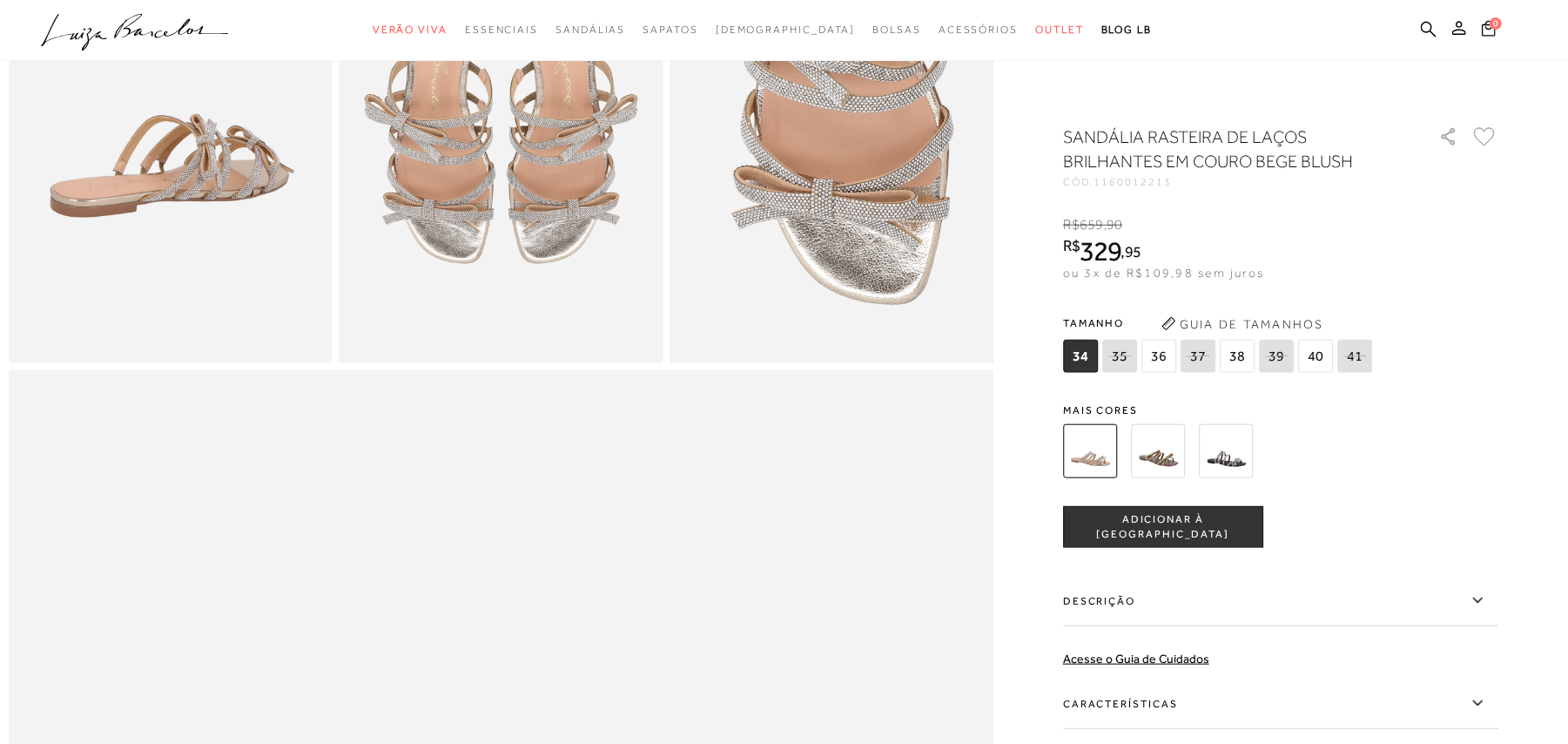
scroll to position [1045, 0]
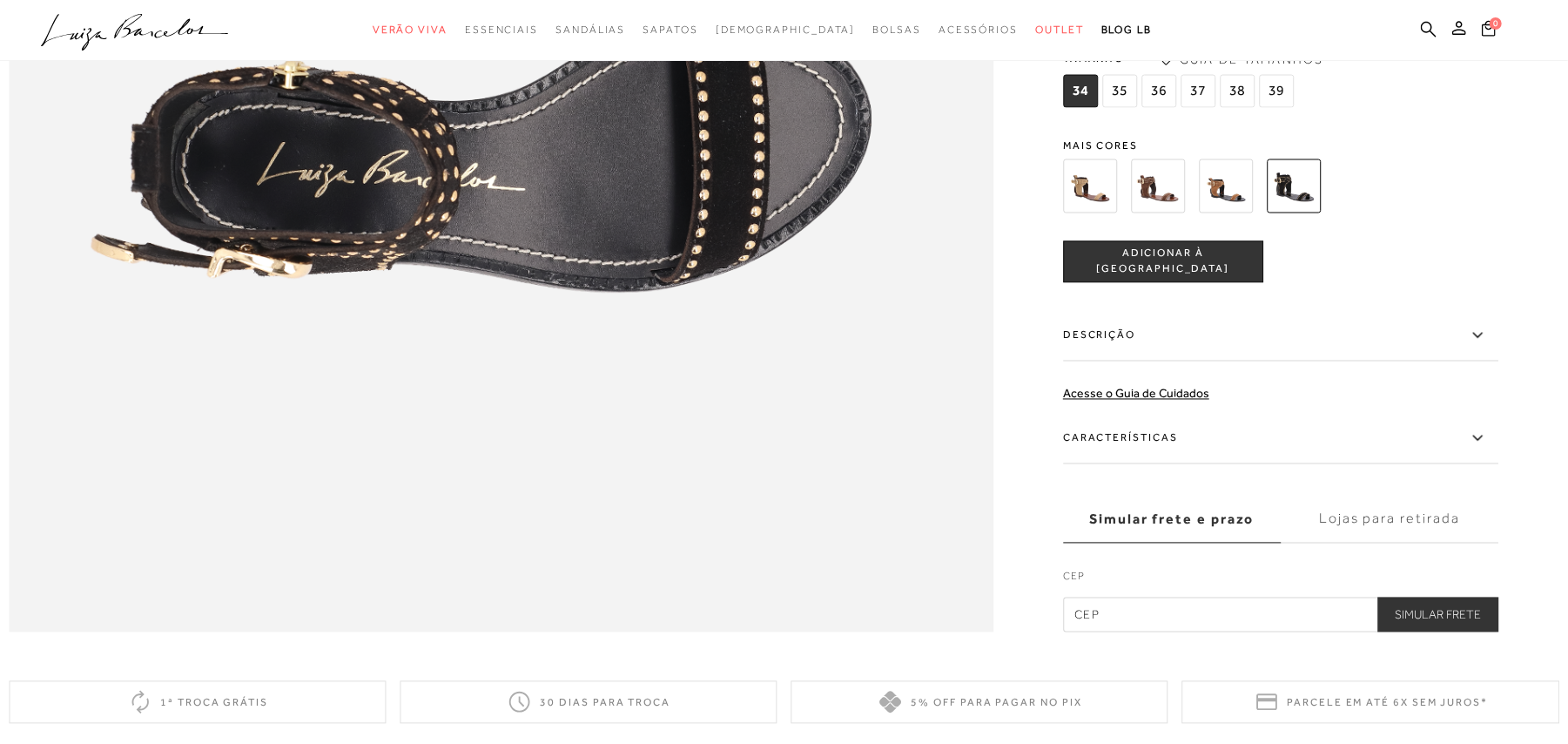
scroll to position [1857, 0]
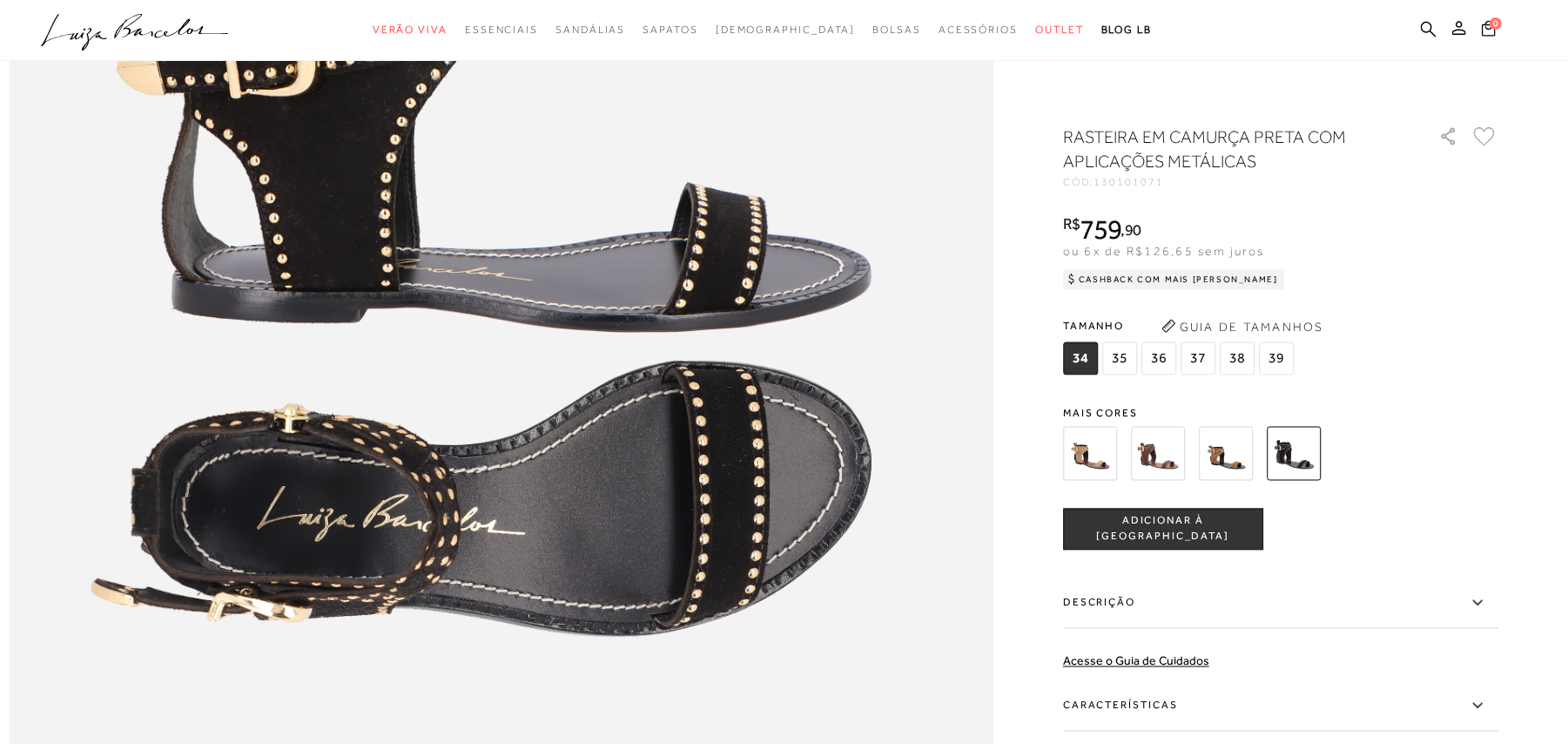
click at [1108, 454] on img at bounding box center [1090, 453] width 54 height 54
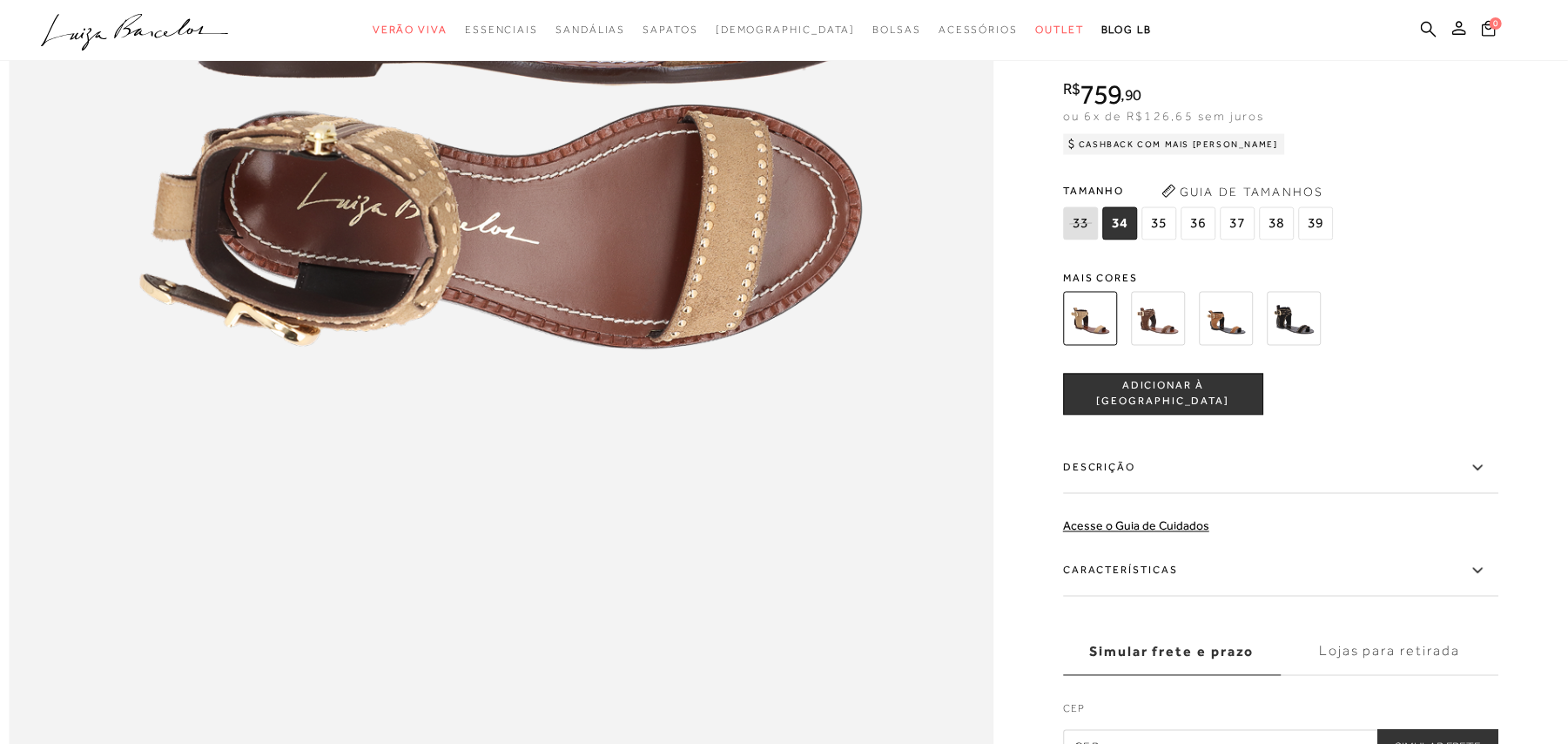
scroll to position [1974, 0]
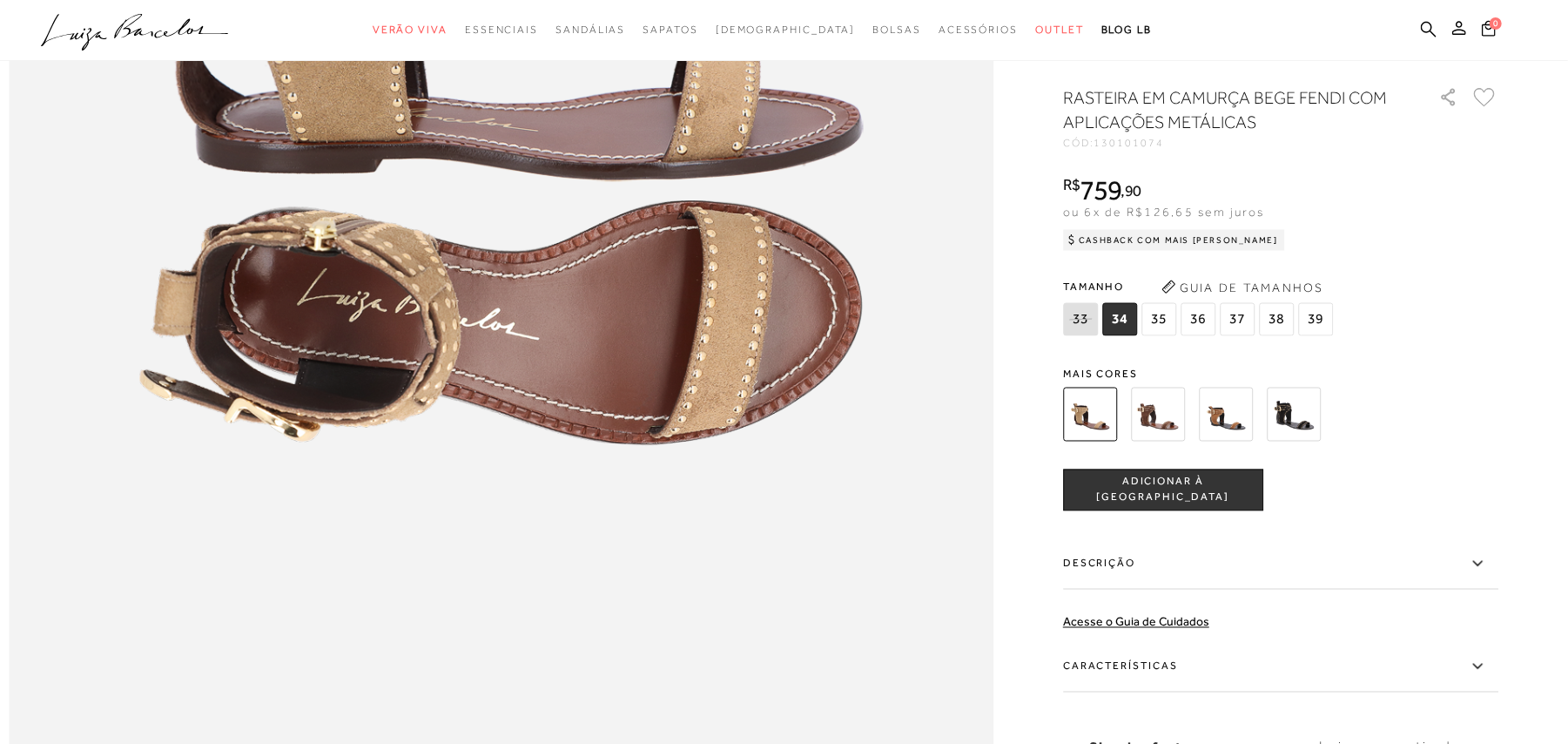
click at [1168, 442] on img at bounding box center [1158, 414] width 54 height 54
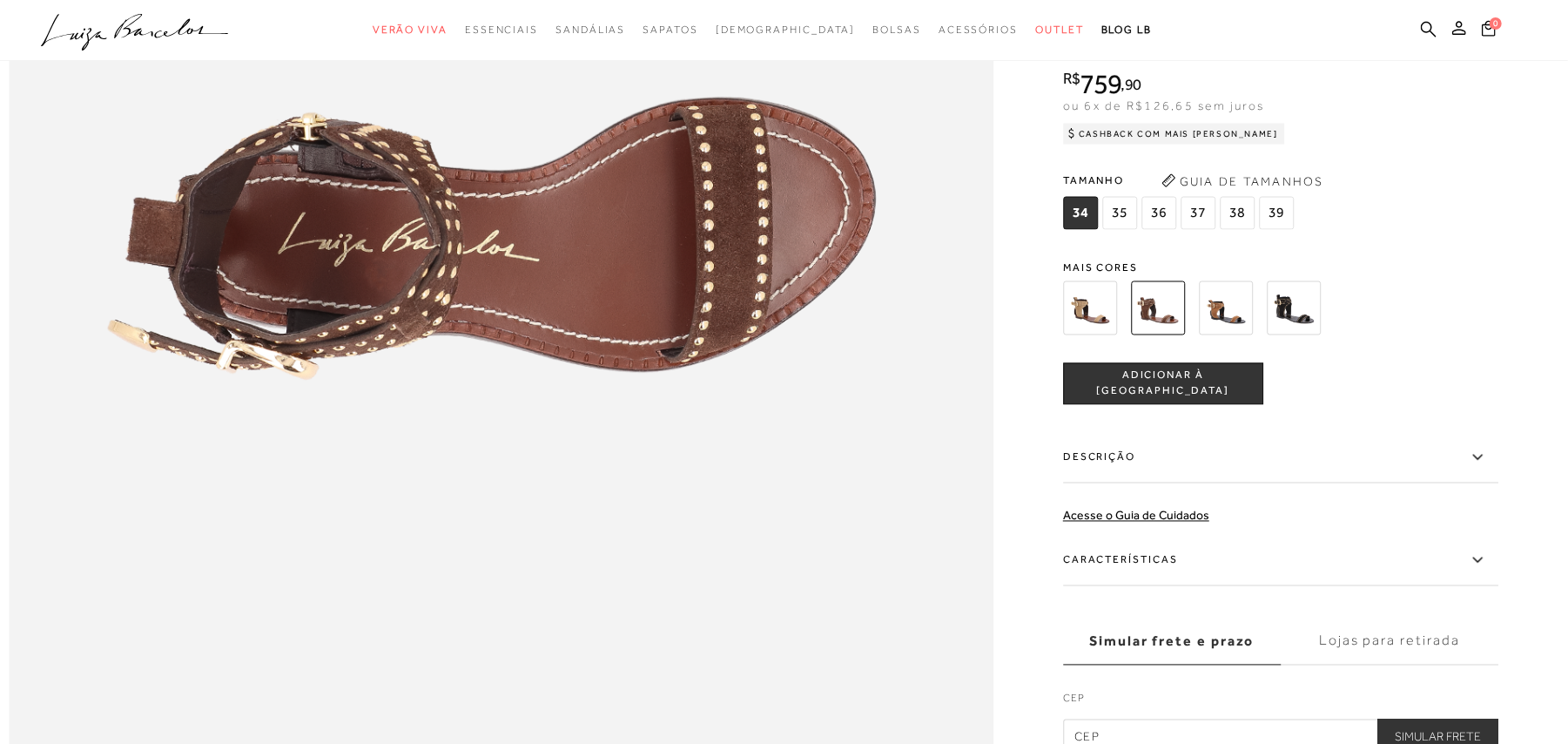
scroll to position [2090, 0]
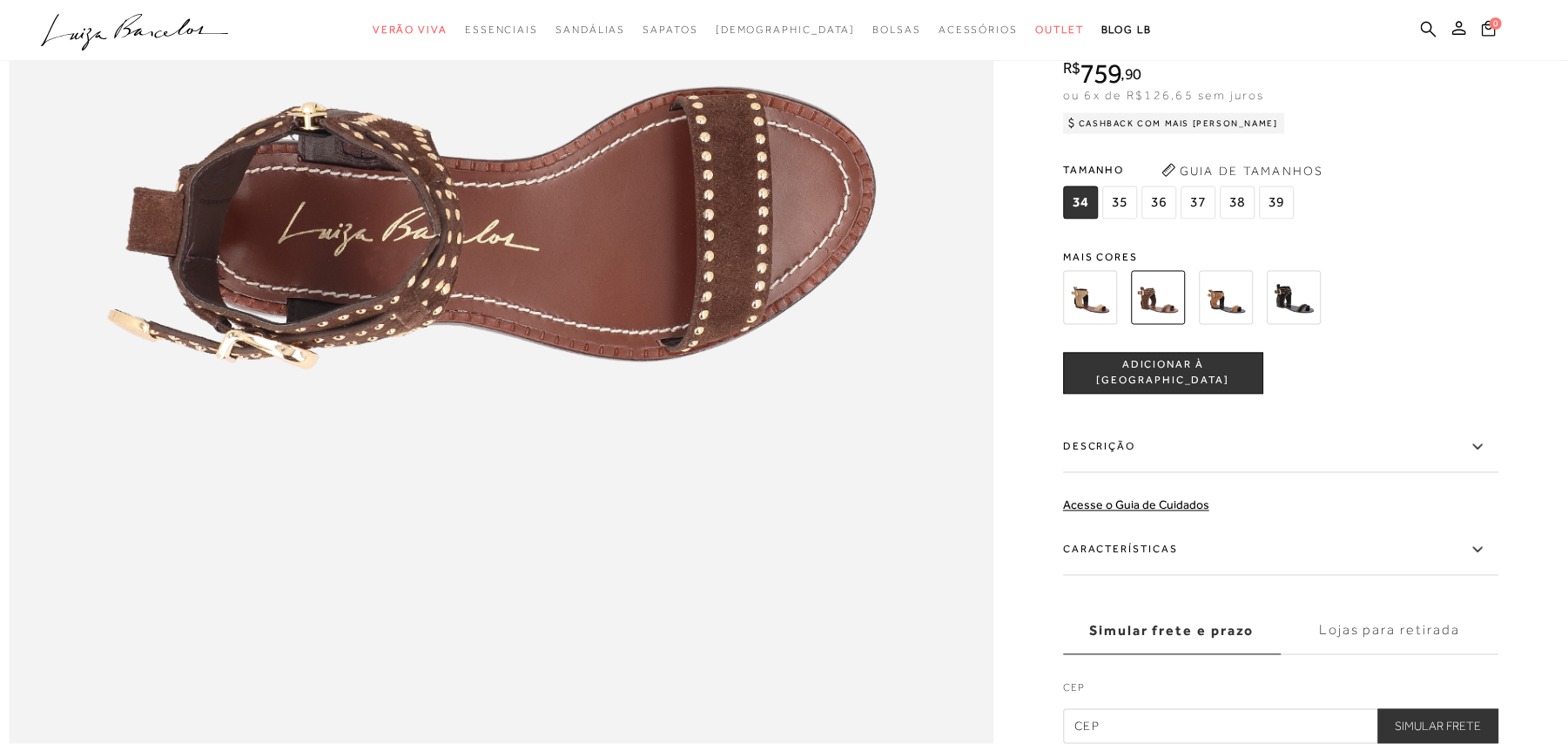
click at [1234, 325] on img at bounding box center [1226, 298] width 54 height 54
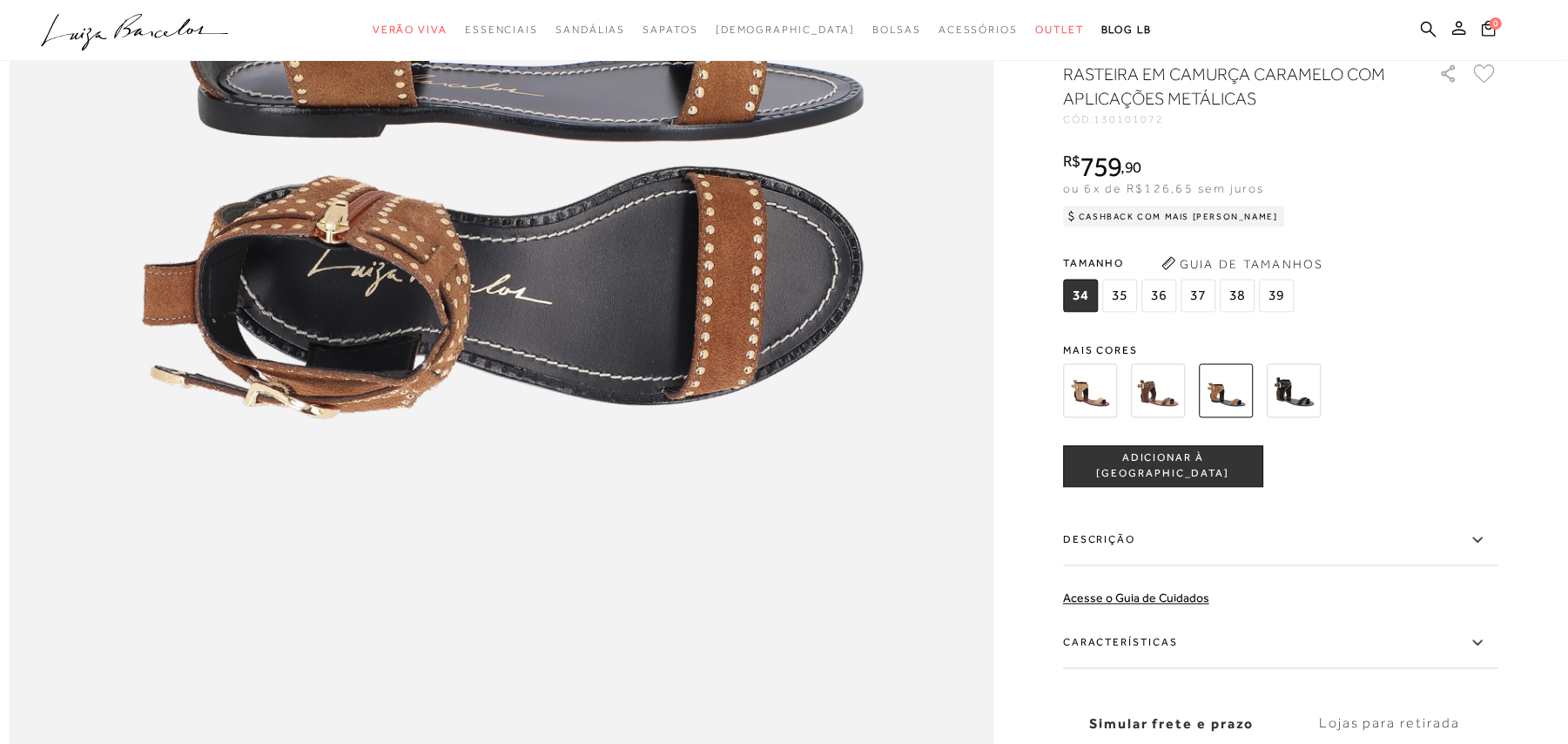
scroll to position [2321, 0]
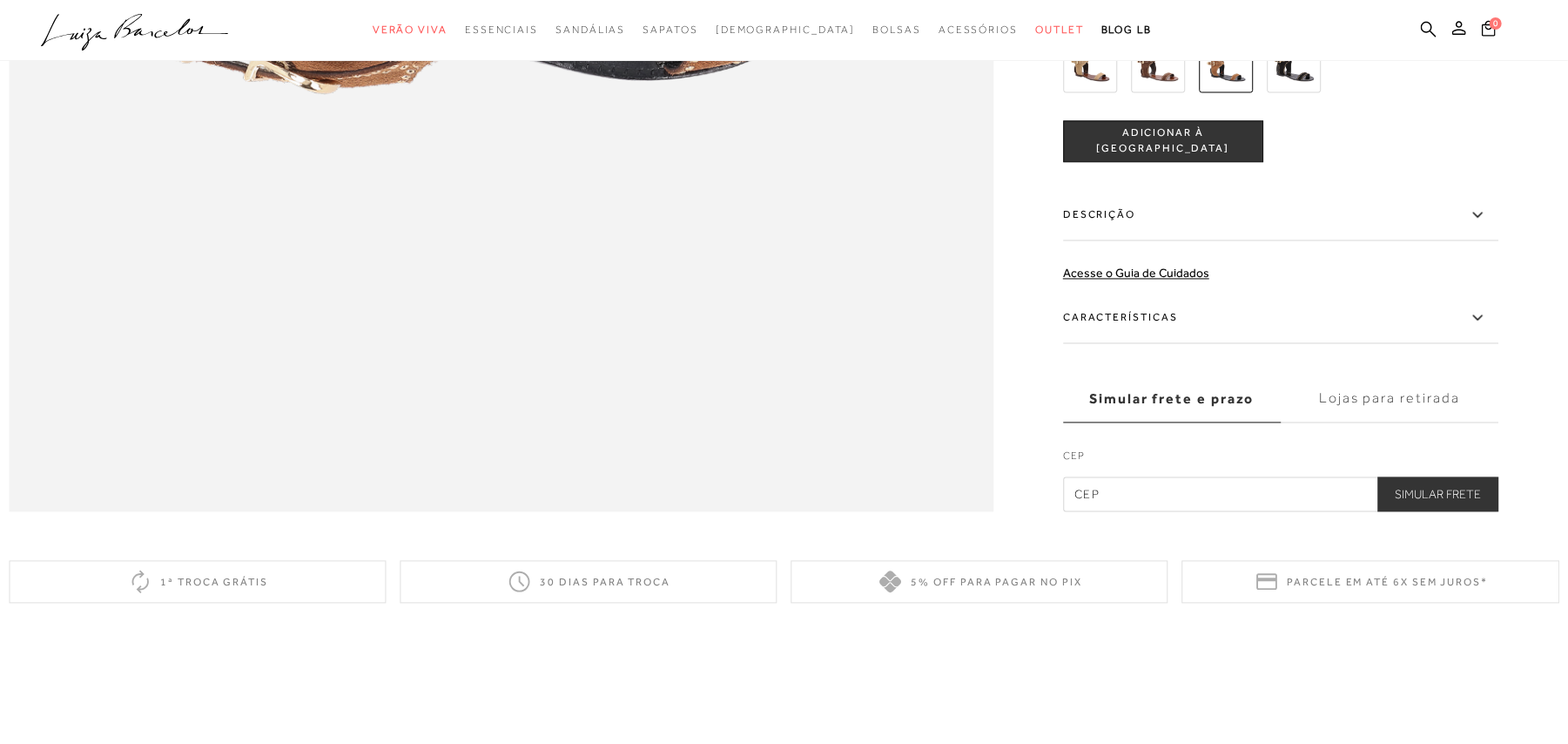
click at [1301, 93] on img at bounding box center [1294, 66] width 54 height 54
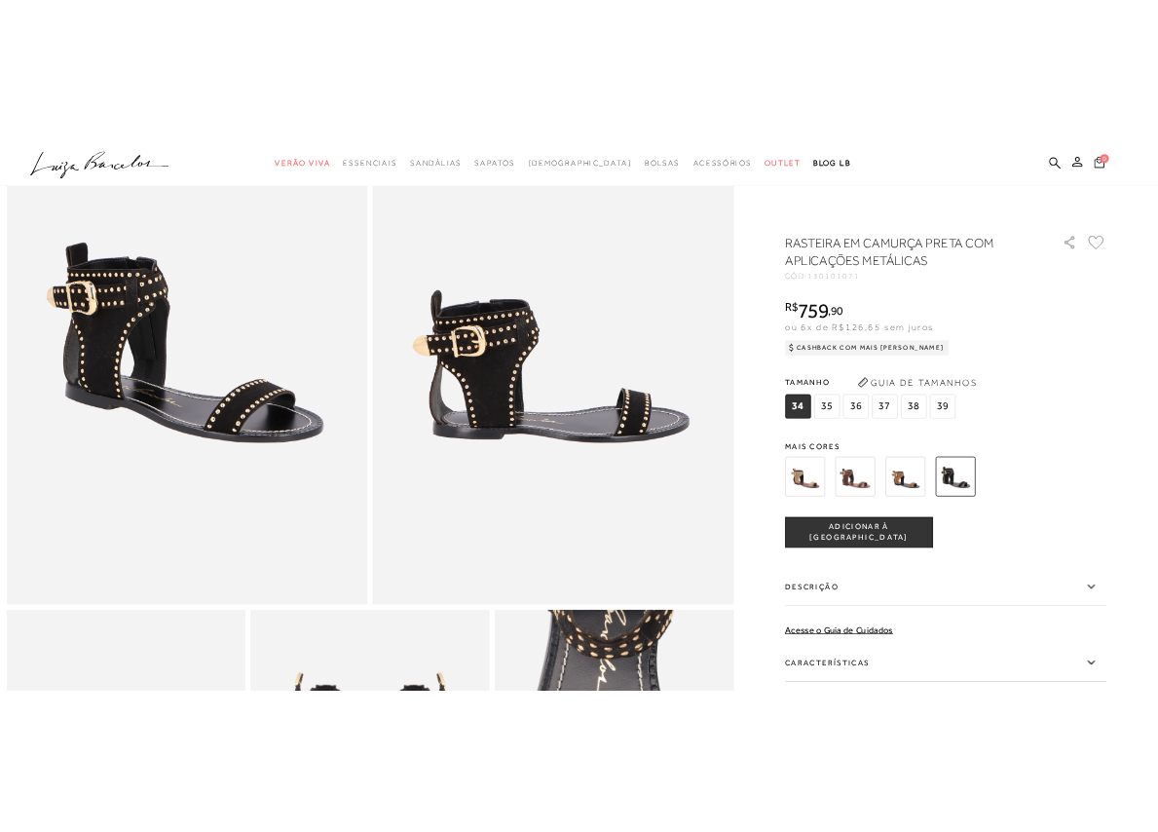
scroll to position [259, 0]
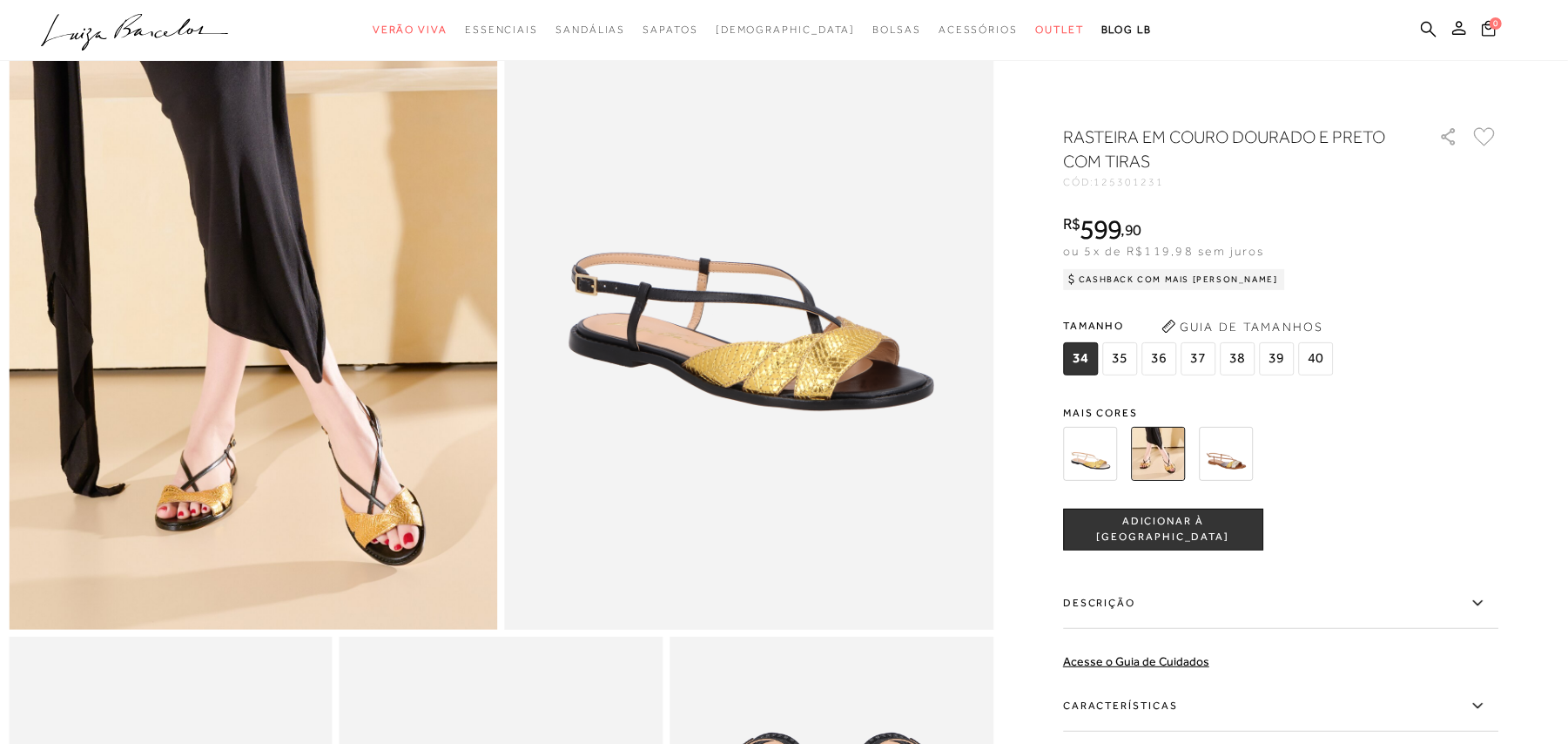
scroll to position [232, 0]
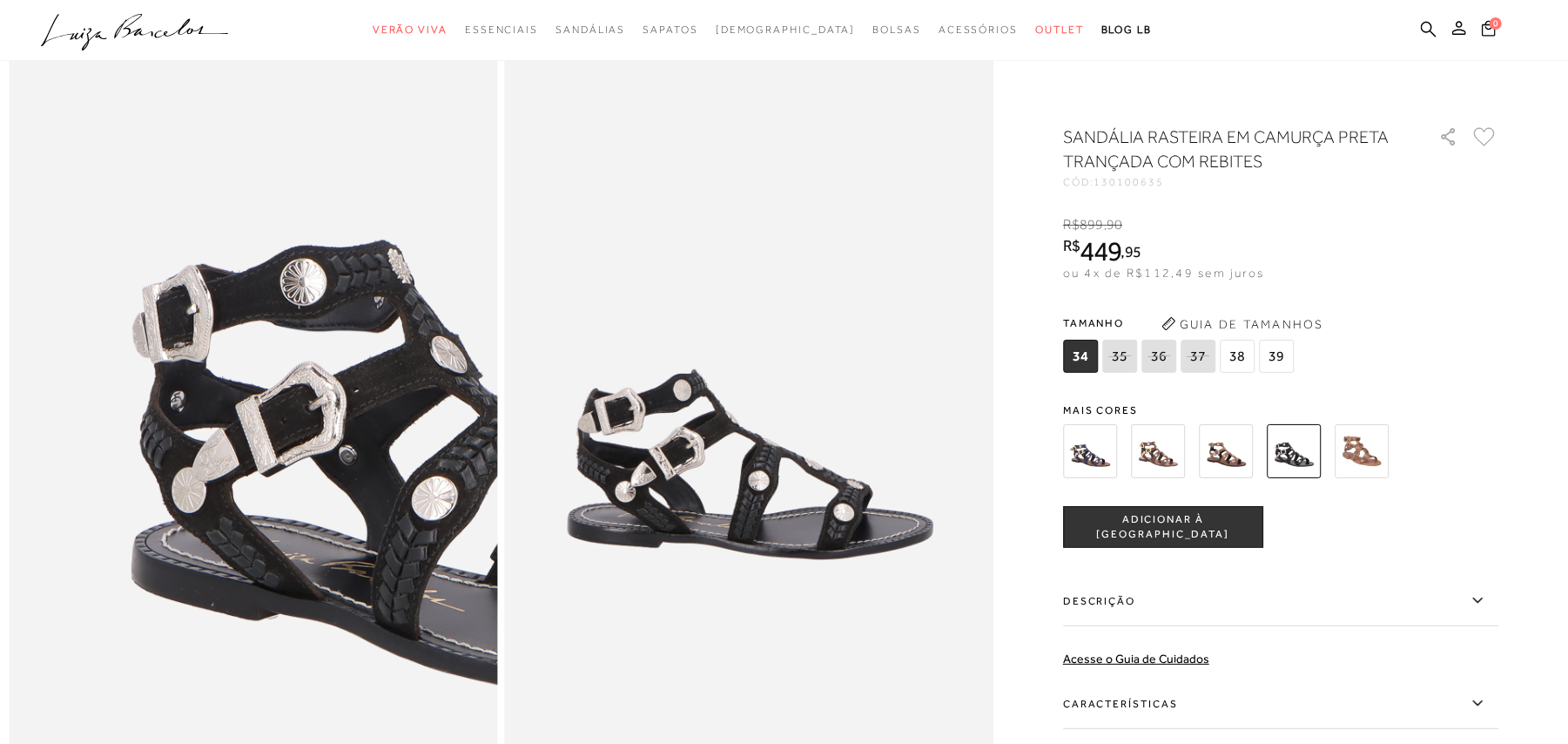
scroll to position [116, 0]
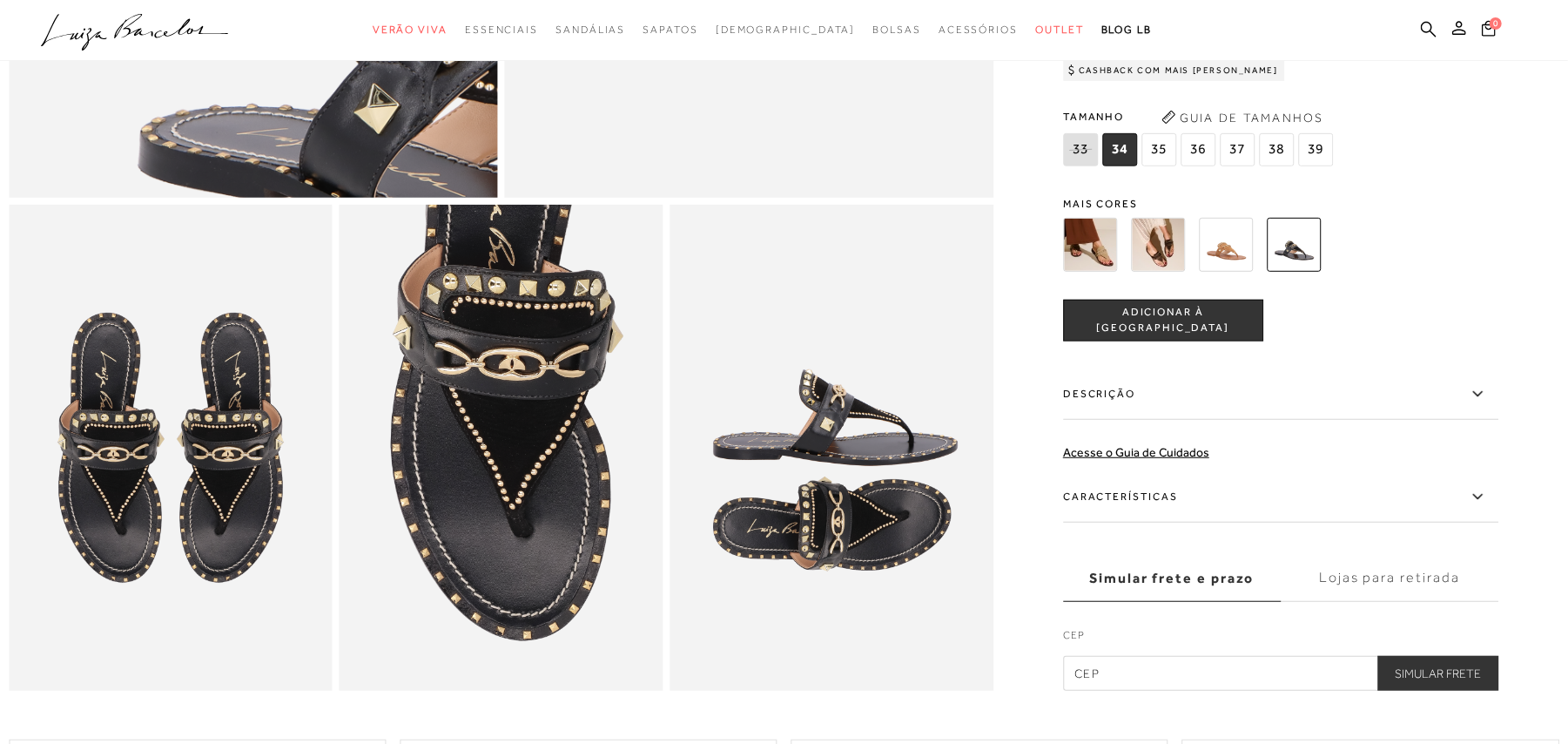
scroll to position [697, 0]
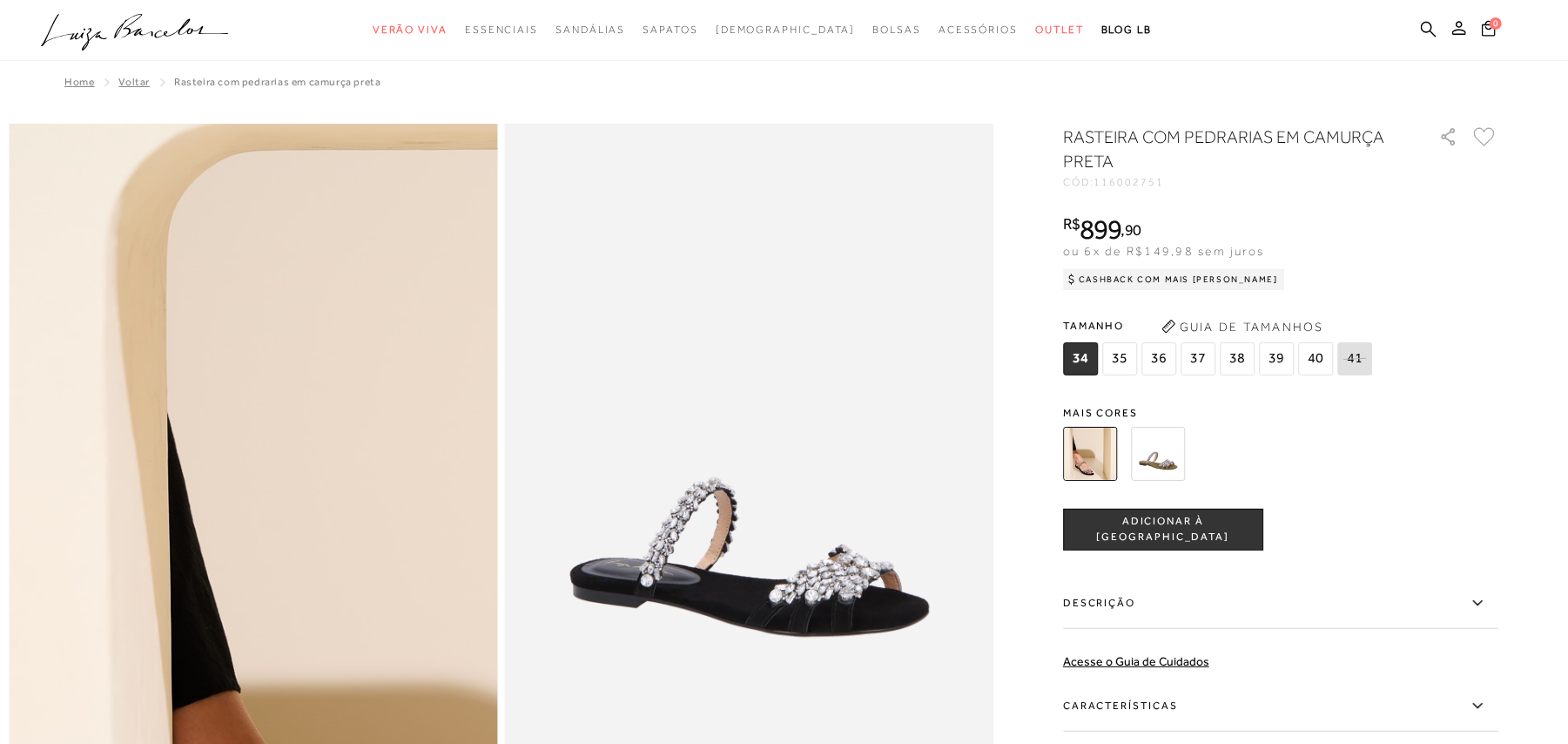
scroll to position [116, 0]
